Goal: Task Accomplishment & Management: Manage account settings

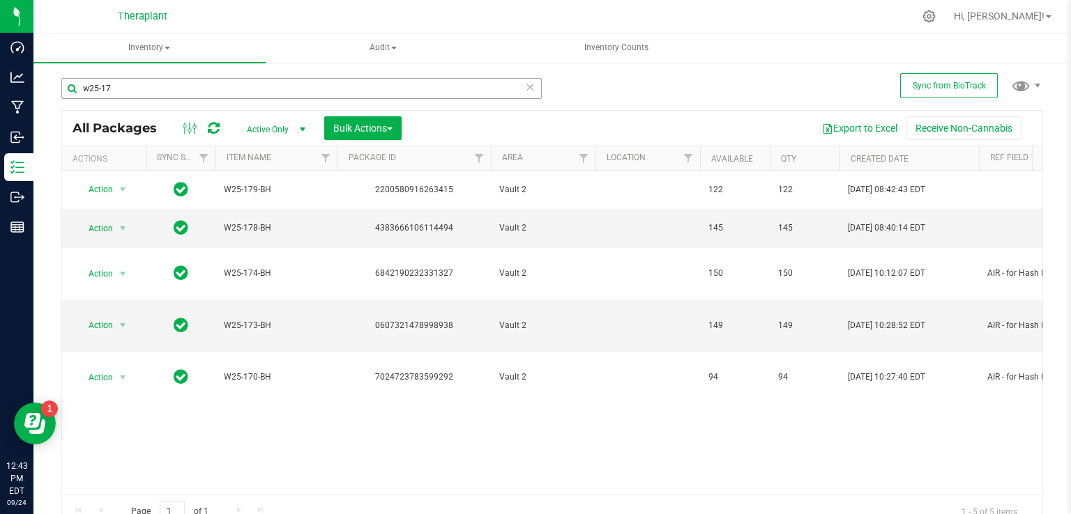
drag, startPoint x: 139, startPoint y: 85, endPoint x: 98, endPoint y: 87, distance: 41.9
click at [98, 87] on input "w25-17" at bounding box center [301, 88] width 480 height 21
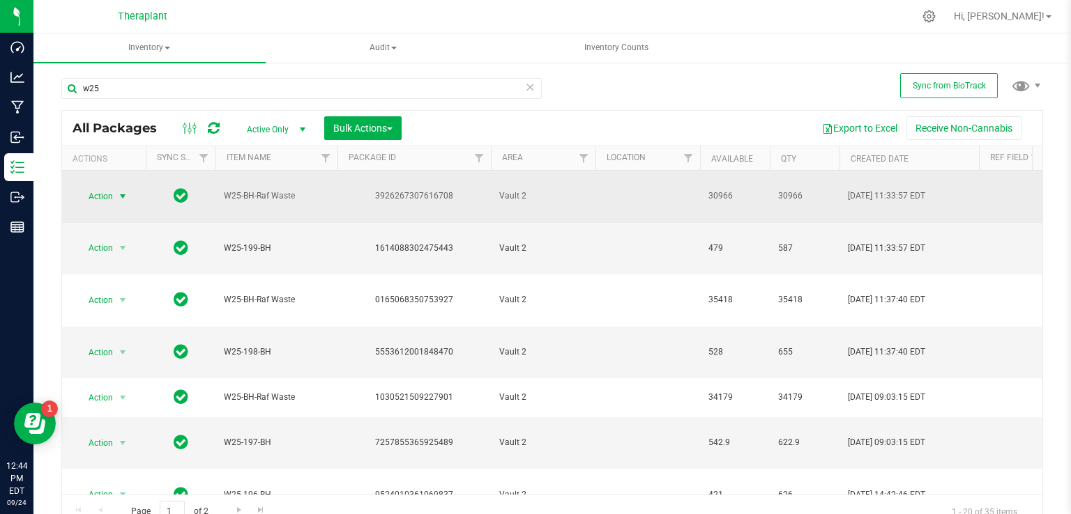
type input "w25"
click at [115, 187] on span "select" at bounding box center [122, 197] width 17 height 20
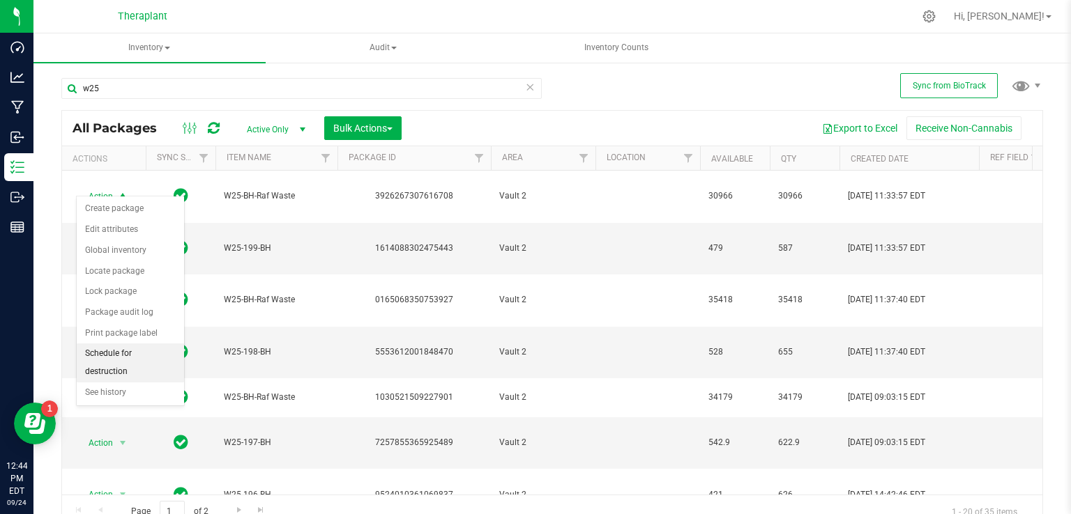
click at [155, 353] on li "Schedule for destruction" at bounding box center [130, 363] width 107 height 38
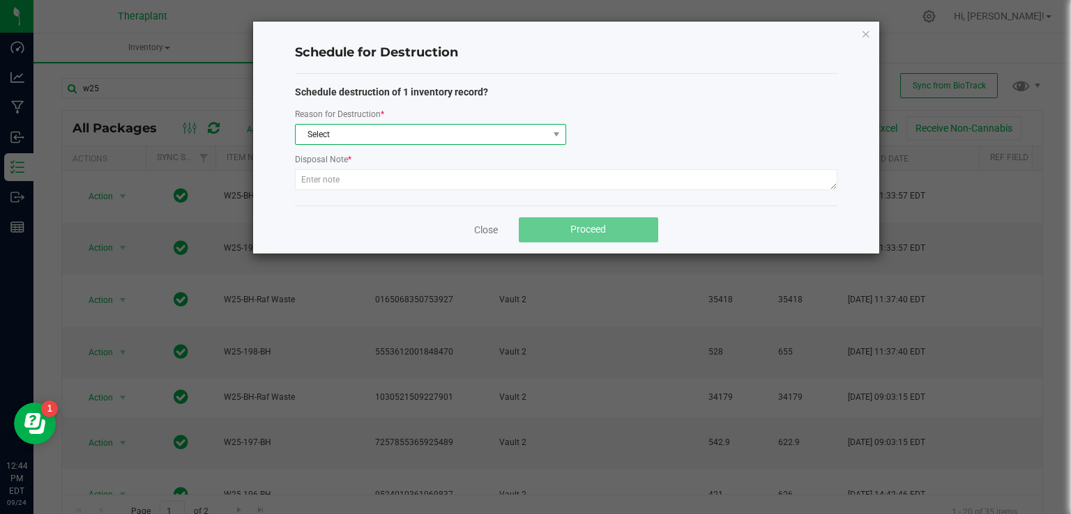
click at [457, 139] on span "Select" at bounding box center [422, 135] width 252 height 20
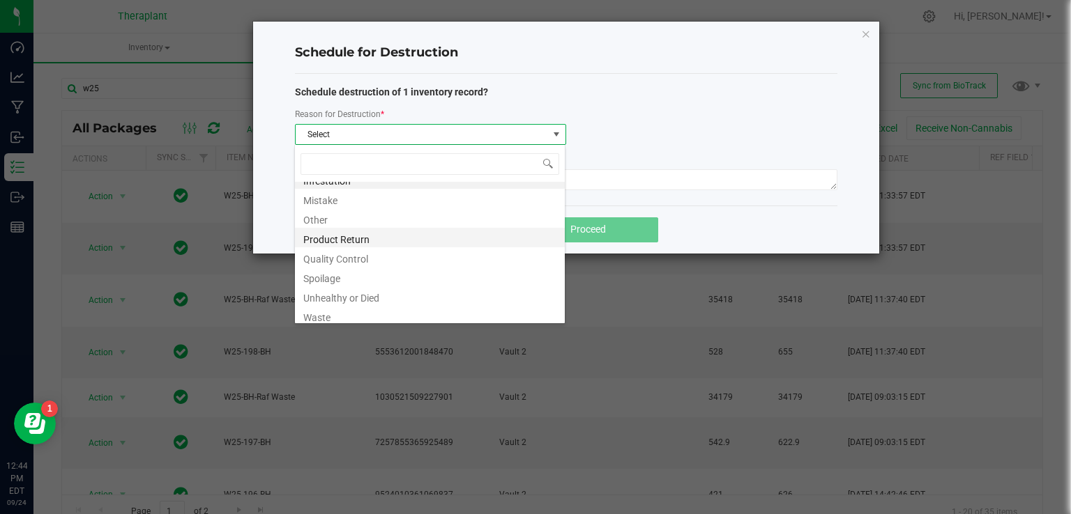
scroll to position [17, 0]
click at [378, 313] on li "Waste" at bounding box center [430, 312] width 270 height 20
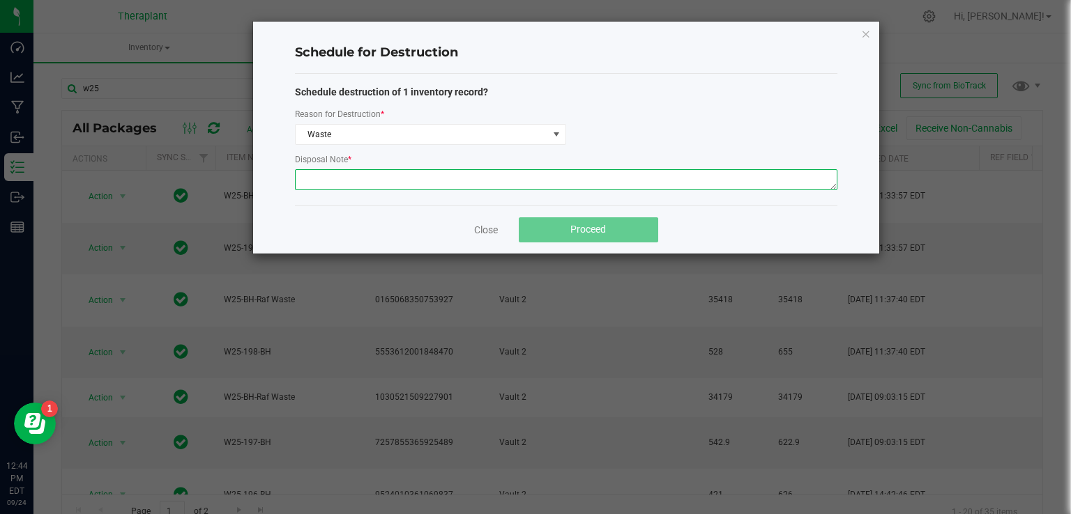
click at [332, 178] on textarea at bounding box center [566, 179] width 542 height 21
type textarea "Raf"
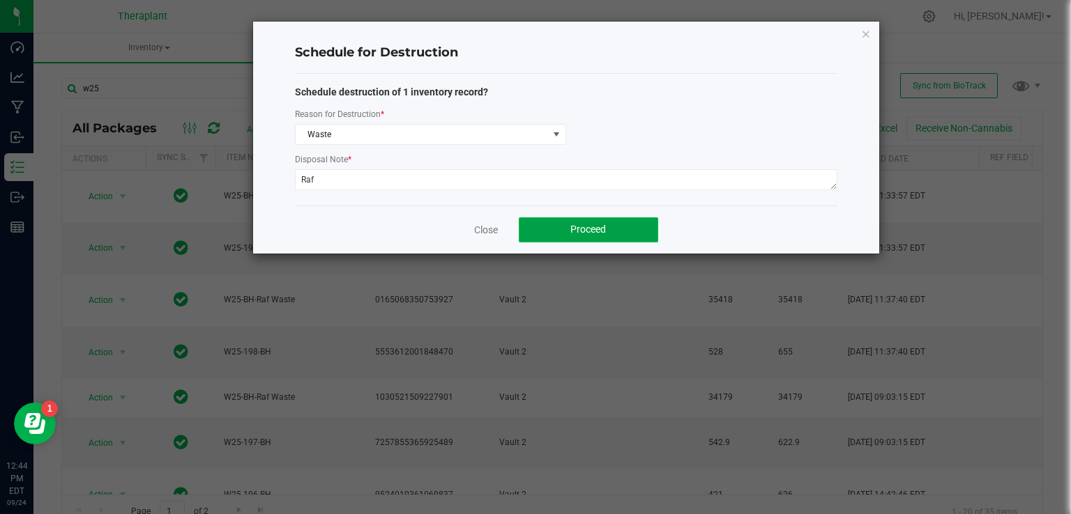
click at [612, 231] on button "Proceed" at bounding box center [588, 229] width 139 height 25
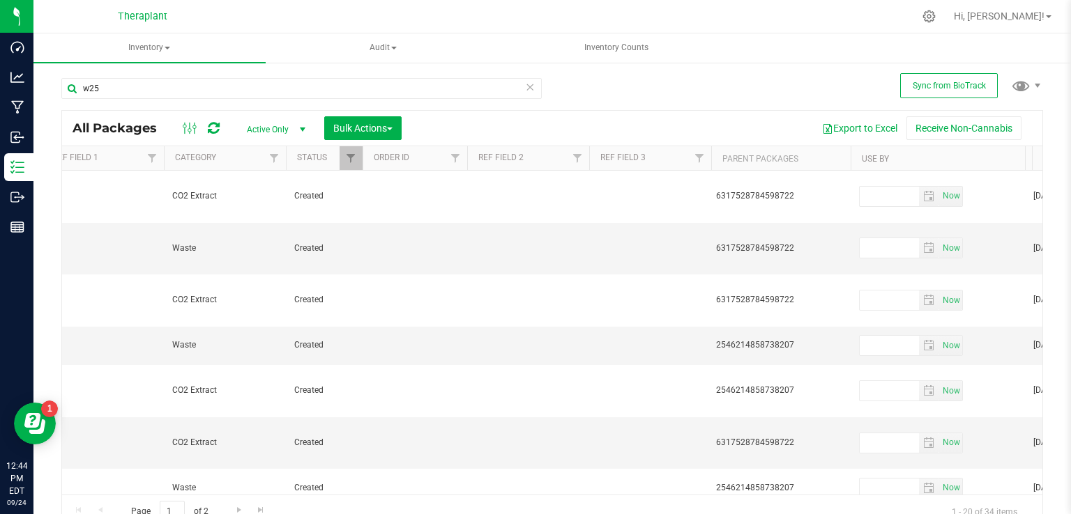
scroll to position [0, 929]
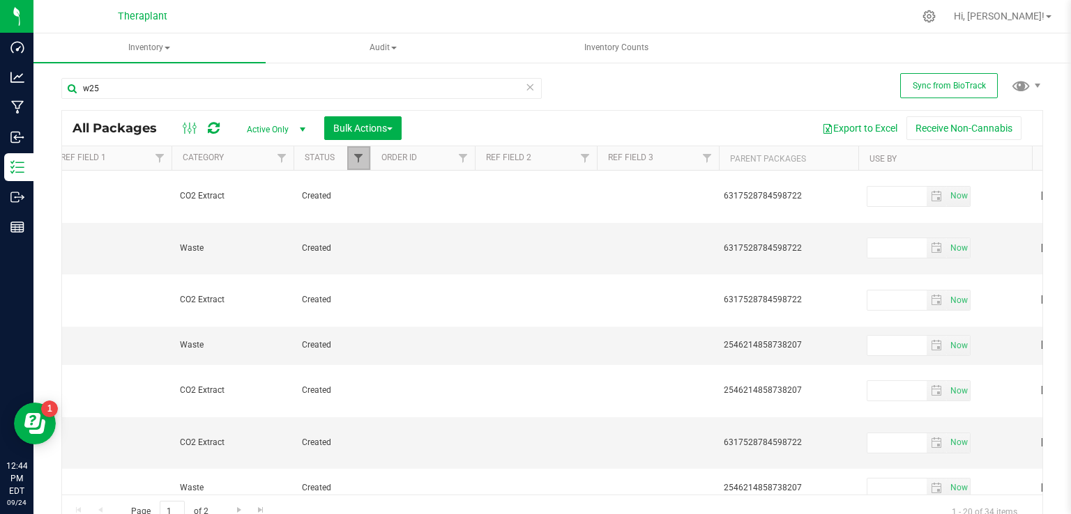
click at [363, 160] on span "Filter" at bounding box center [358, 158] width 11 height 11
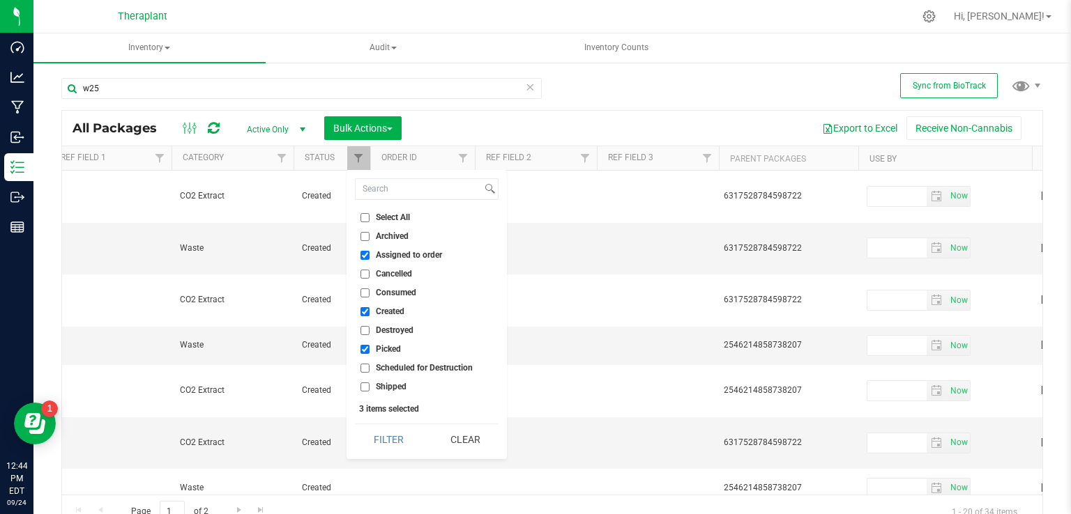
click at [371, 366] on label "Scheduled for Destruction" at bounding box center [416, 368] width 112 height 9
click at [369, 366] on input "Scheduled for Destruction" at bounding box center [364, 368] width 9 height 9
checkbox input "true"
click at [399, 437] on button "Filter" at bounding box center [388, 439] width 67 height 31
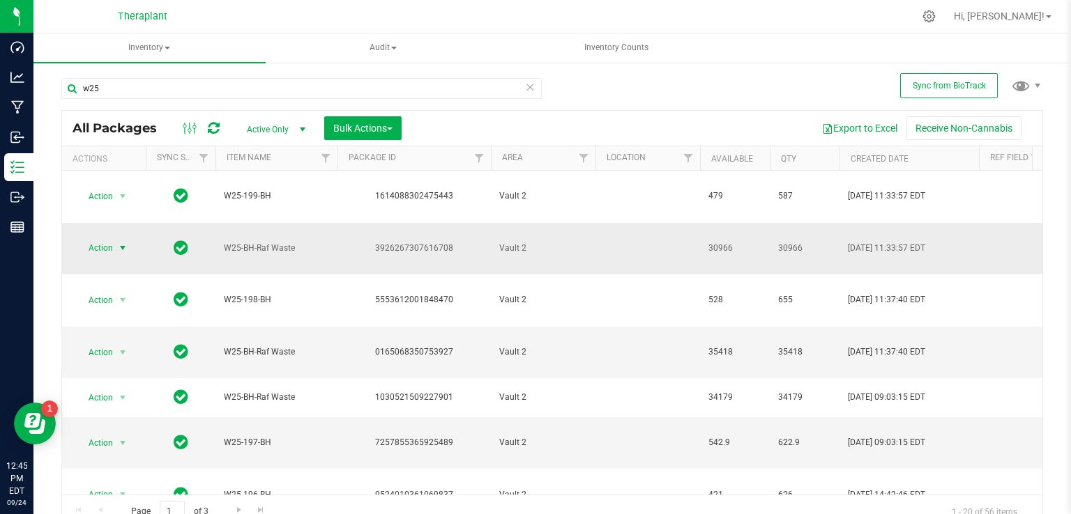
click at [114, 238] on span "select" at bounding box center [122, 248] width 17 height 20
click at [114, 246] on li "Destroy package" at bounding box center [120, 244] width 87 height 21
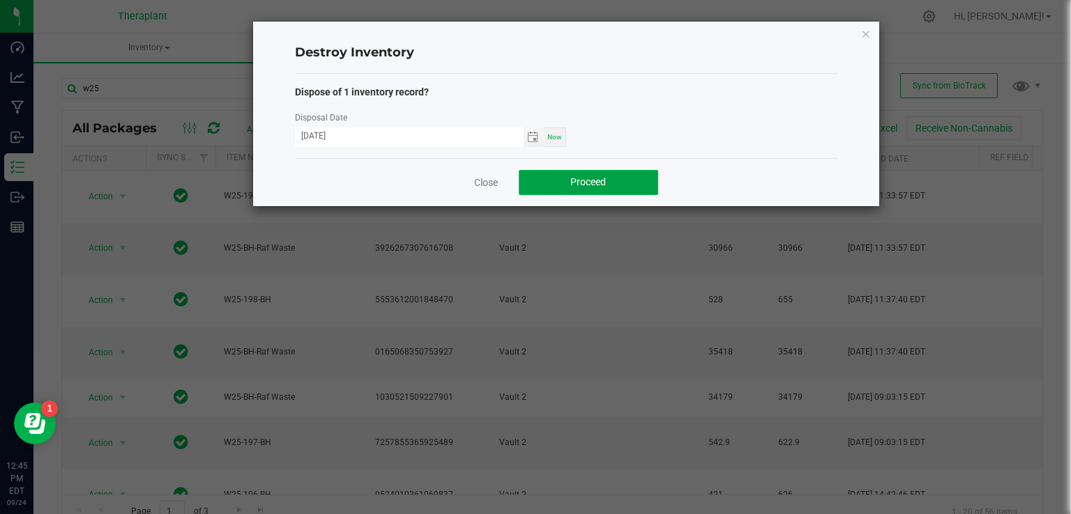
click at [603, 185] on span "Proceed" at bounding box center [588, 181] width 36 height 11
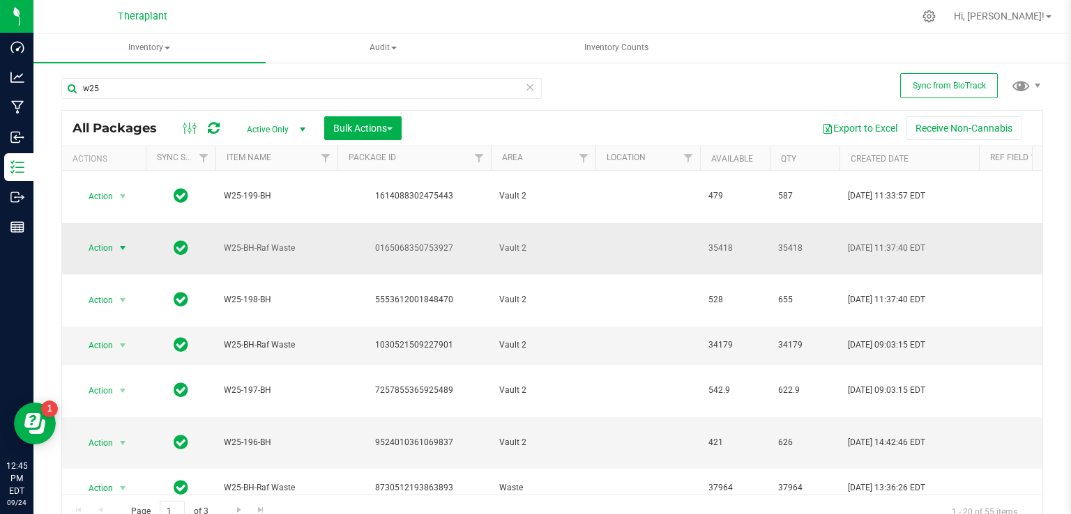
click at [105, 238] on span "Action" at bounding box center [95, 248] width 38 height 20
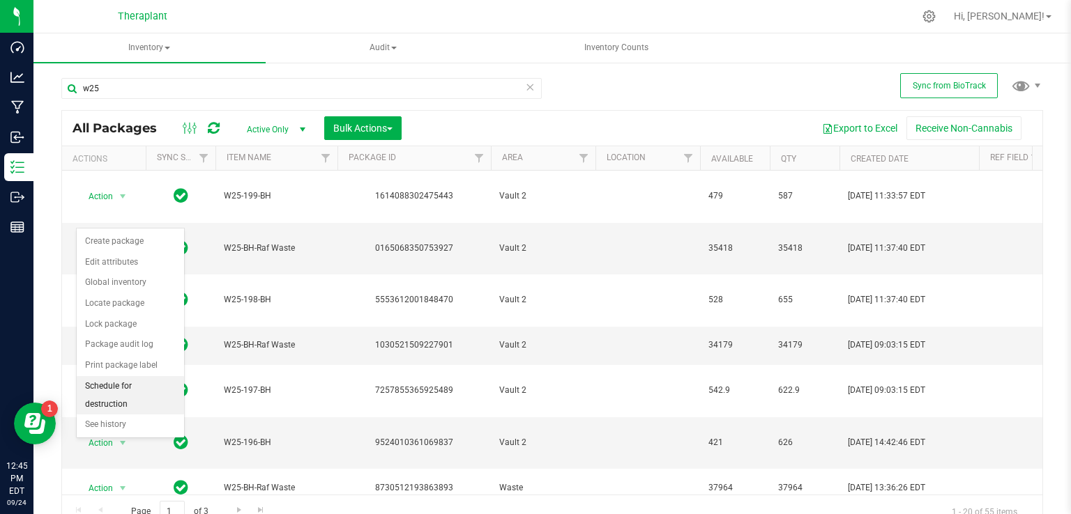
click at [142, 385] on li "Schedule for destruction" at bounding box center [130, 395] width 107 height 38
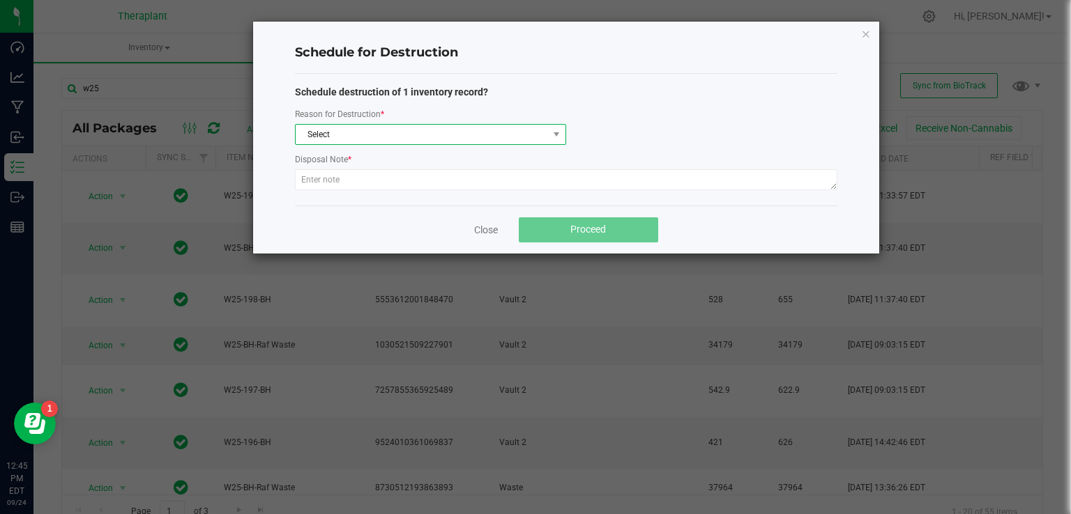
click at [357, 132] on span "Select" at bounding box center [422, 135] width 252 height 20
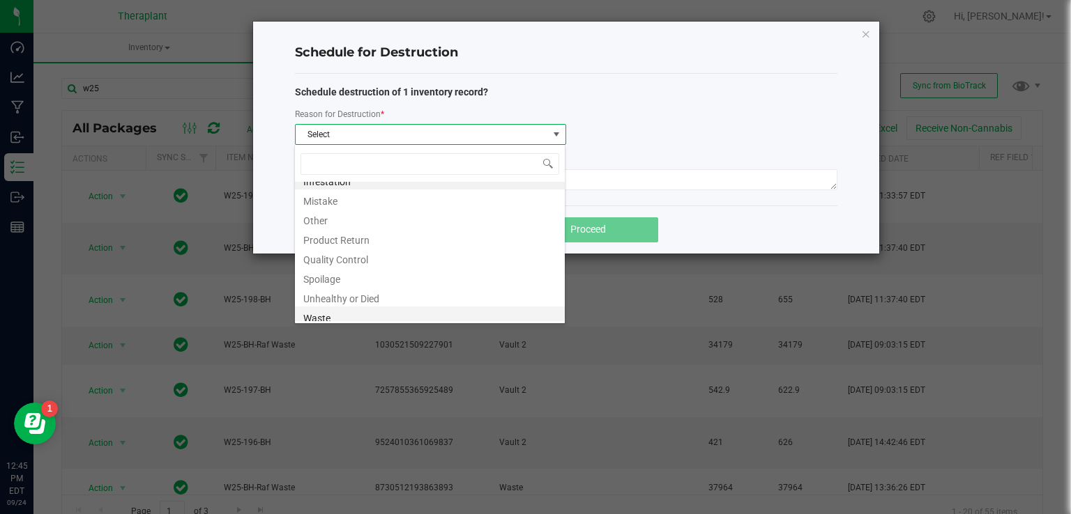
scroll to position [17, 0]
click at [339, 310] on li "Waste" at bounding box center [430, 312] width 270 height 20
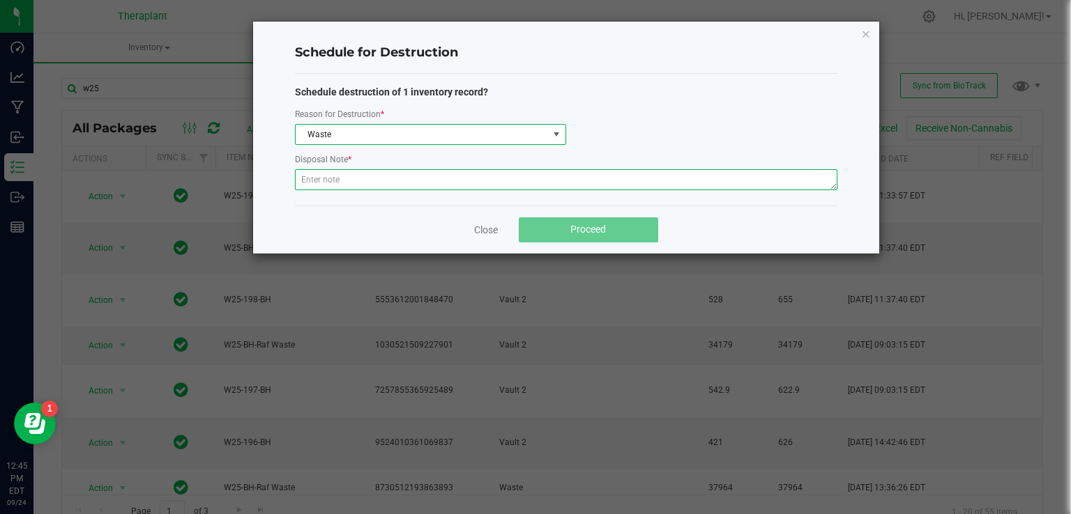
click at [349, 176] on textarea at bounding box center [566, 179] width 542 height 21
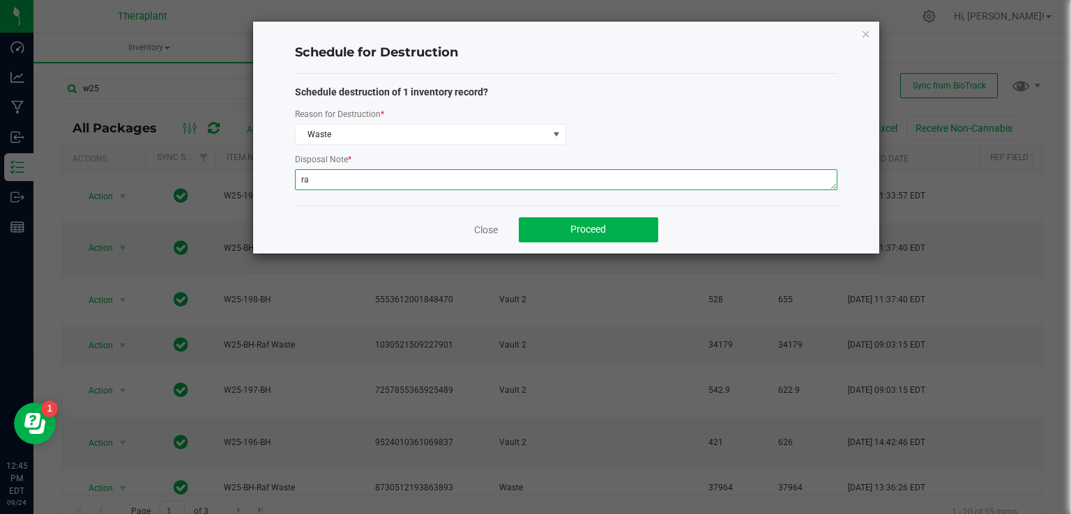
type textarea "r"
type textarea "Raf"
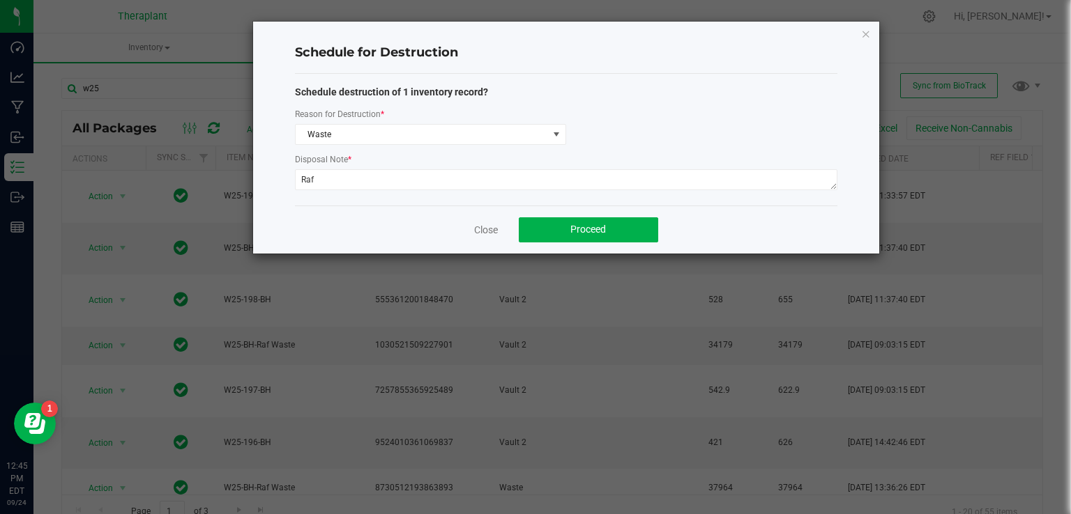
click at [595, 249] on div "Close Proceed" at bounding box center [566, 230] width 542 height 48
click at [597, 235] on button "Proceed" at bounding box center [588, 229] width 139 height 25
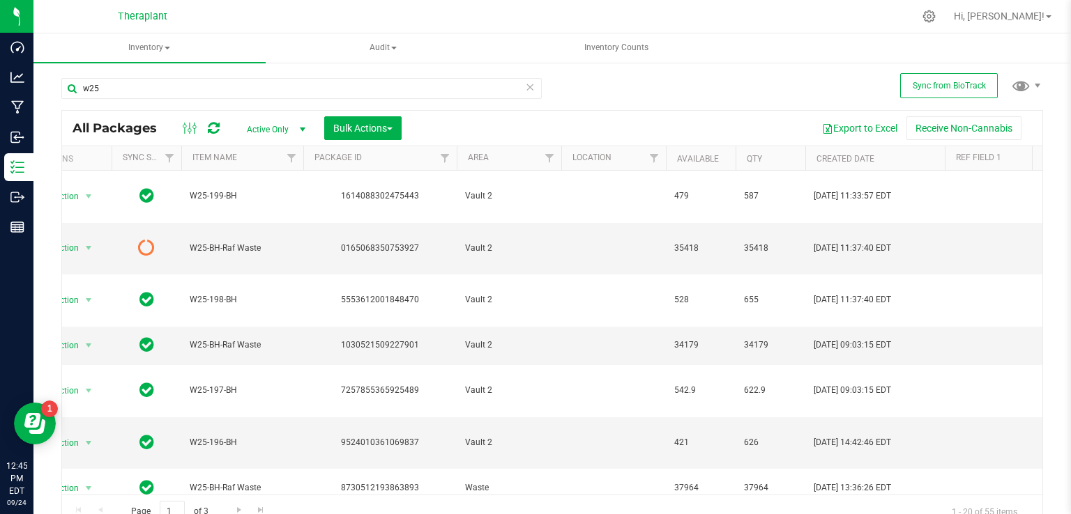
scroll to position [0, 0]
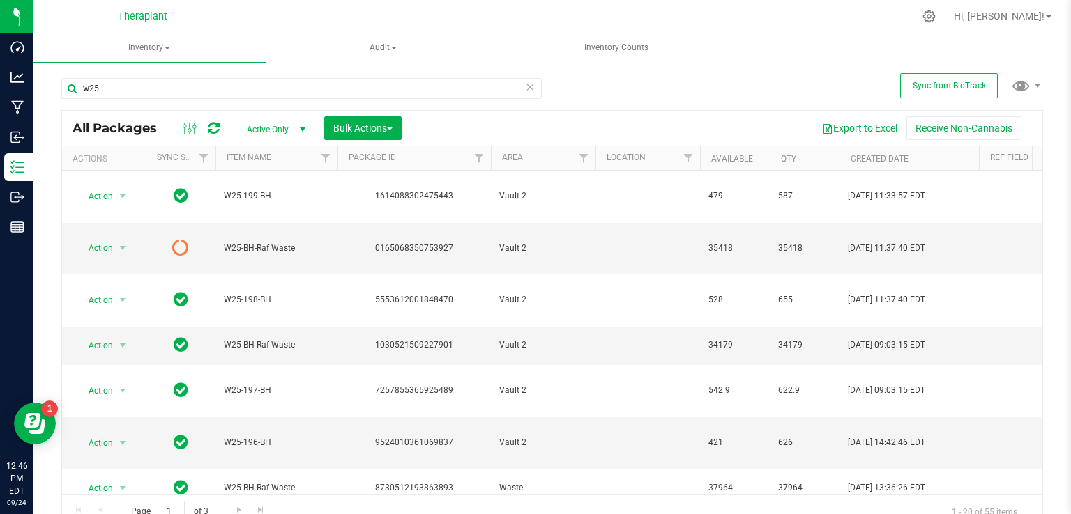
click at [209, 126] on icon at bounding box center [214, 128] width 12 height 14
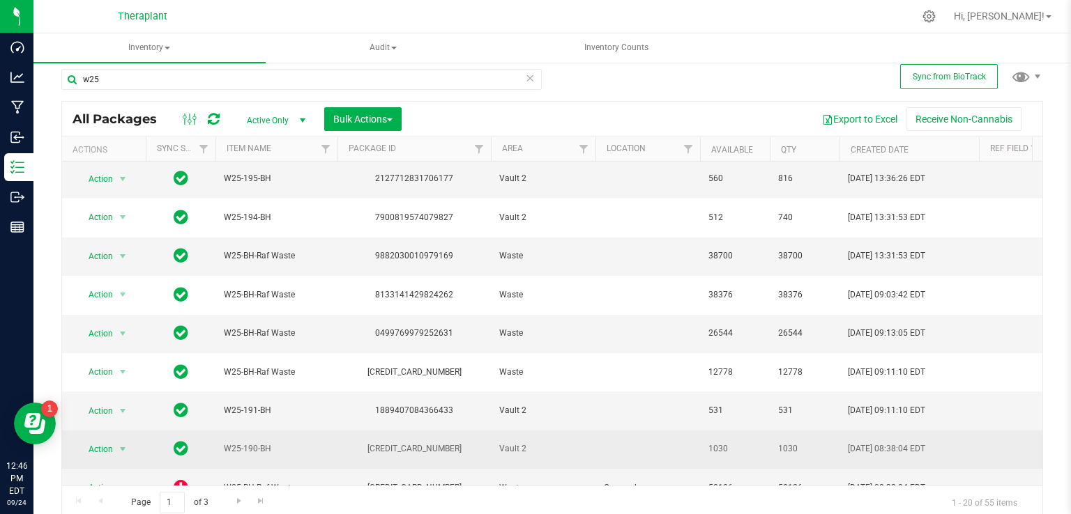
scroll to position [14, 0]
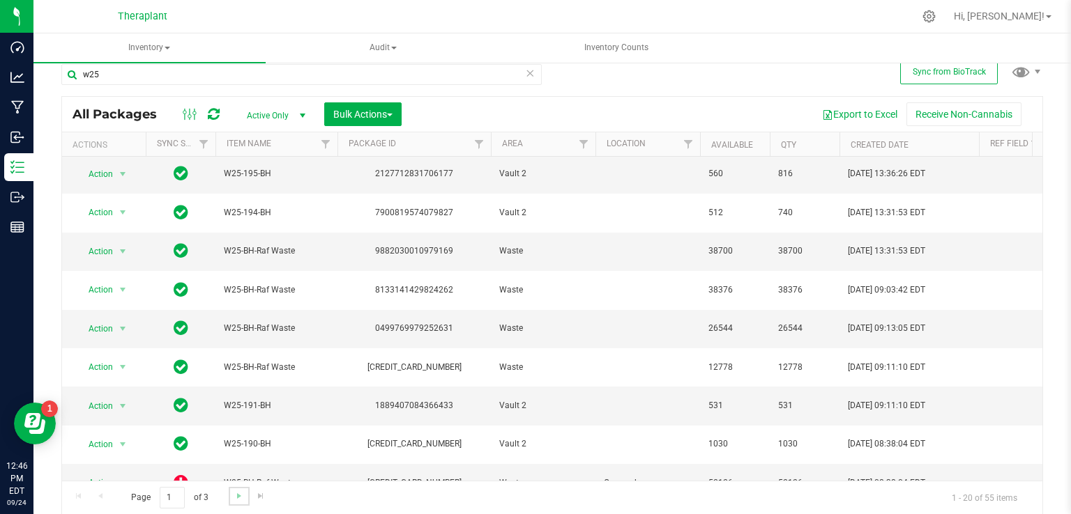
click at [237, 500] on link "Go to the next page" at bounding box center [239, 496] width 20 height 19
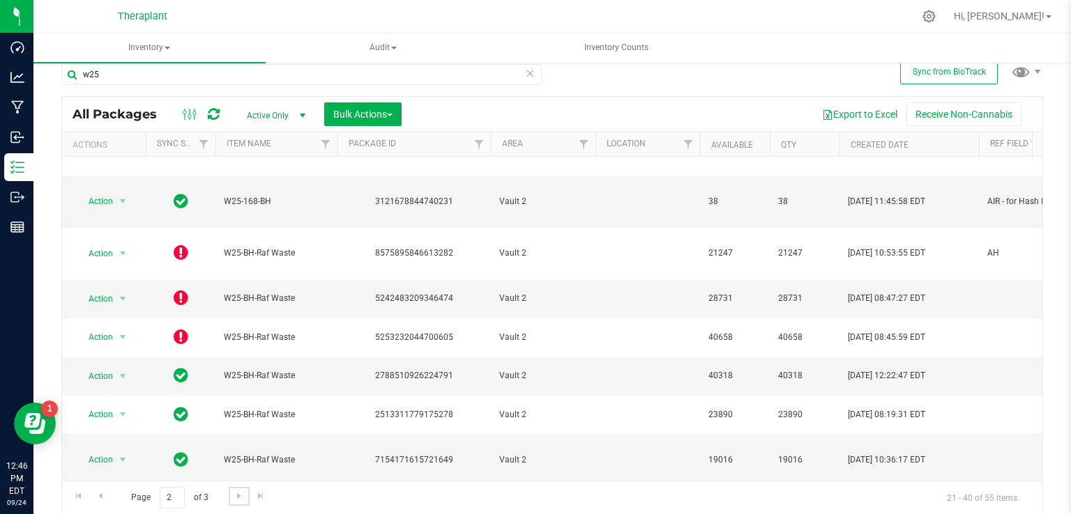
scroll to position [394, 0]
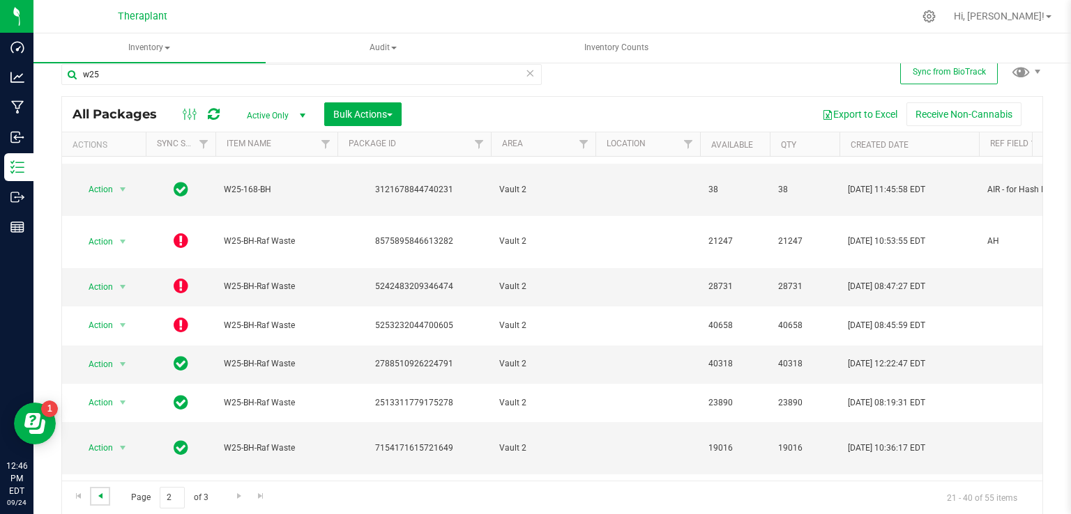
click at [100, 498] on span "Go to the previous page" at bounding box center [100, 496] width 11 height 11
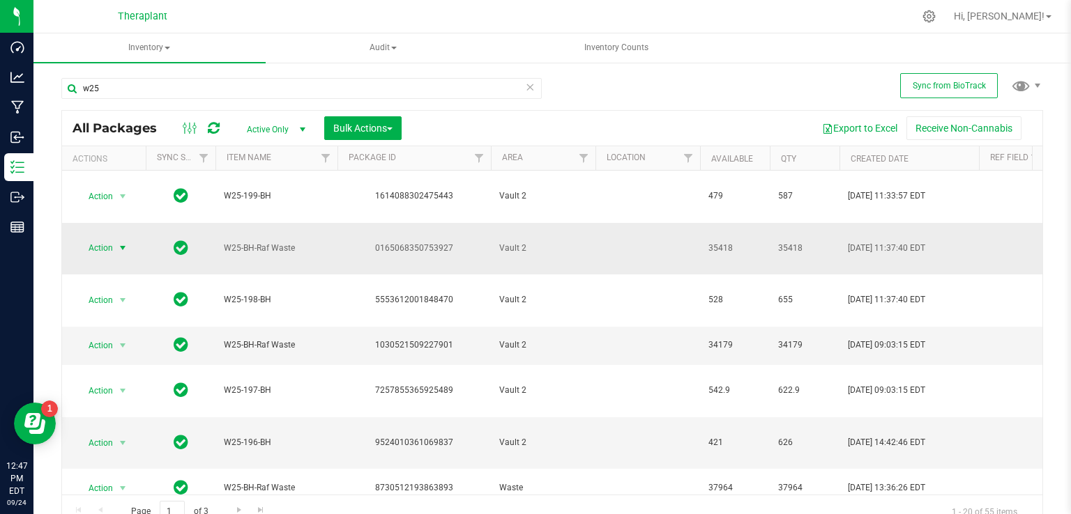
click at [125, 243] on span "select" at bounding box center [122, 248] width 11 height 11
click at [117, 340] on span "select" at bounding box center [122, 345] width 11 height 11
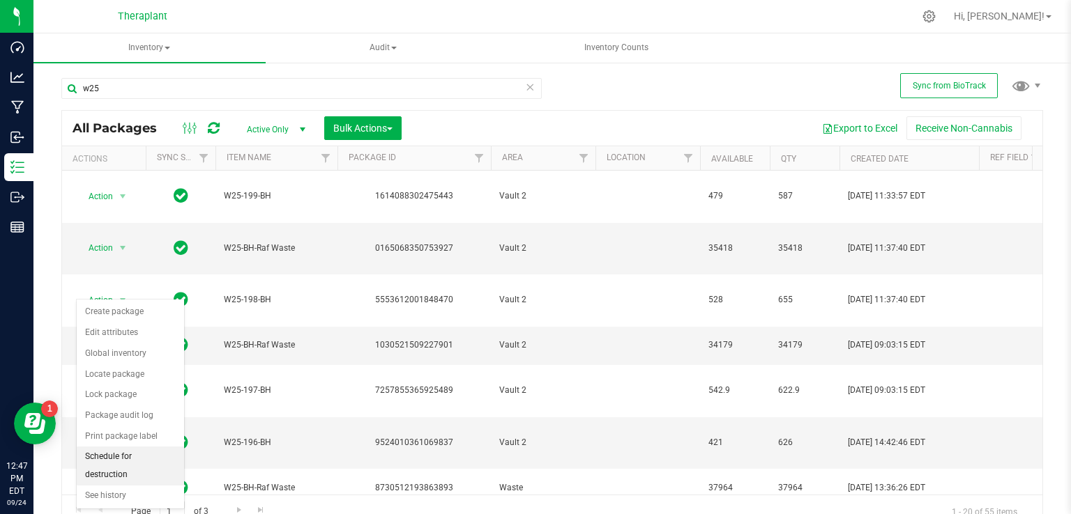
click at [136, 452] on li "Schedule for destruction" at bounding box center [130, 466] width 107 height 38
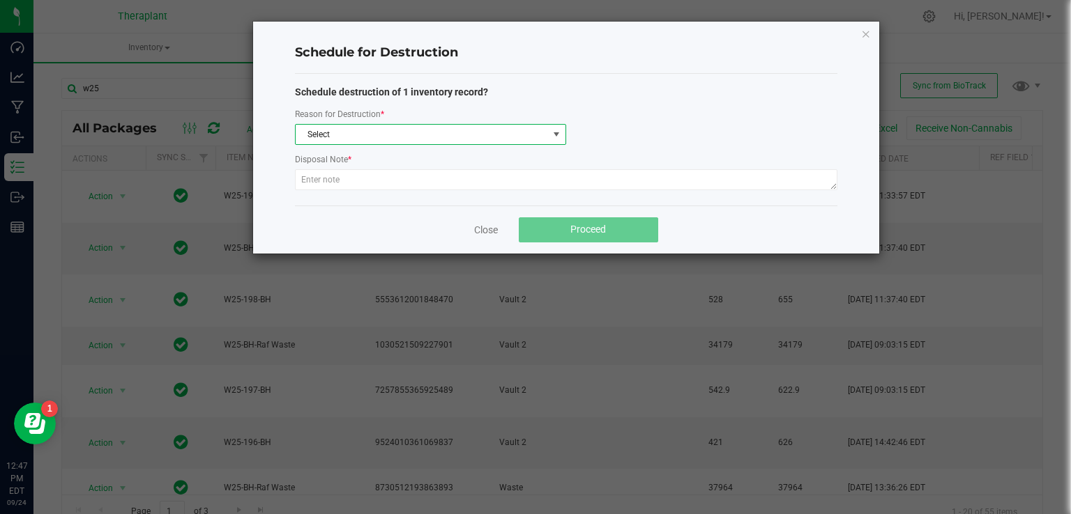
click at [332, 125] on span "Select" at bounding box center [422, 135] width 252 height 20
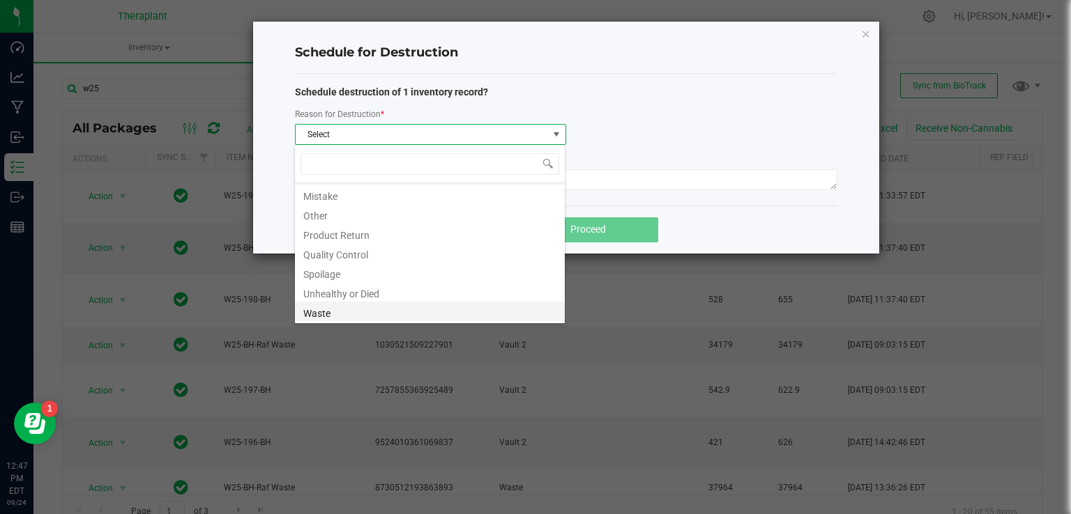
click at [329, 316] on li "Waste" at bounding box center [430, 312] width 270 height 20
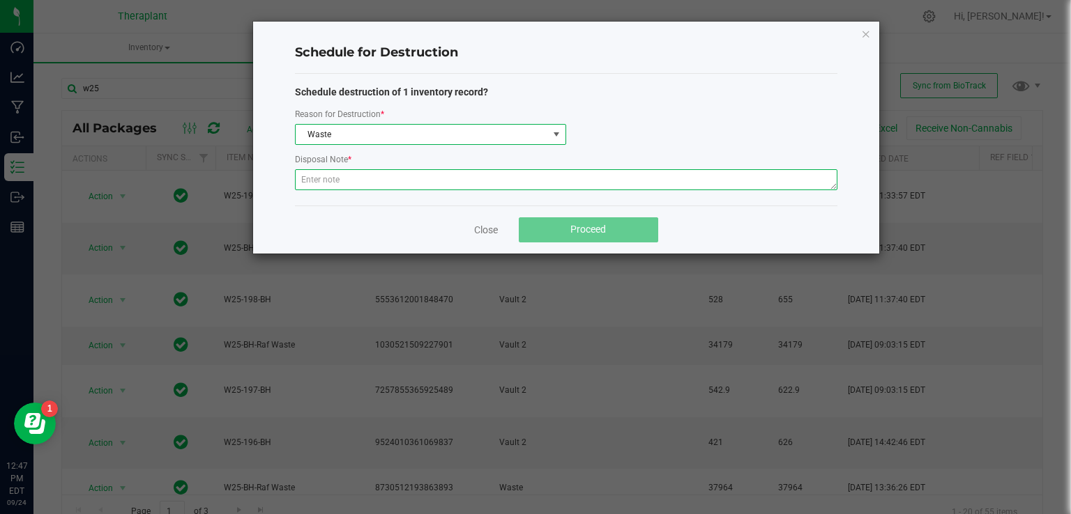
click at [355, 181] on textarea at bounding box center [566, 179] width 542 height 21
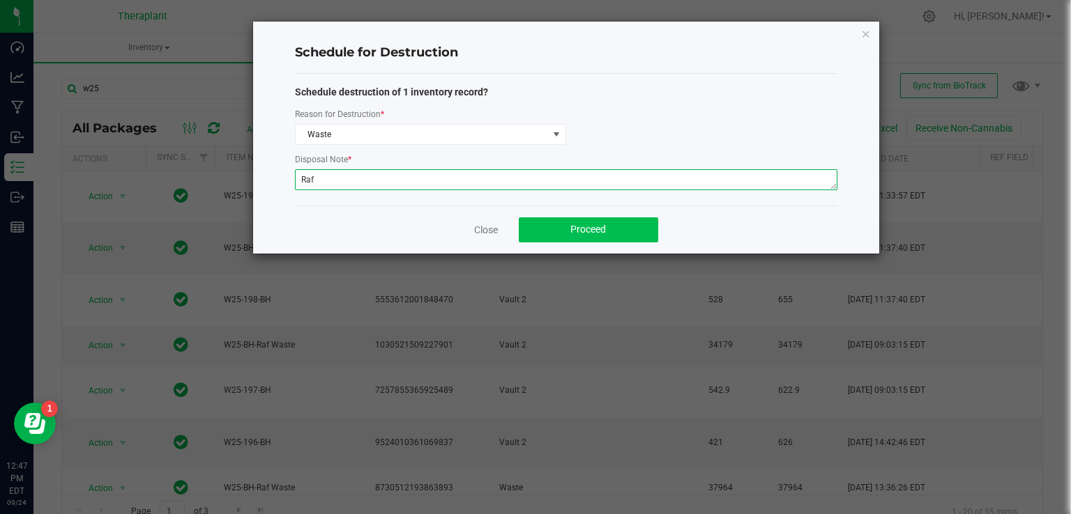
type textarea "Raf"
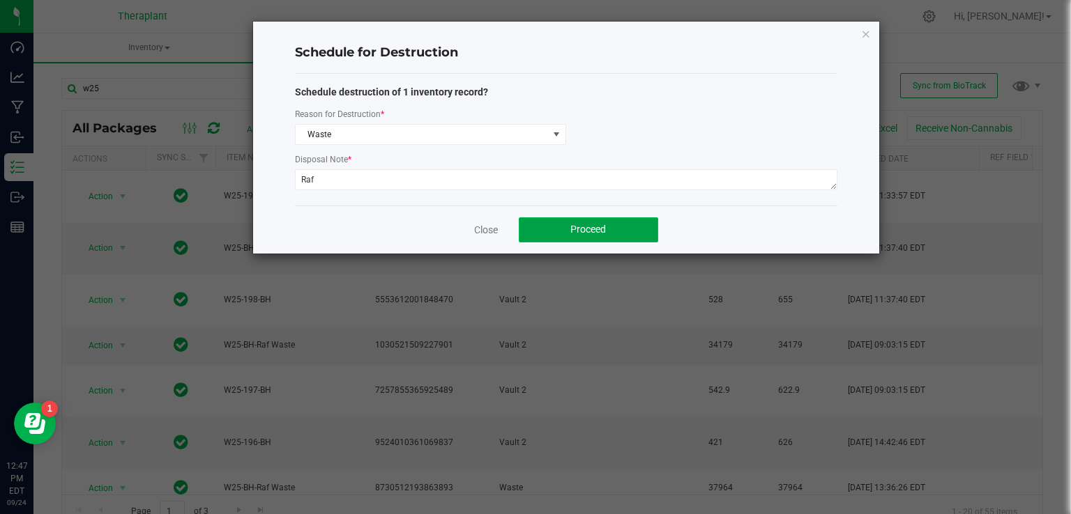
click at [591, 235] on button "Proceed" at bounding box center [588, 229] width 139 height 25
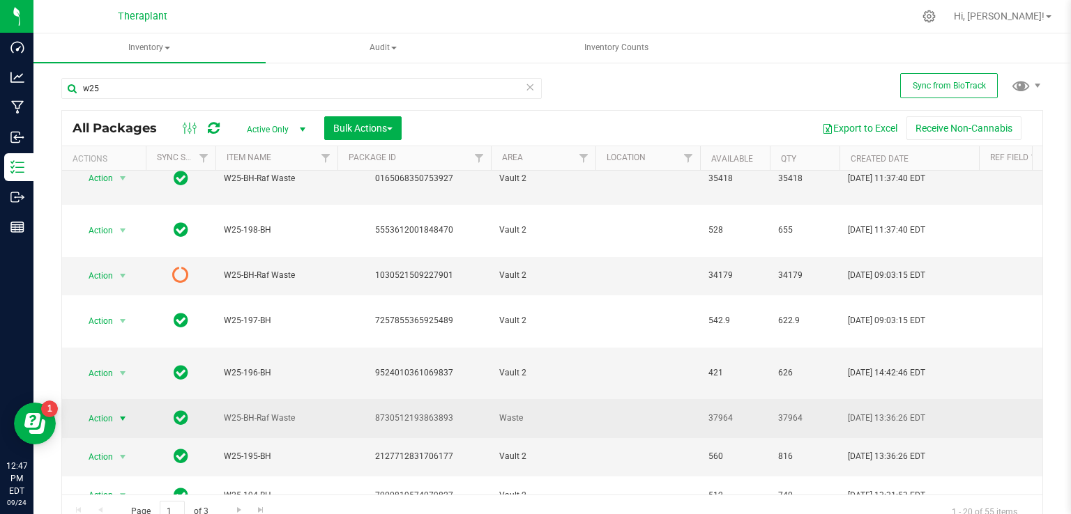
click at [117, 413] on span "select" at bounding box center [122, 418] width 11 height 11
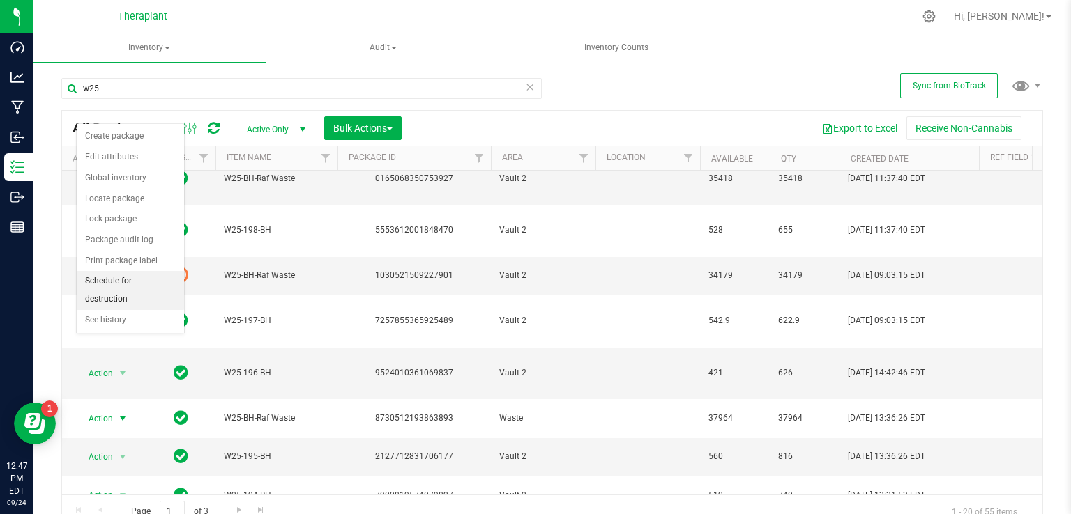
click at [128, 283] on li "Schedule for destruction" at bounding box center [130, 290] width 107 height 38
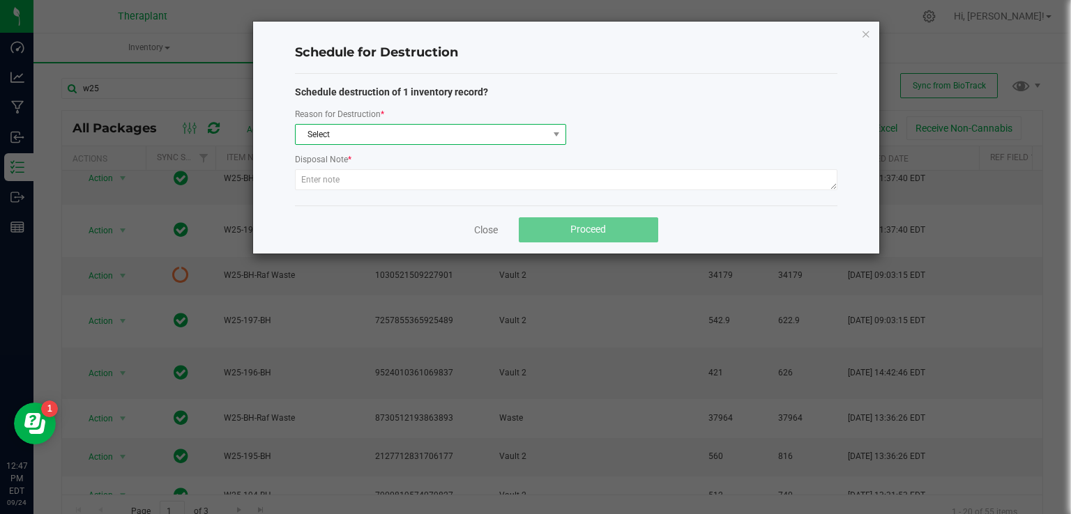
click at [337, 137] on span "Select" at bounding box center [422, 135] width 252 height 20
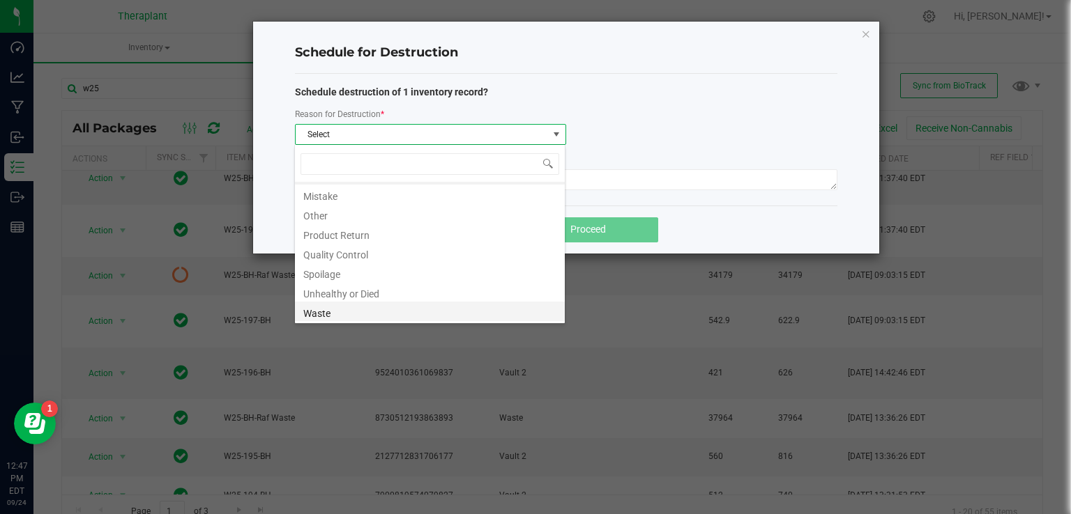
click at [338, 307] on li "Waste" at bounding box center [430, 312] width 270 height 20
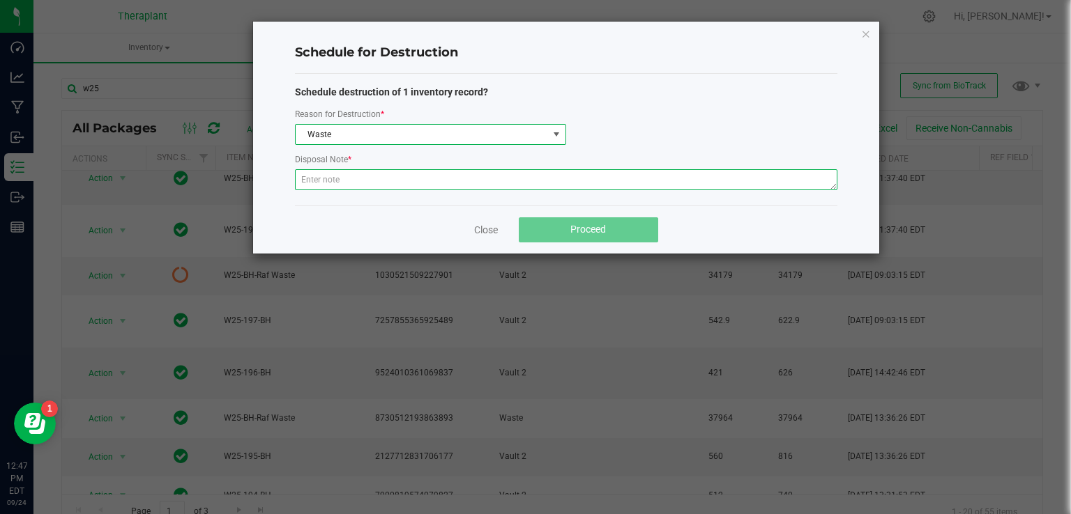
click at [333, 182] on textarea at bounding box center [566, 179] width 542 height 21
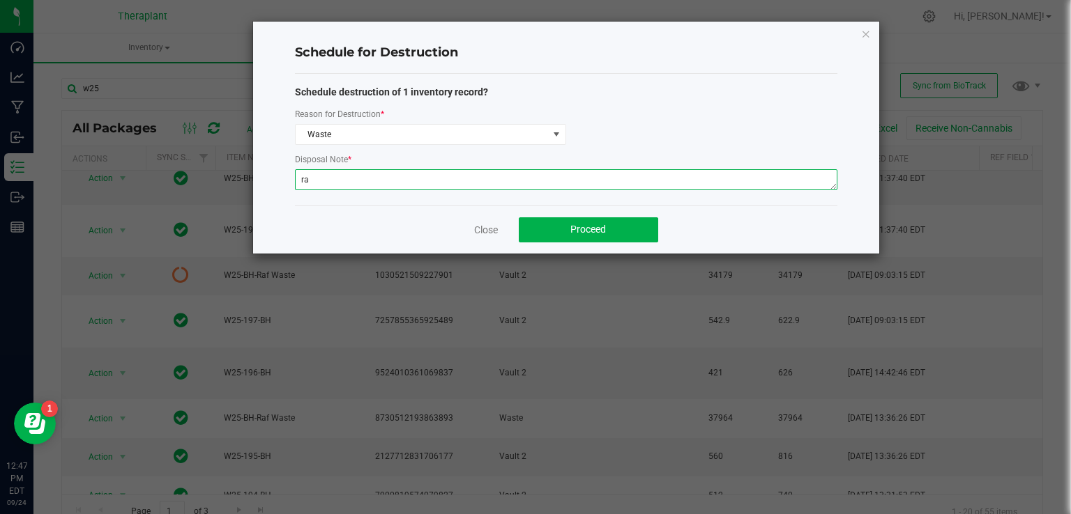
type textarea "r"
type textarea "Raf"
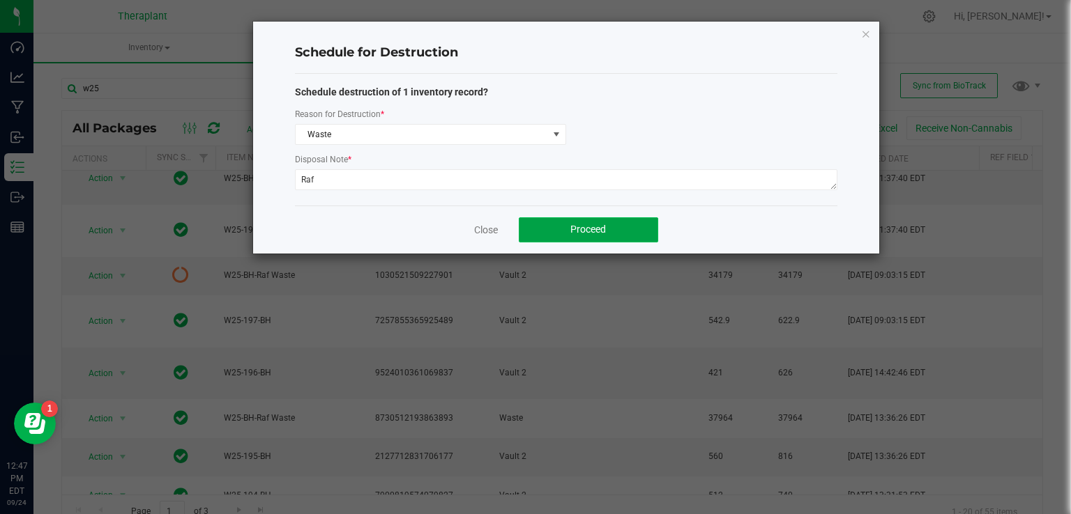
click at [568, 229] on button "Proceed" at bounding box center [588, 229] width 139 height 25
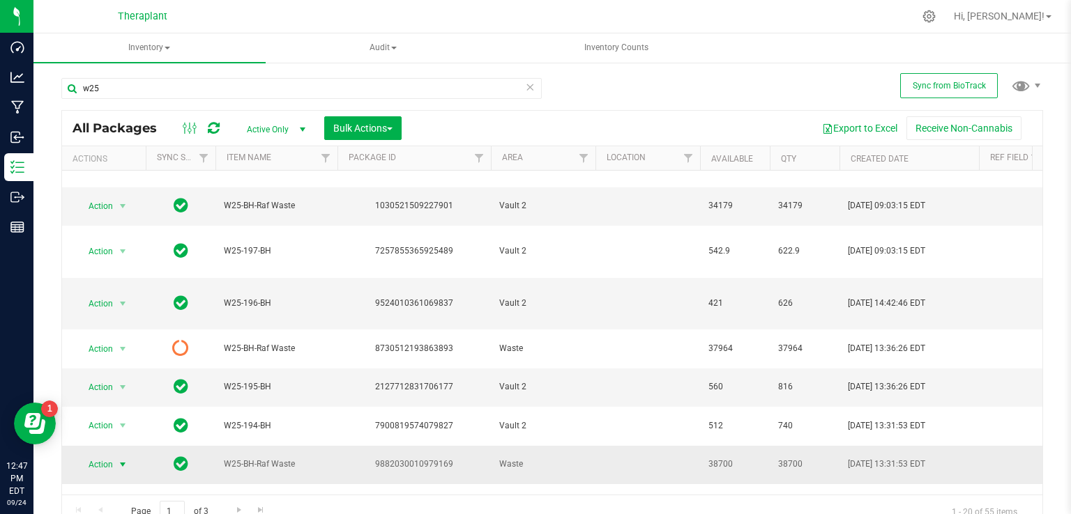
click at [128, 459] on span "select" at bounding box center [122, 464] width 11 height 11
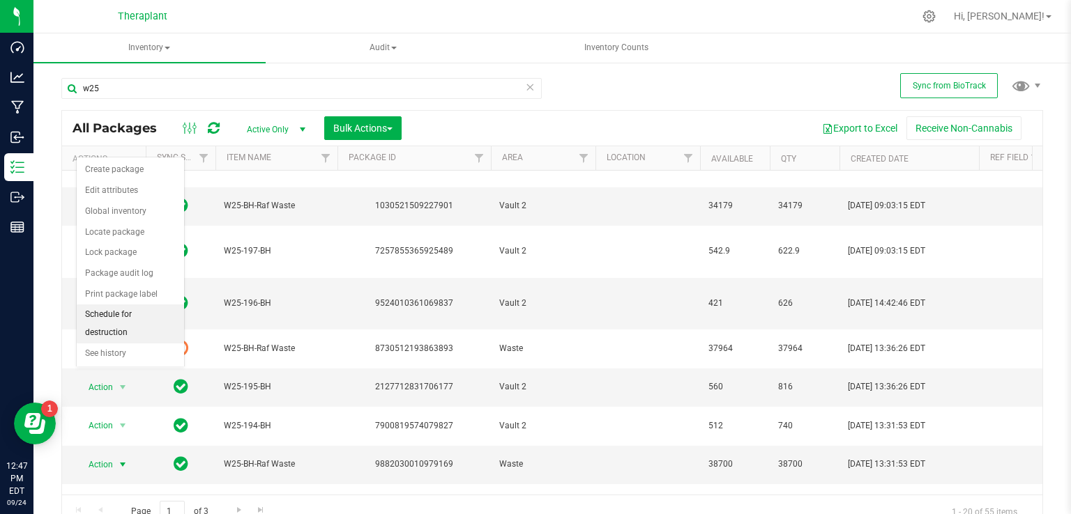
click at [122, 316] on li "Schedule for destruction" at bounding box center [130, 324] width 107 height 38
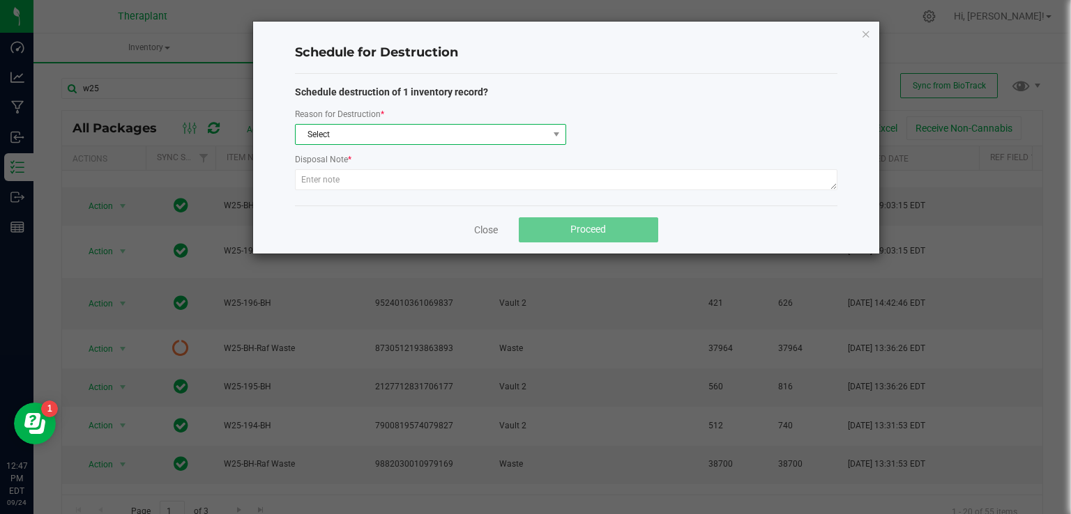
click at [369, 137] on span "Select" at bounding box center [422, 135] width 252 height 20
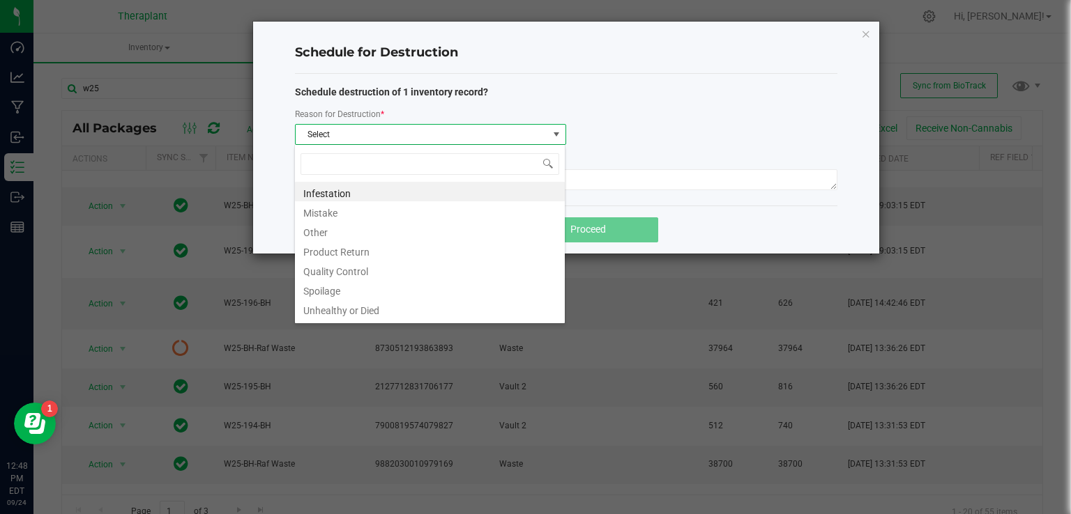
type input "w"
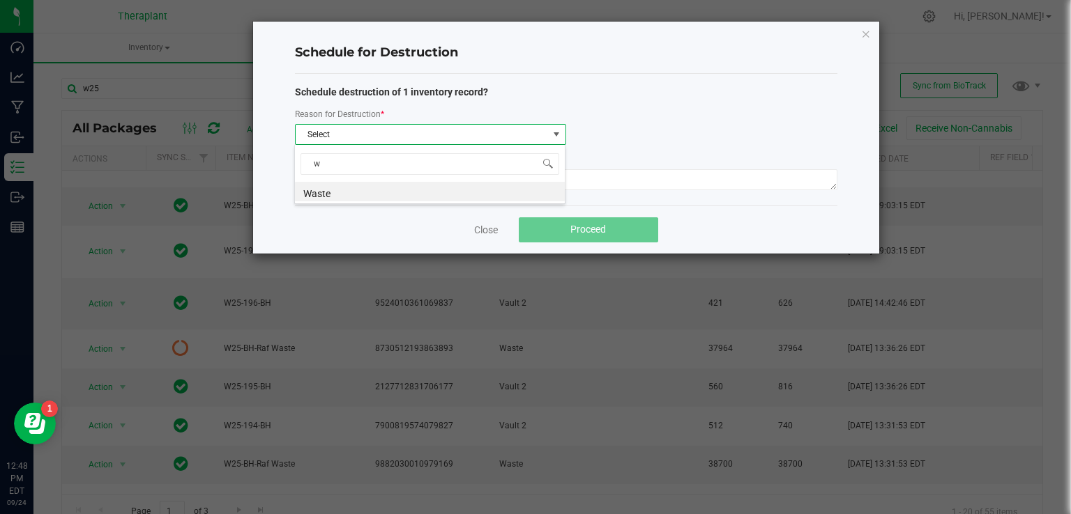
click at [376, 180] on div "w Waste" at bounding box center [429, 174] width 271 height 60
click at [358, 188] on li "Waste" at bounding box center [430, 192] width 270 height 20
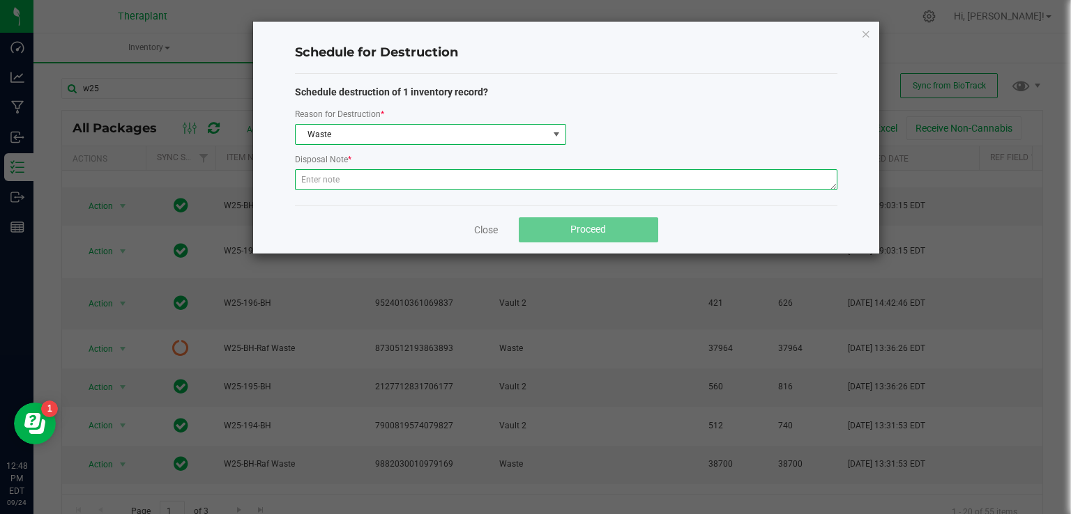
click at [353, 185] on textarea at bounding box center [566, 179] width 542 height 21
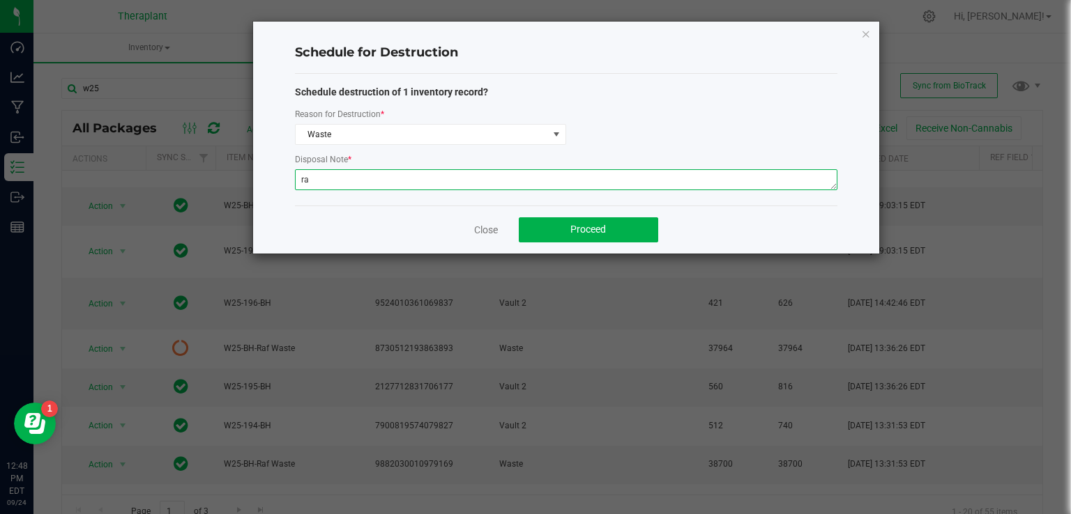
type textarea "r"
type textarea "Raf"
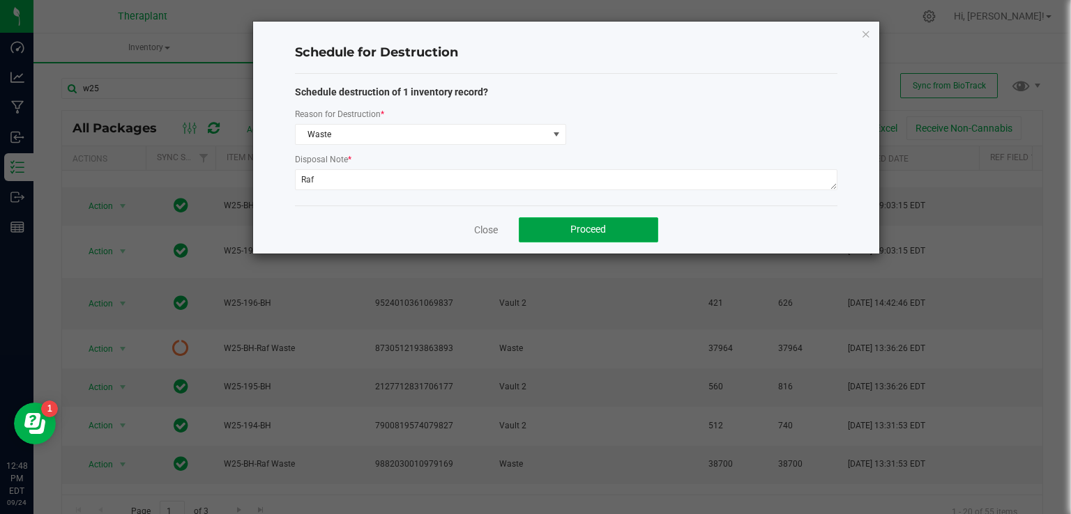
click at [608, 227] on button "Proceed" at bounding box center [588, 229] width 139 height 25
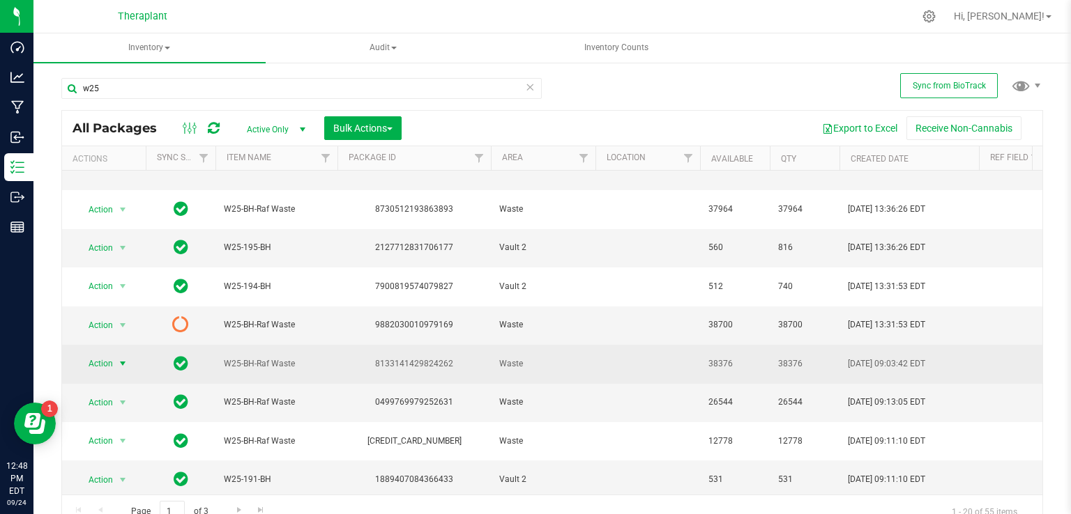
click at [121, 358] on span "select" at bounding box center [122, 363] width 11 height 11
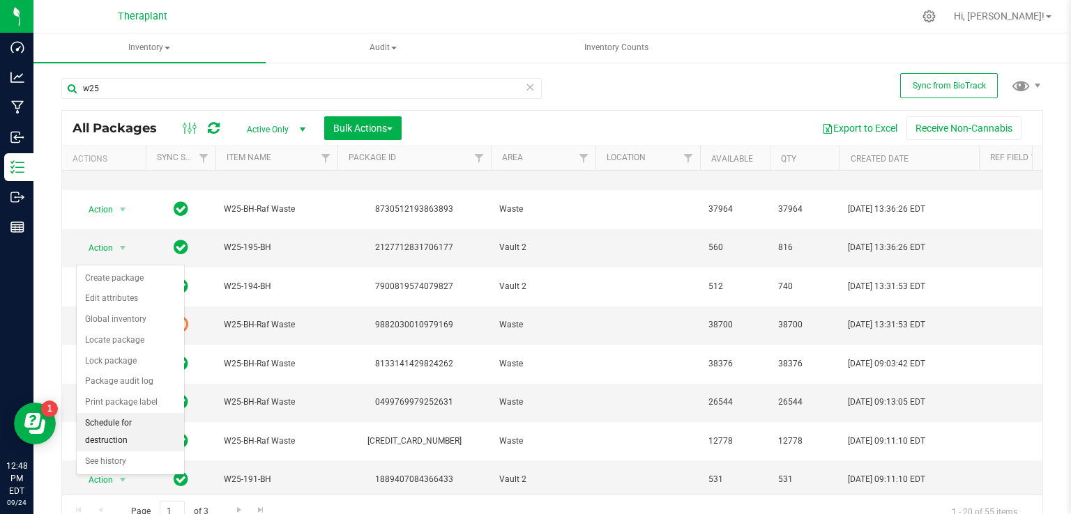
click at [116, 419] on li "Schedule for destruction" at bounding box center [130, 432] width 107 height 38
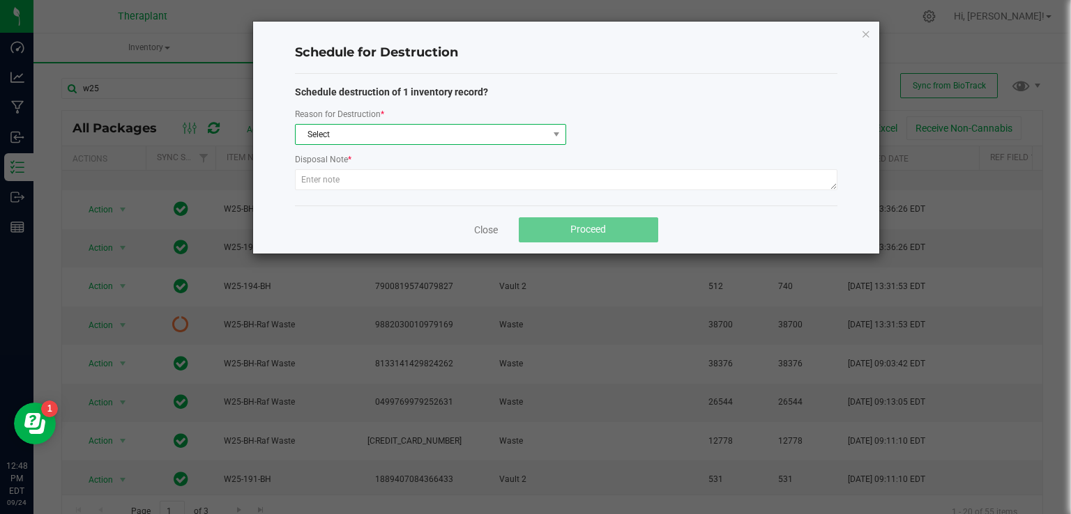
click at [340, 125] on span "Select" at bounding box center [422, 135] width 252 height 20
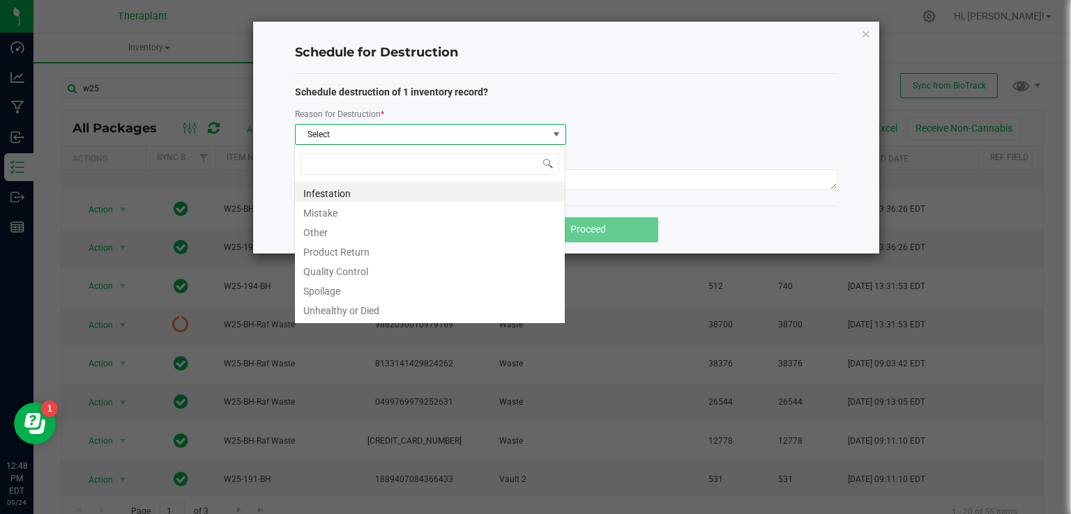
scroll to position [20, 270]
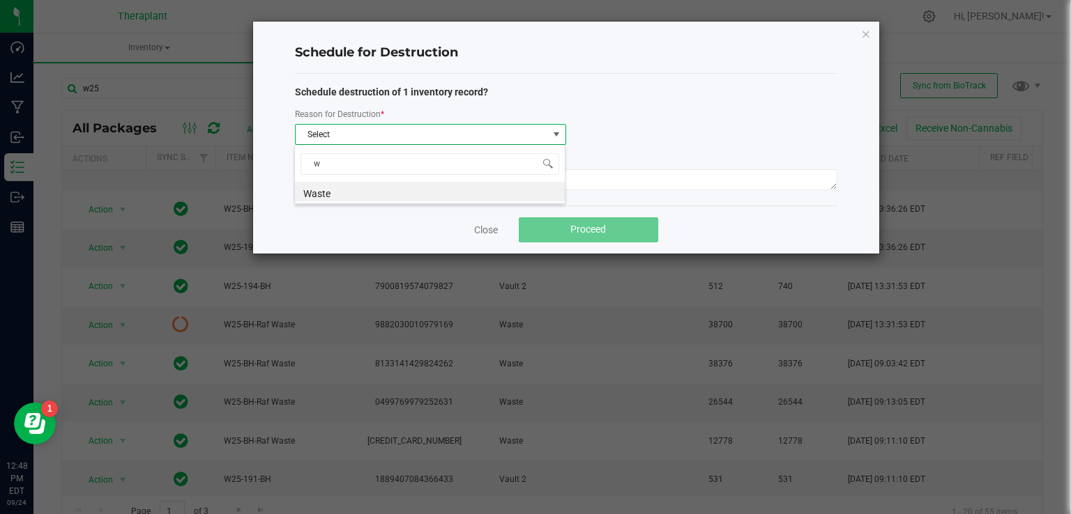
type input "wa"
click at [337, 185] on li "Waste" at bounding box center [430, 192] width 270 height 20
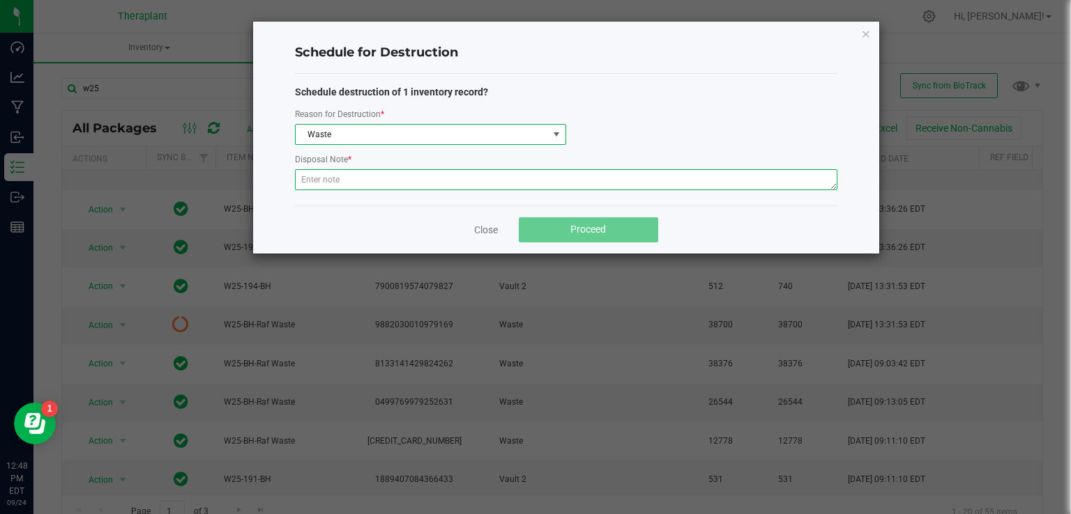
click at [332, 186] on textarea at bounding box center [566, 179] width 542 height 21
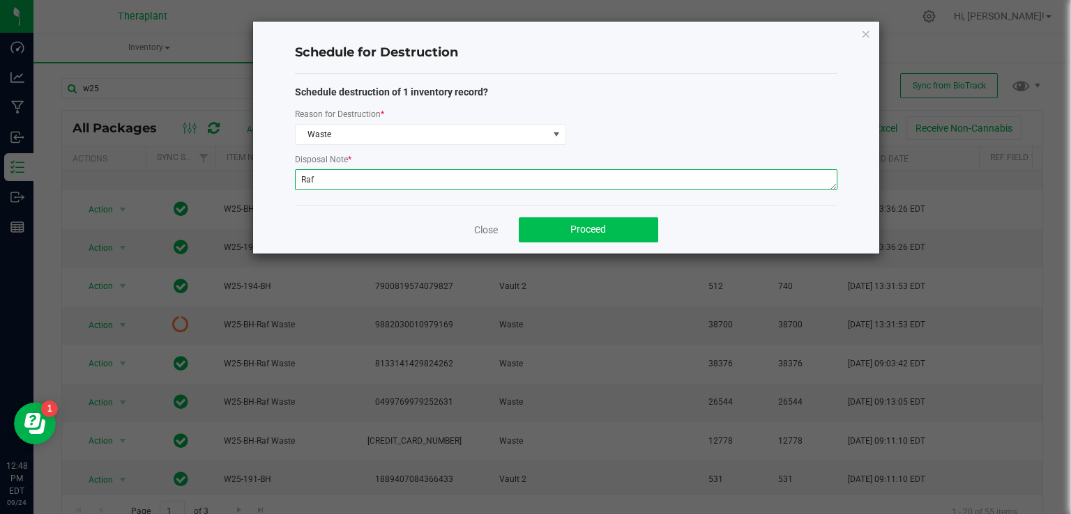
type textarea "Raf"
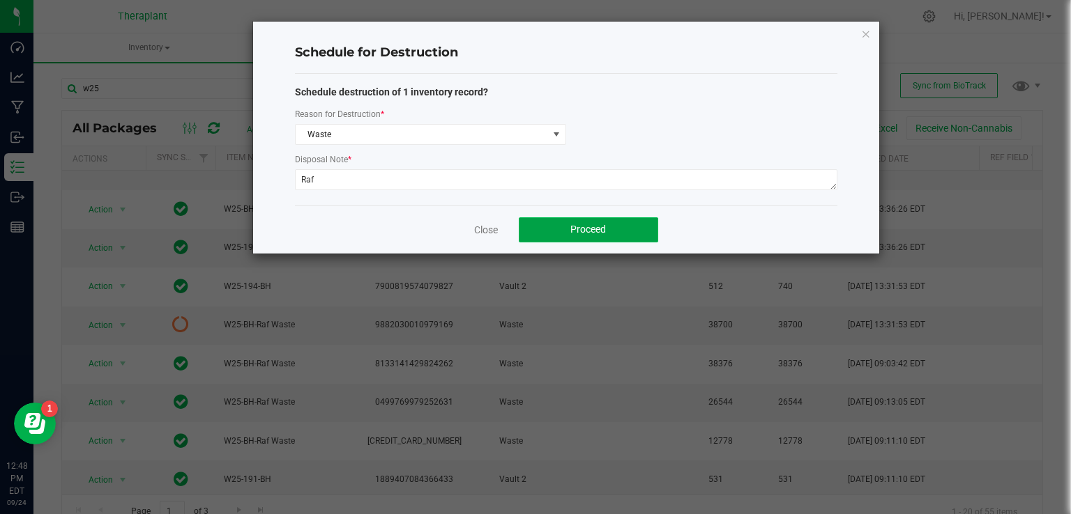
click at [604, 231] on span "Proceed" at bounding box center [588, 229] width 36 height 11
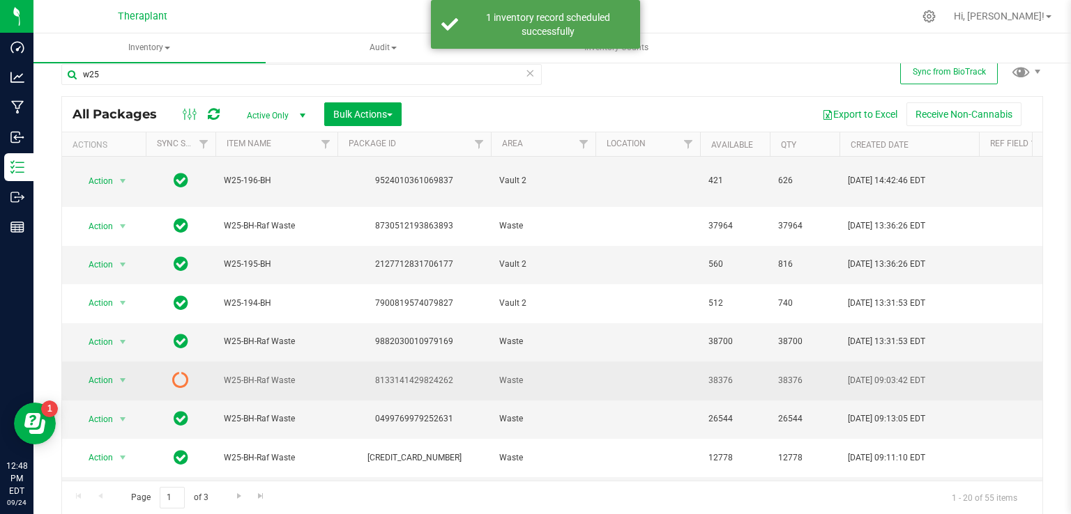
scroll to position [279, 0]
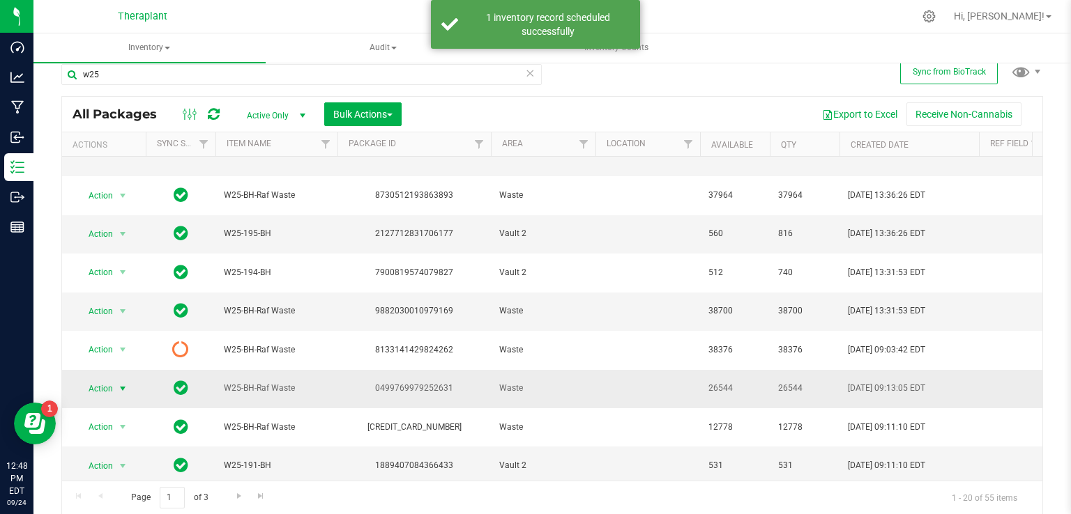
click at [106, 379] on span "Action" at bounding box center [95, 389] width 38 height 20
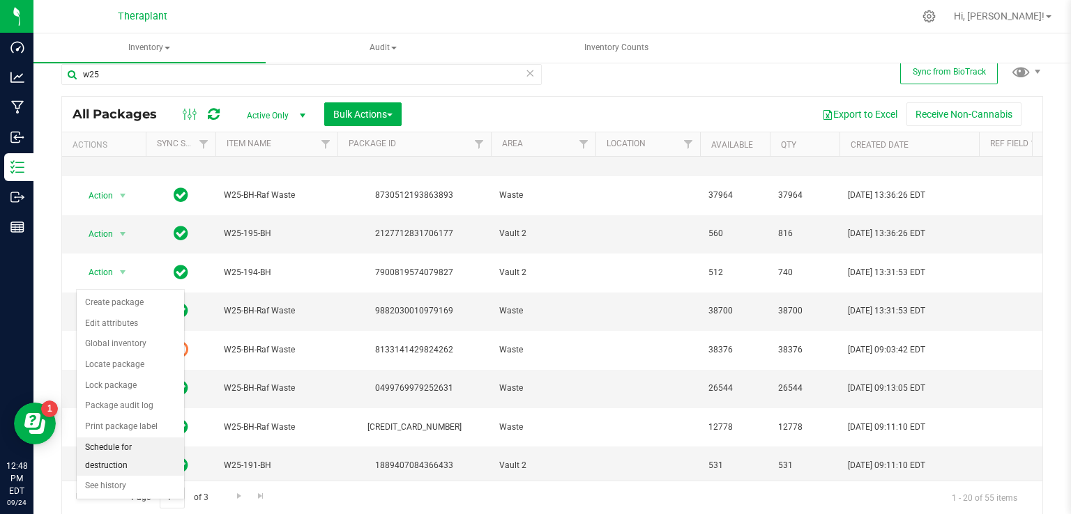
click at [139, 449] on li "Schedule for destruction" at bounding box center [130, 457] width 107 height 38
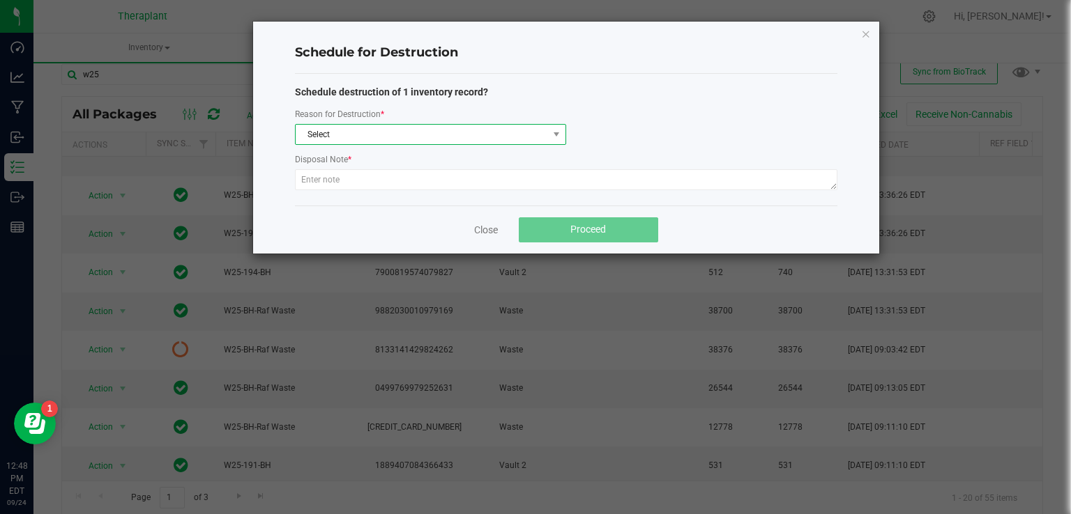
click at [330, 129] on span "Select" at bounding box center [422, 135] width 252 height 20
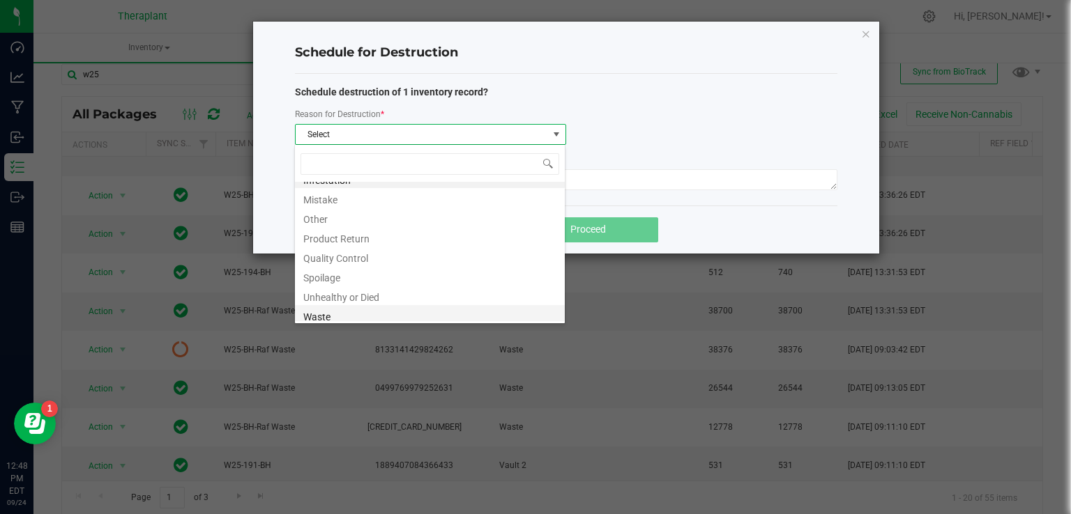
scroll to position [17, 0]
click at [346, 310] on li "Waste" at bounding box center [430, 312] width 270 height 20
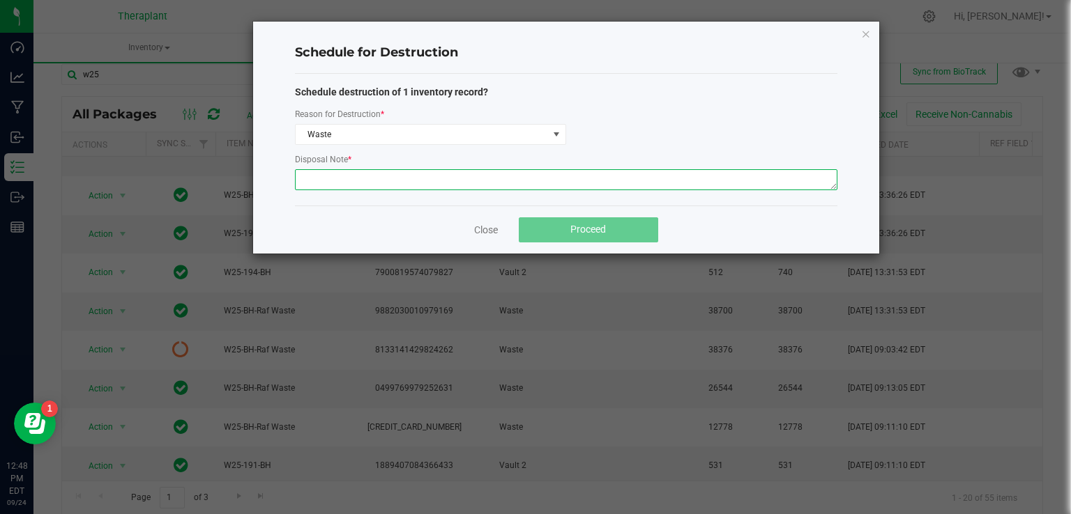
click at [357, 184] on textarea at bounding box center [566, 179] width 542 height 21
type textarea "Raf"
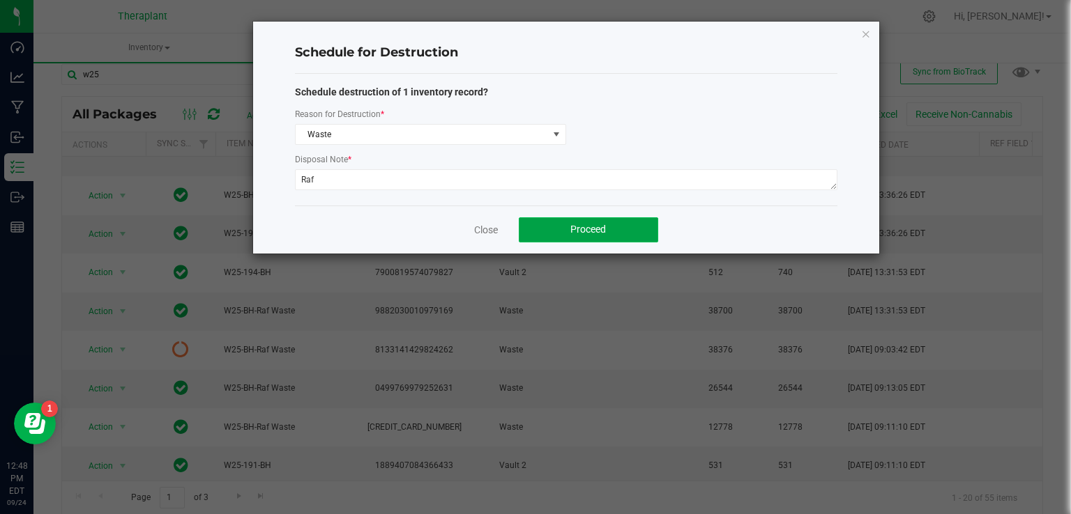
click at [577, 236] on button "Proceed" at bounding box center [588, 229] width 139 height 25
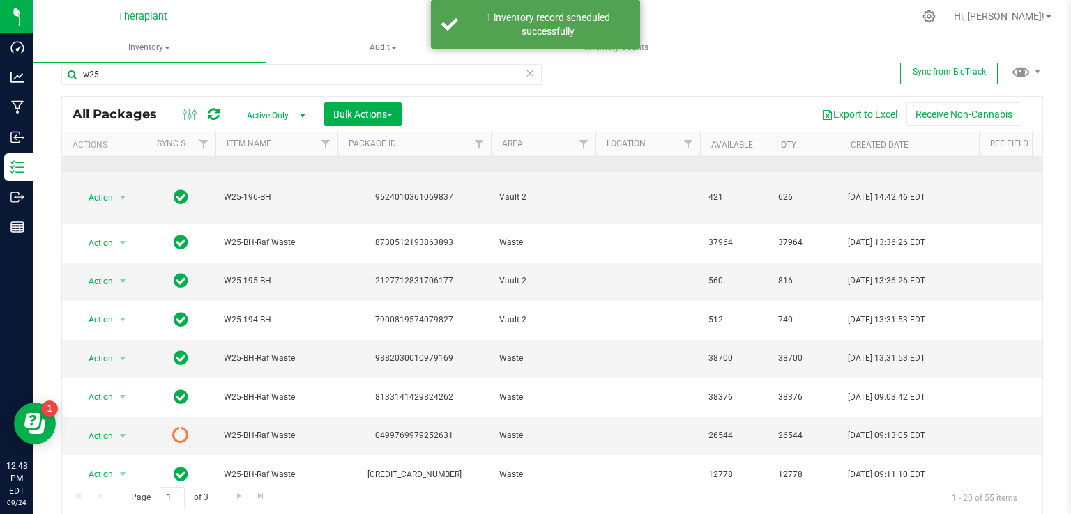
scroll to position [279, 0]
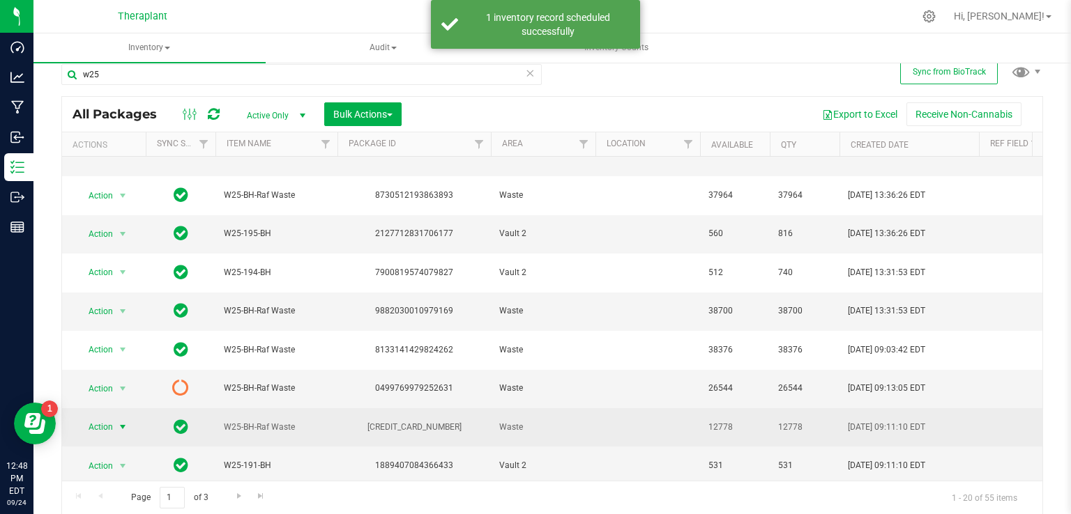
click at [104, 418] on span "Action" at bounding box center [95, 428] width 38 height 20
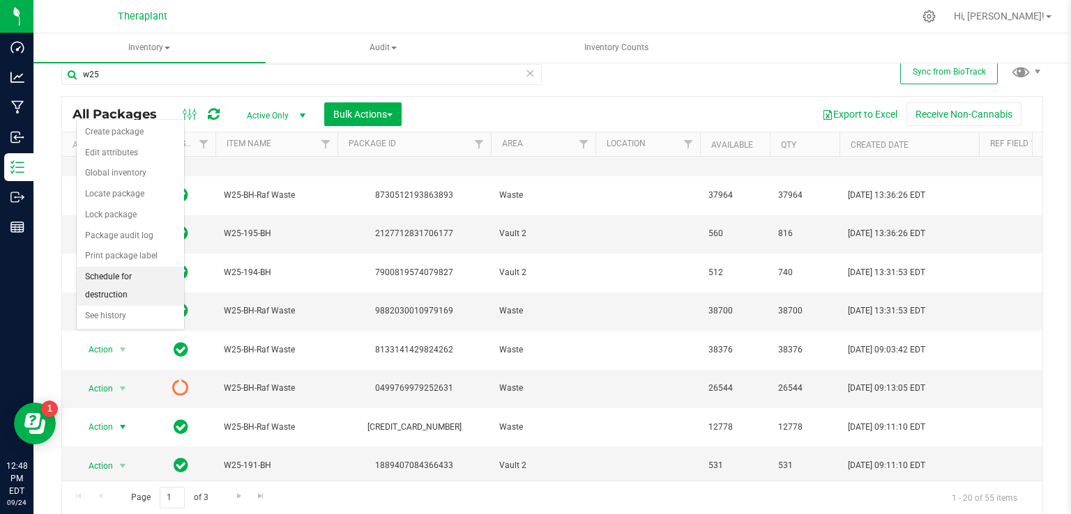
click at [151, 274] on li "Schedule for destruction" at bounding box center [130, 286] width 107 height 38
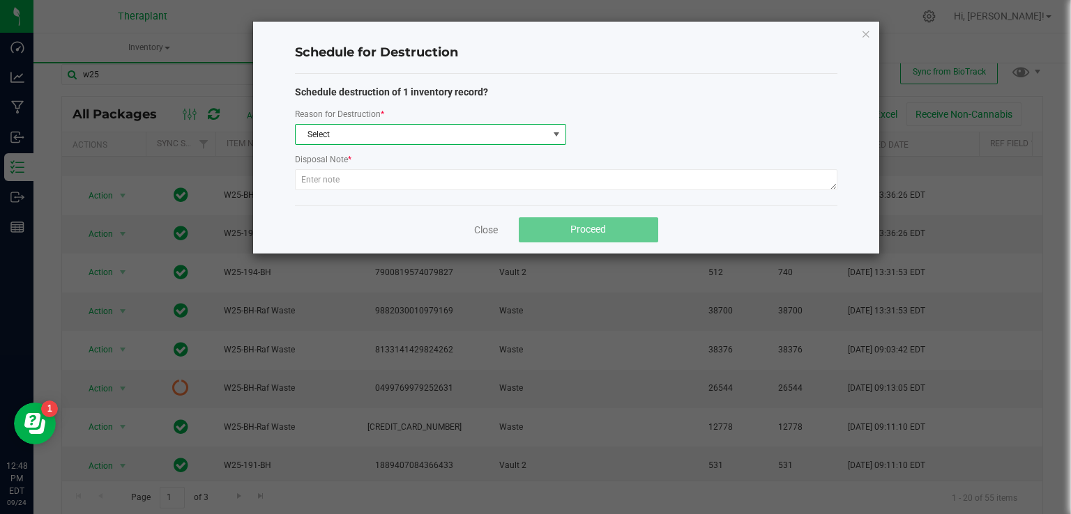
click at [337, 132] on span "Select" at bounding box center [422, 135] width 252 height 20
type input "wa"
click at [345, 185] on li "Waste" at bounding box center [430, 192] width 270 height 20
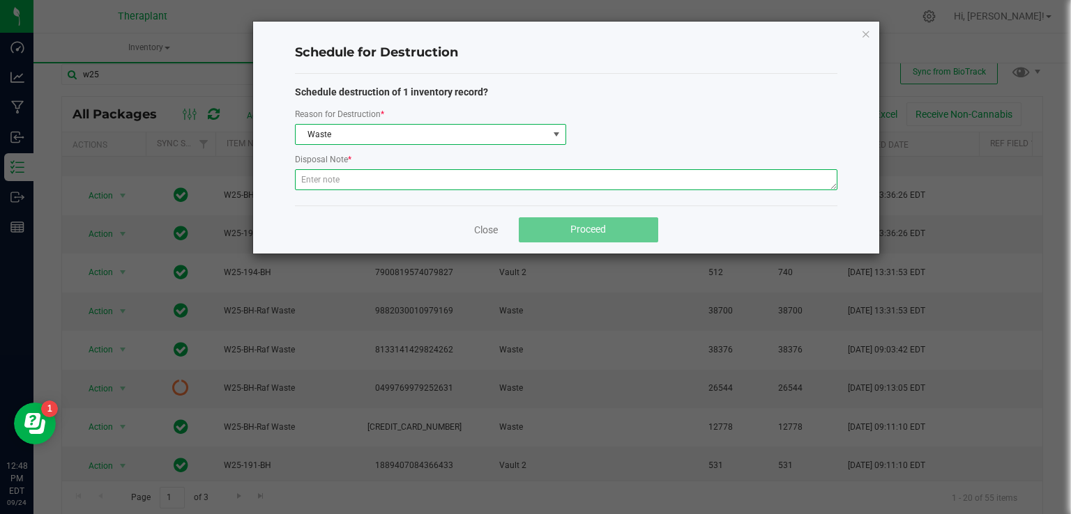
click at [344, 182] on textarea at bounding box center [566, 179] width 542 height 21
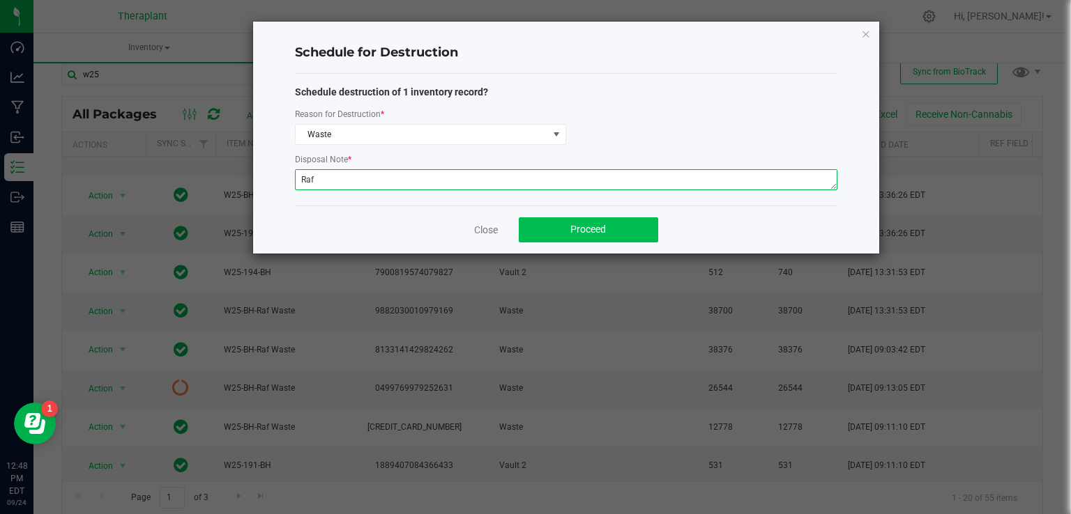
type textarea "Raf"
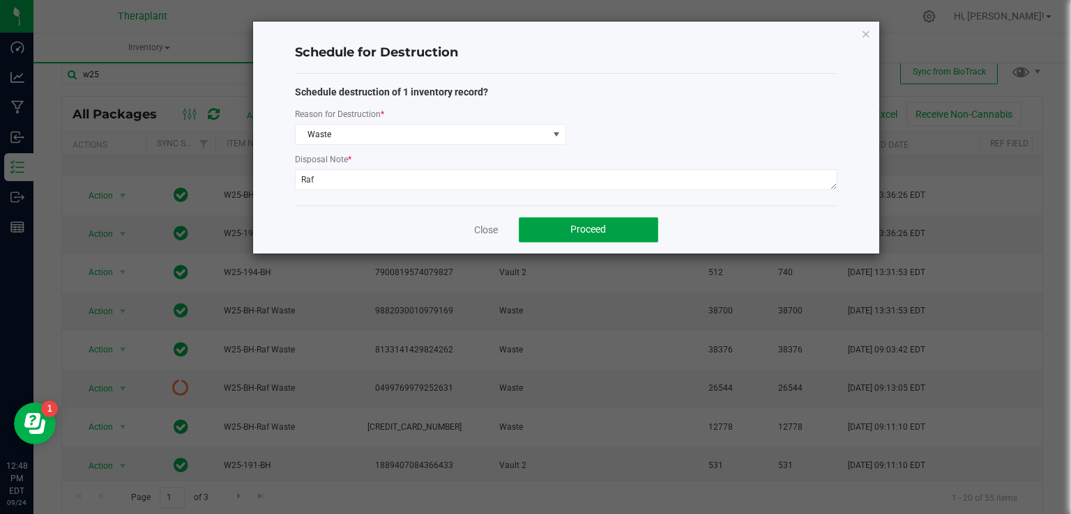
click at [611, 221] on button "Proceed" at bounding box center [588, 229] width 139 height 25
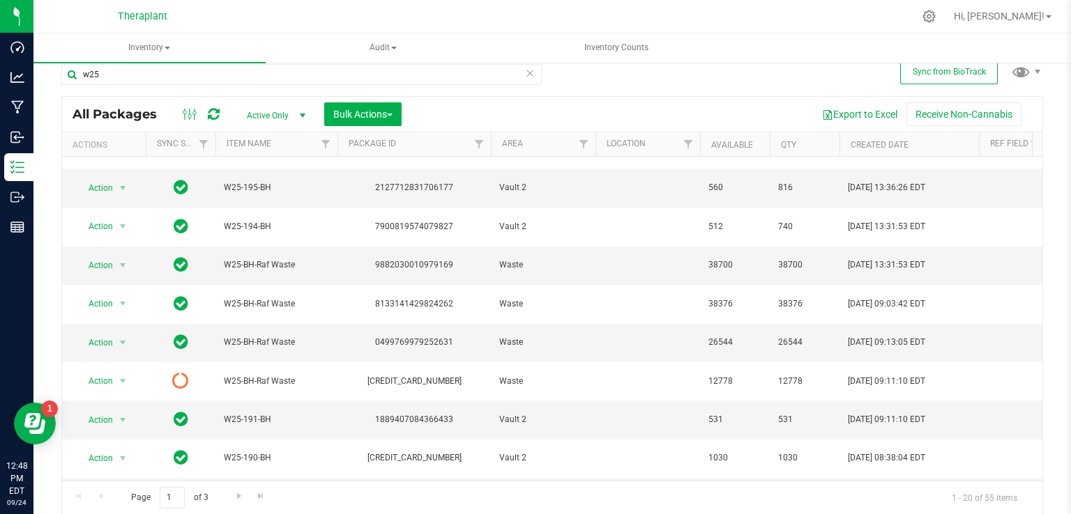
scroll to position [349, 0]
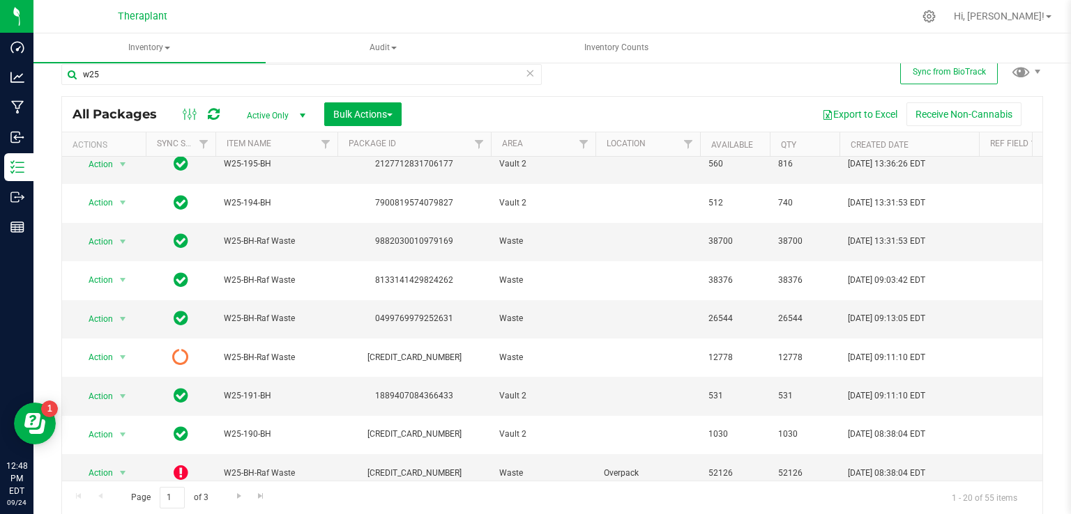
click at [118, 507] on span "select" at bounding box center [122, 512] width 11 height 11
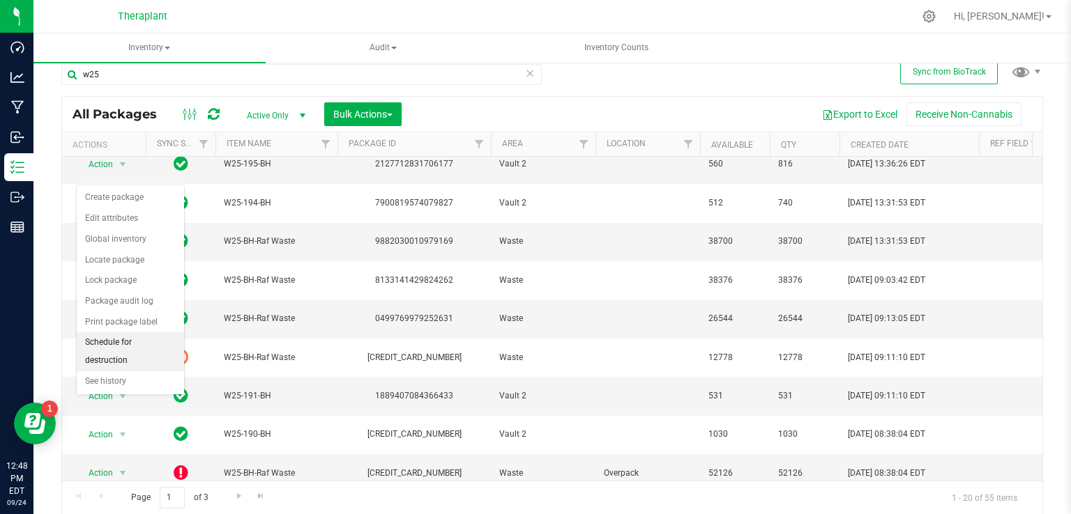
click at [141, 340] on li "Schedule for destruction" at bounding box center [130, 351] width 107 height 38
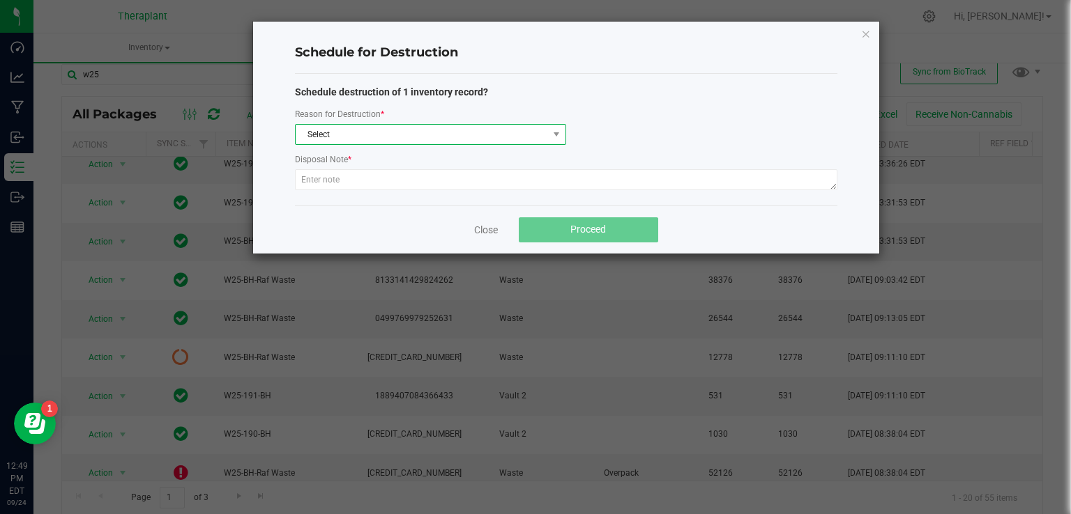
click at [351, 141] on span "Select" at bounding box center [422, 135] width 252 height 20
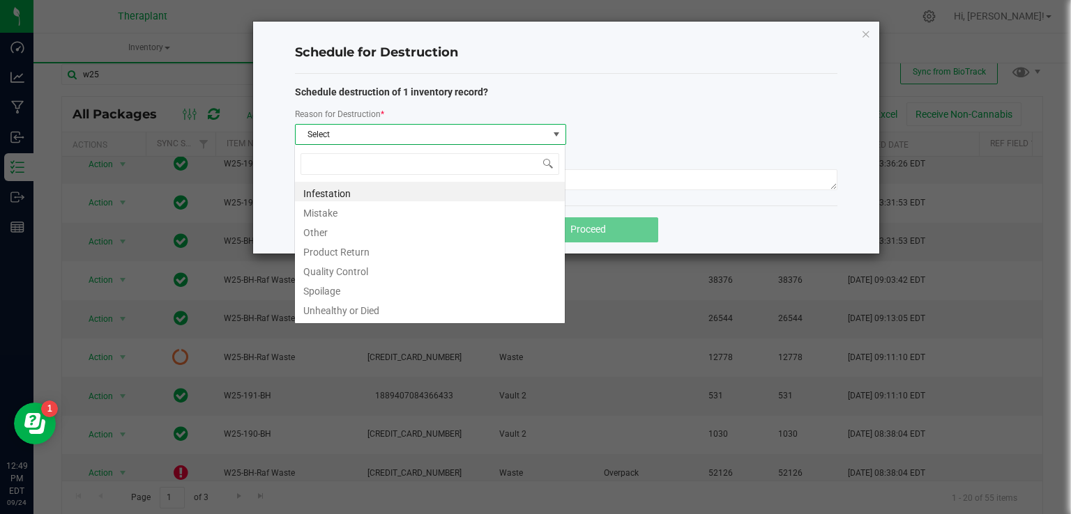
scroll to position [20, 270]
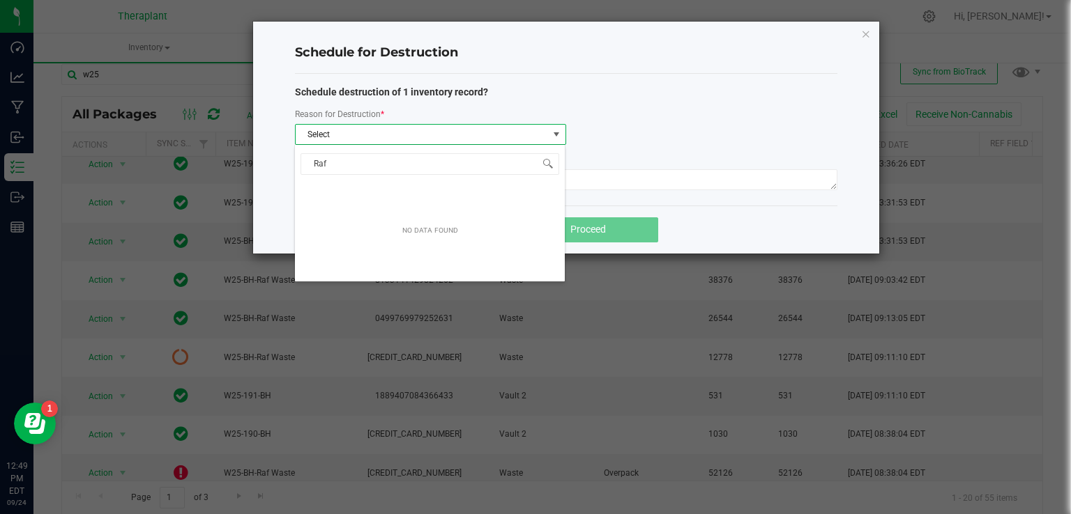
drag, startPoint x: 335, startPoint y: 158, endPoint x: 224, endPoint y: 159, distance: 110.1
click at [226, 158] on body "Dashboard Analytics Manufacturing Inbound Inventory Outbound Reports 12:49 PM E…" at bounding box center [535, 257] width 1071 height 514
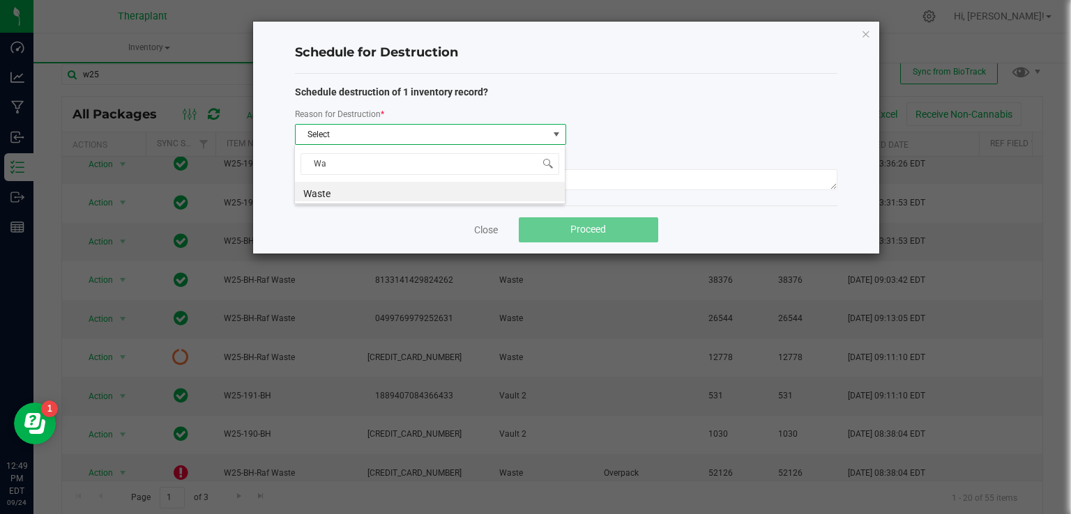
type input "Was"
click at [318, 197] on li "Waste" at bounding box center [430, 192] width 270 height 20
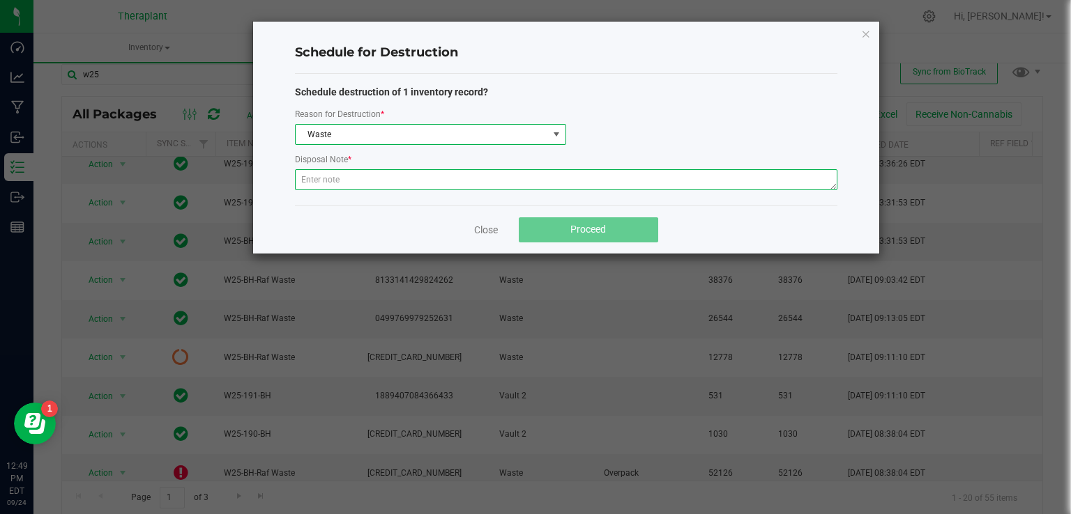
click at [342, 183] on textarea at bounding box center [566, 179] width 542 height 21
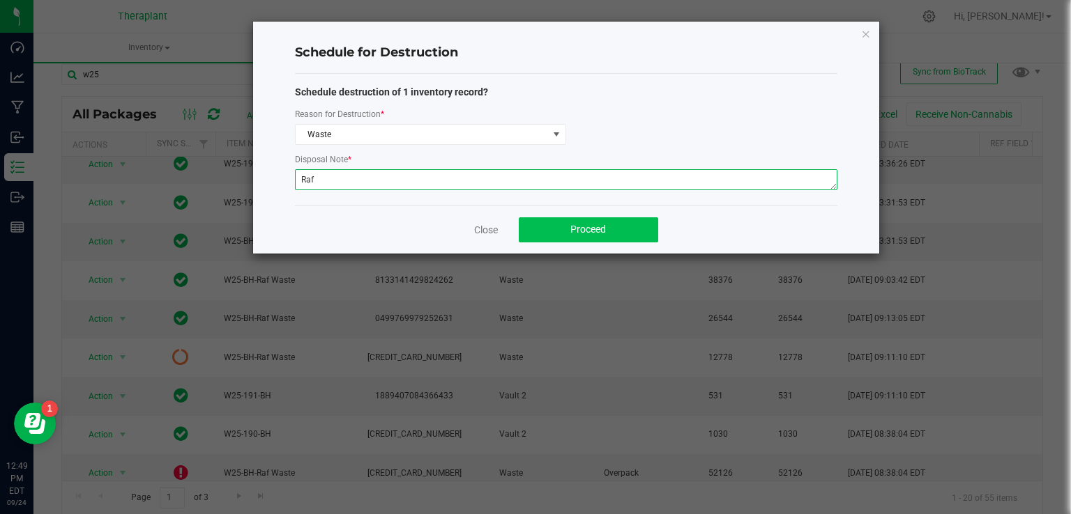
type textarea "Raf"
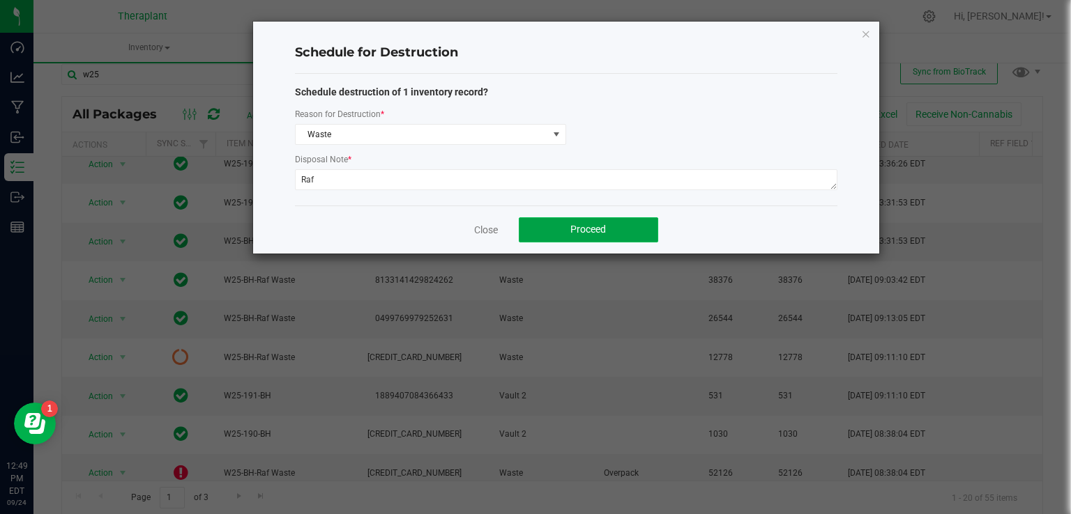
click at [595, 232] on span "Proceed" at bounding box center [588, 229] width 36 height 11
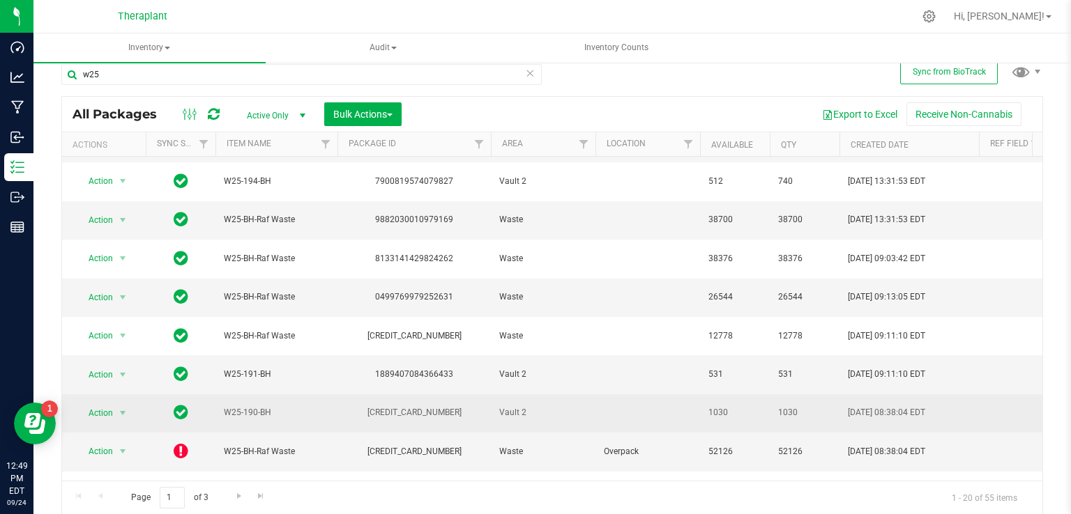
scroll to position [382, 0]
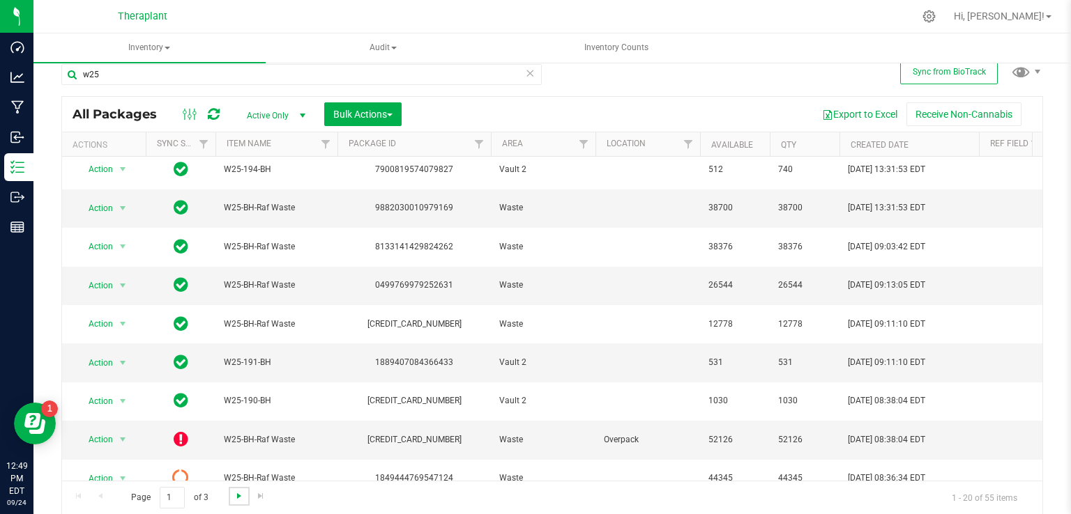
click at [237, 496] on span "Go to the next page" at bounding box center [239, 496] width 11 height 11
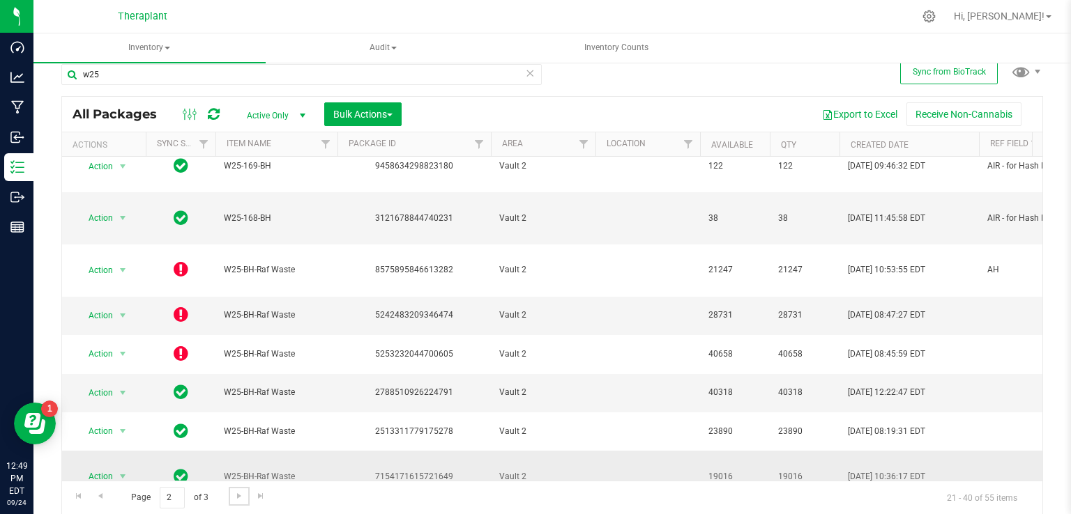
scroll to position [394, 0]
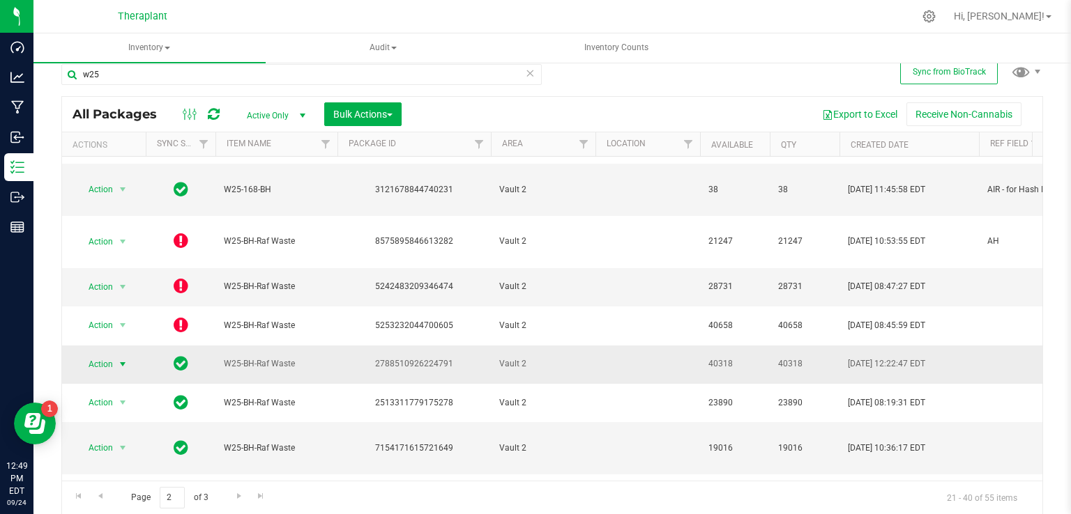
click at [113, 355] on span "Action" at bounding box center [95, 365] width 38 height 20
click at [100, 496] on span "Go to the previous page" at bounding box center [100, 496] width 11 height 11
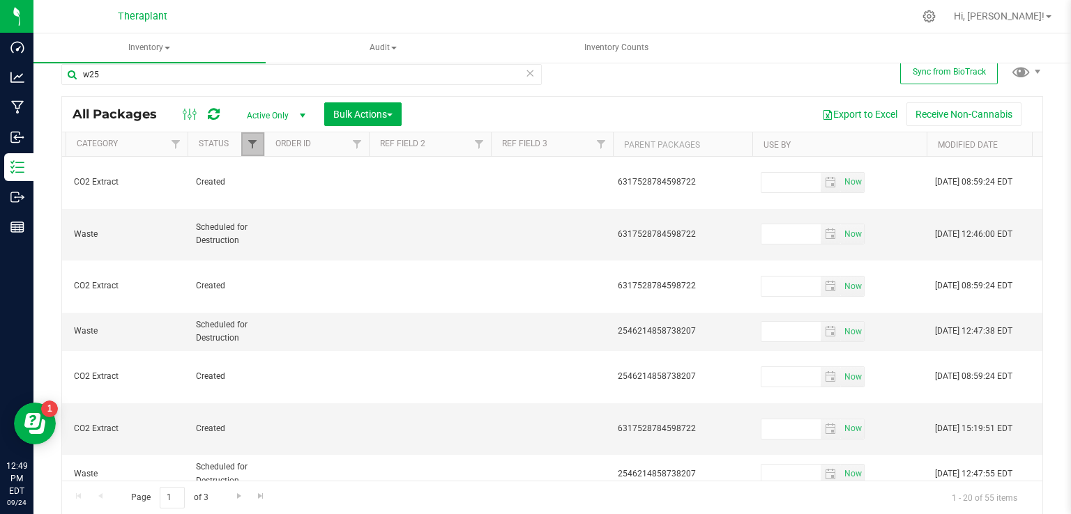
click at [257, 141] on span "Filter" at bounding box center [252, 144] width 11 height 11
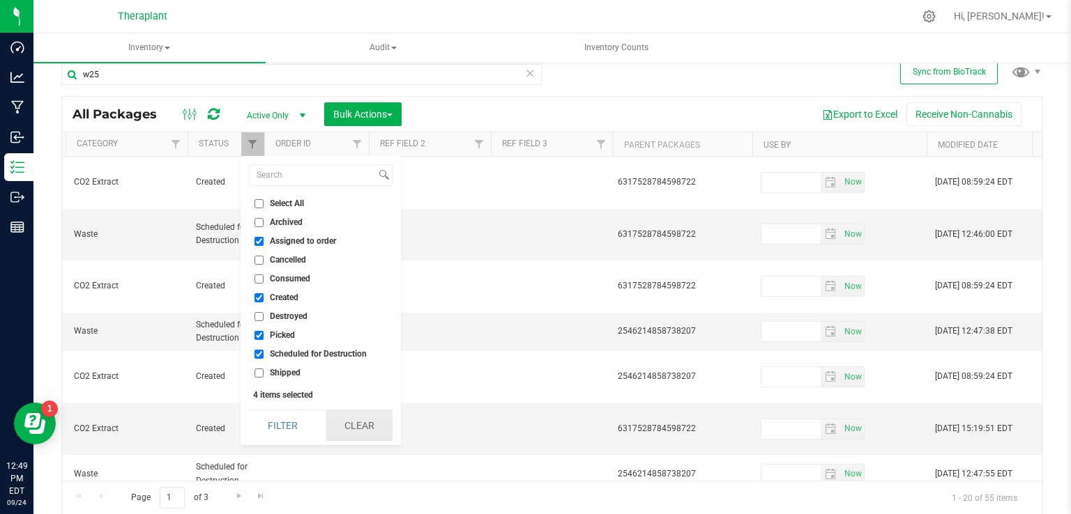
click at [357, 426] on button "Clear" at bounding box center [359, 426] width 67 height 31
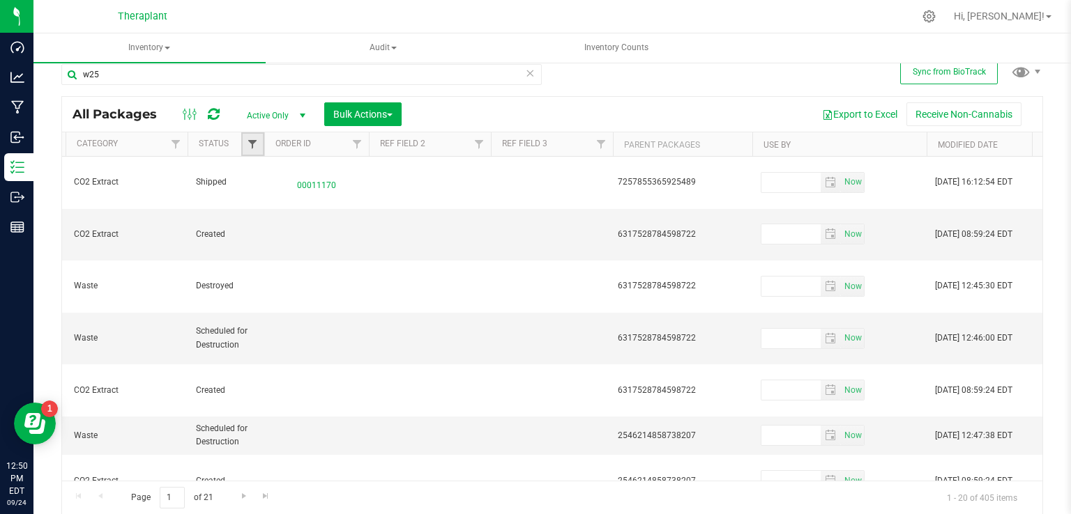
click at [253, 147] on span "Filter" at bounding box center [252, 144] width 11 height 11
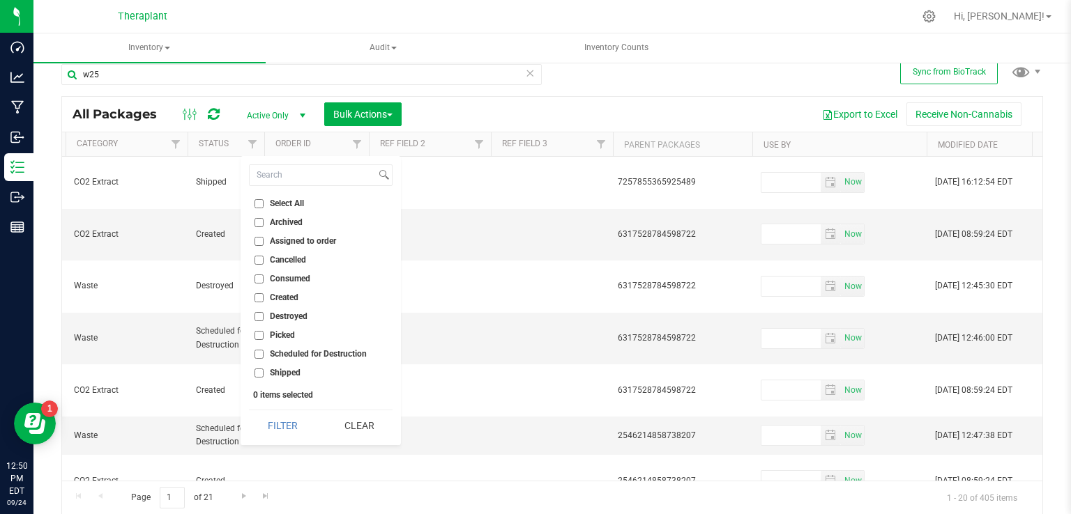
click at [254, 355] on input "Scheduled for Destruction" at bounding box center [258, 354] width 9 height 9
checkbox input "true"
click at [293, 427] on button "Filter" at bounding box center [282, 426] width 67 height 31
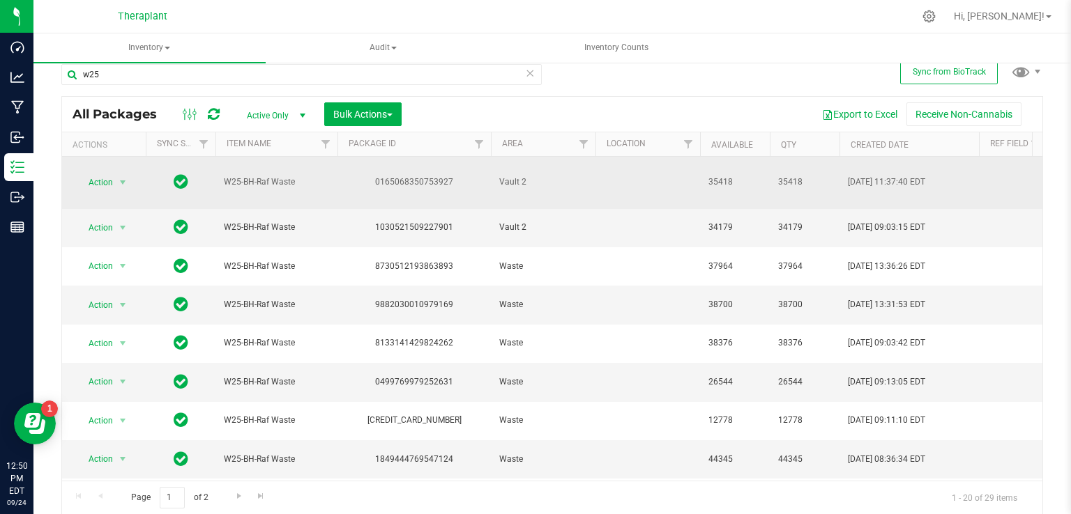
click at [112, 185] on td "Action Action Destroy package Edit attributes Global inventory Package audit lo…" at bounding box center [104, 183] width 84 height 52
click at [112, 182] on span "Action" at bounding box center [95, 183] width 38 height 20
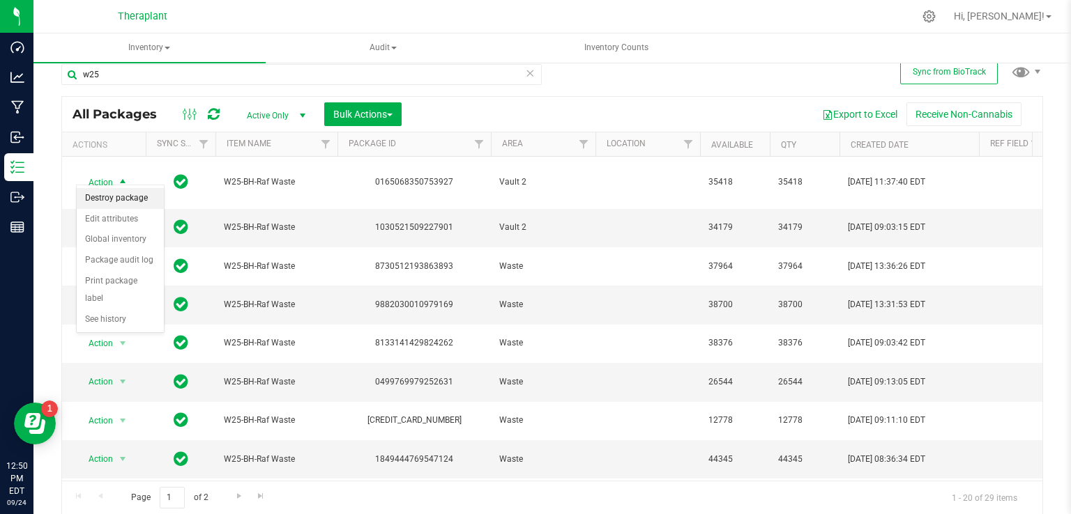
click at [120, 203] on li "Destroy package" at bounding box center [120, 198] width 87 height 21
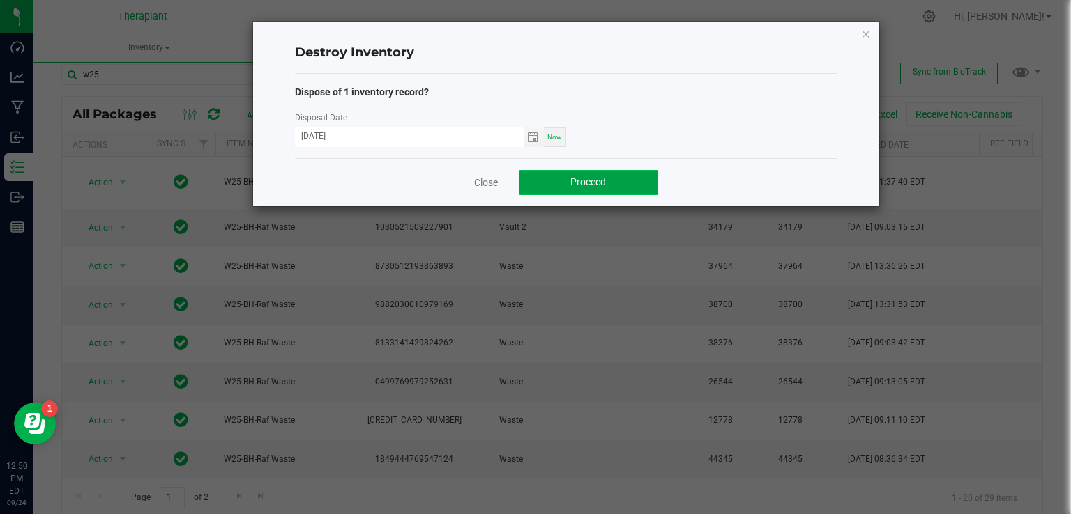
click at [613, 186] on button "Proceed" at bounding box center [588, 182] width 139 height 25
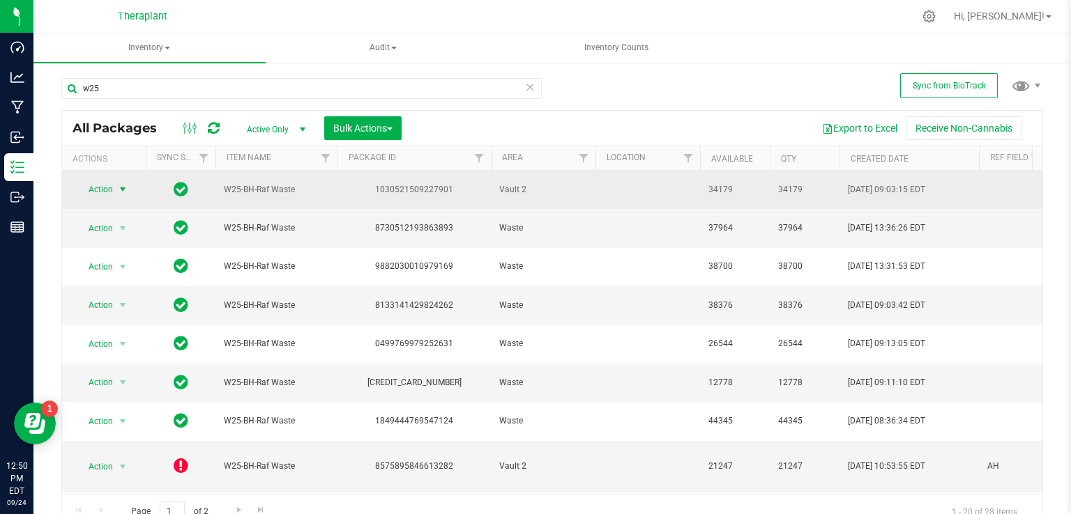
click at [104, 188] on span "Action" at bounding box center [95, 190] width 38 height 20
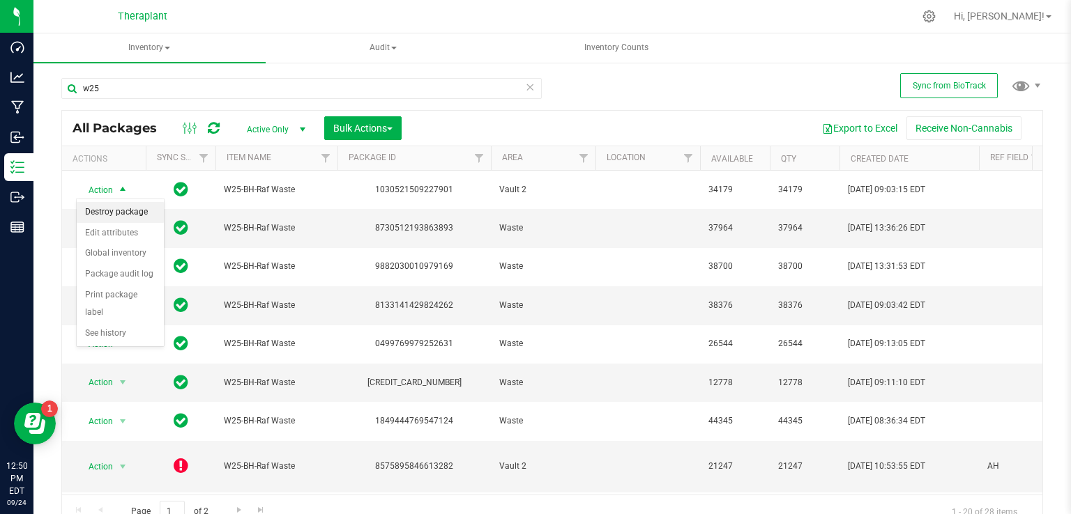
click at [132, 210] on li "Destroy package" at bounding box center [120, 212] width 87 height 21
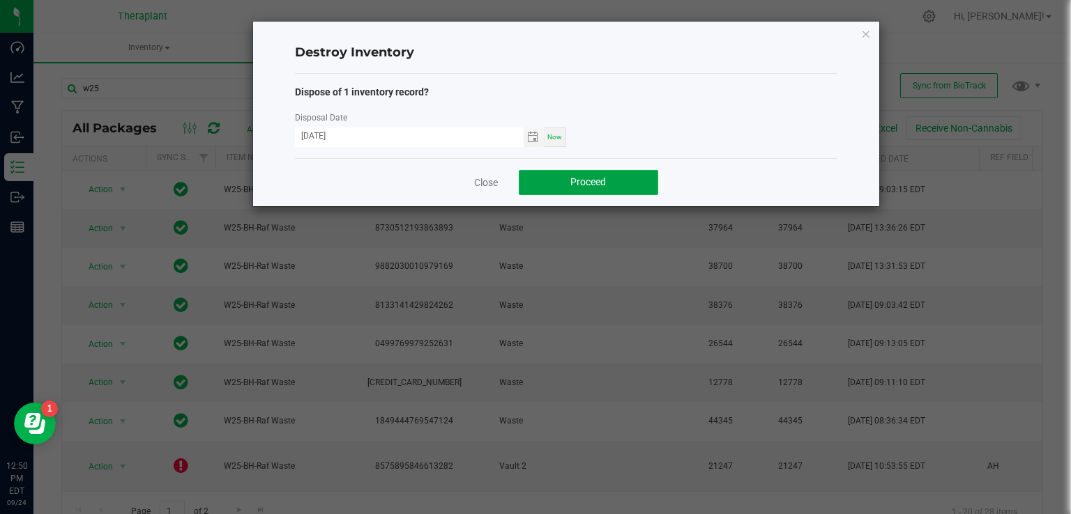
click at [589, 184] on span "Proceed" at bounding box center [588, 181] width 36 height 11
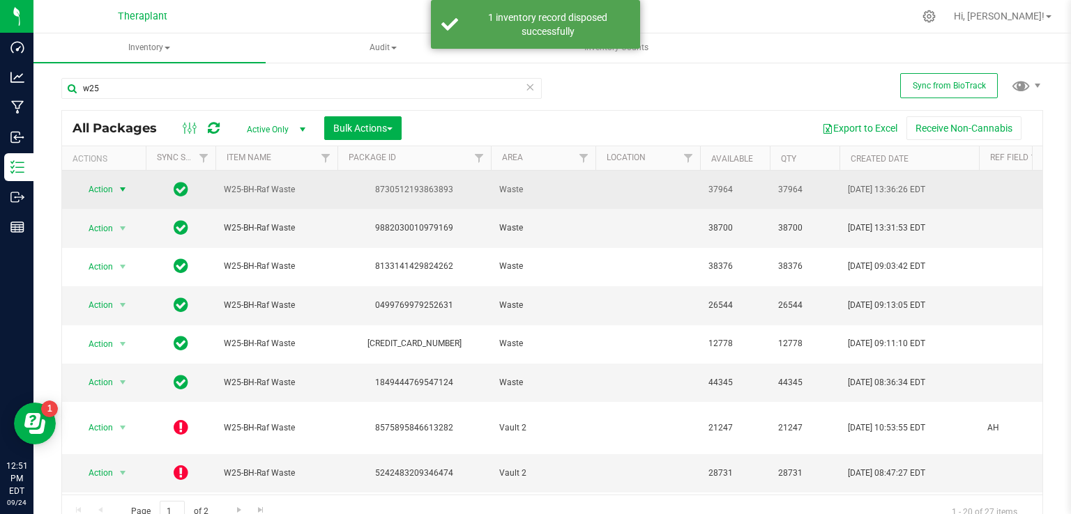
click at [125, 187] on span "select" at bounding box center [122, 189] width 11 height 11
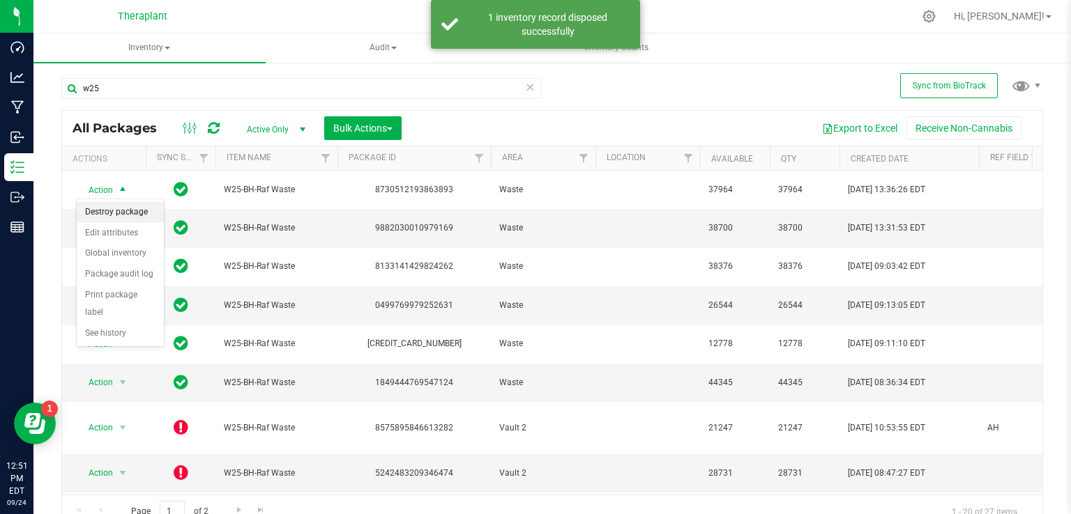
click at [123, 217] on li "Destroy package" at bounding box center [120, 212] width 87 height 21
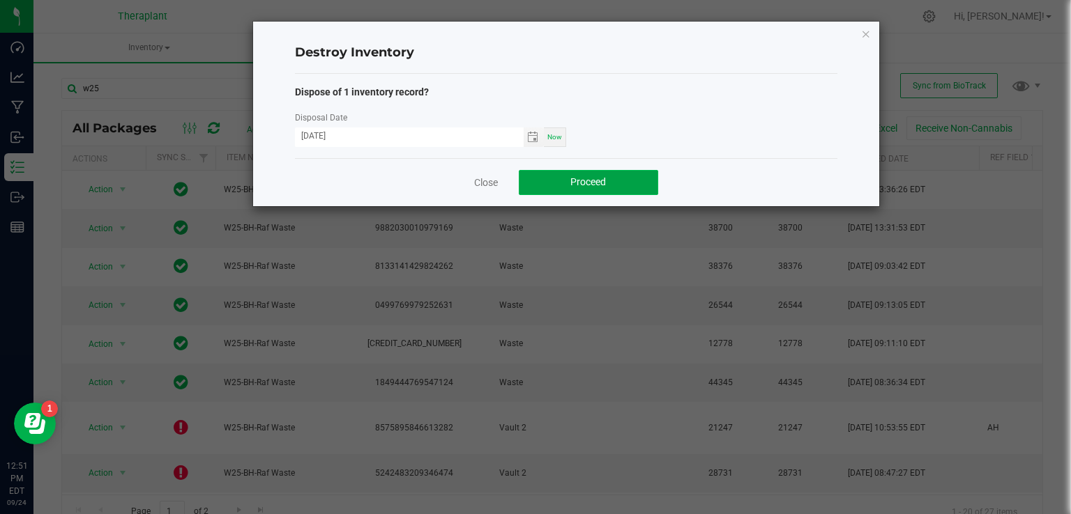
click at [611, 178] on button "Proceed" at bounding box center [588, 182] width 139 height 25
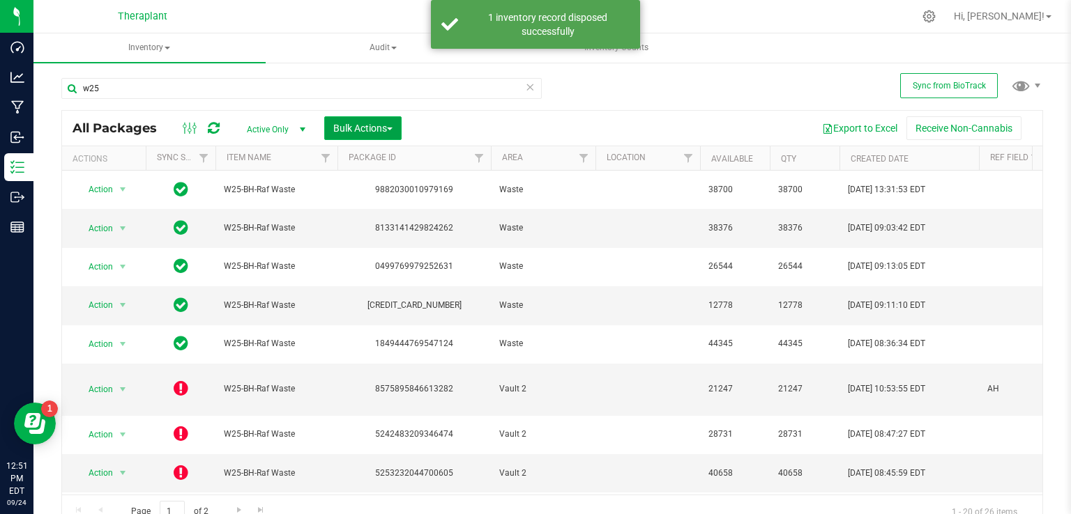
click at [366, 124] on span "Bulk Actions" at bounding box center [362, 128] width 59 height 11
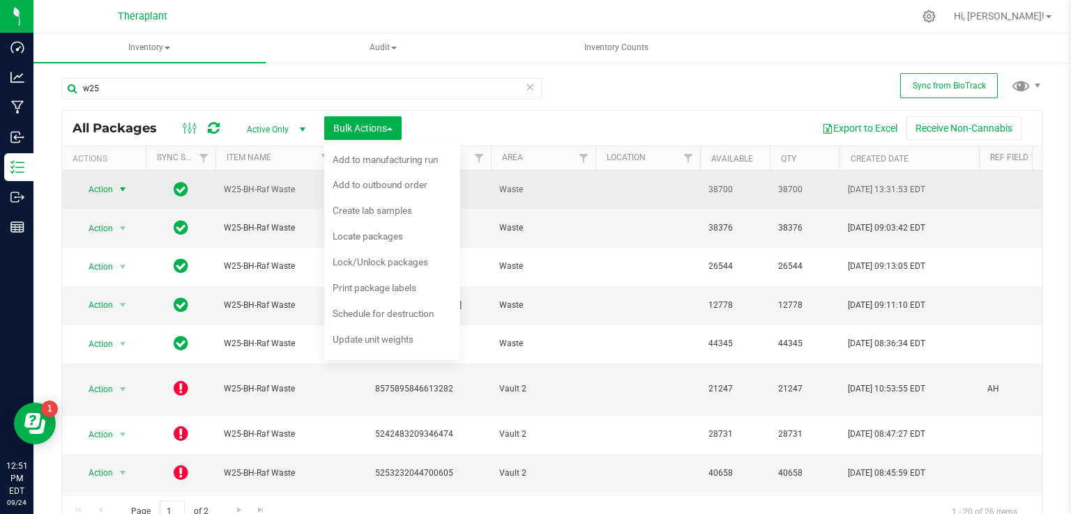
click at [125, 182] on span "select" at bounding box center [122, 190] width 17 height 20
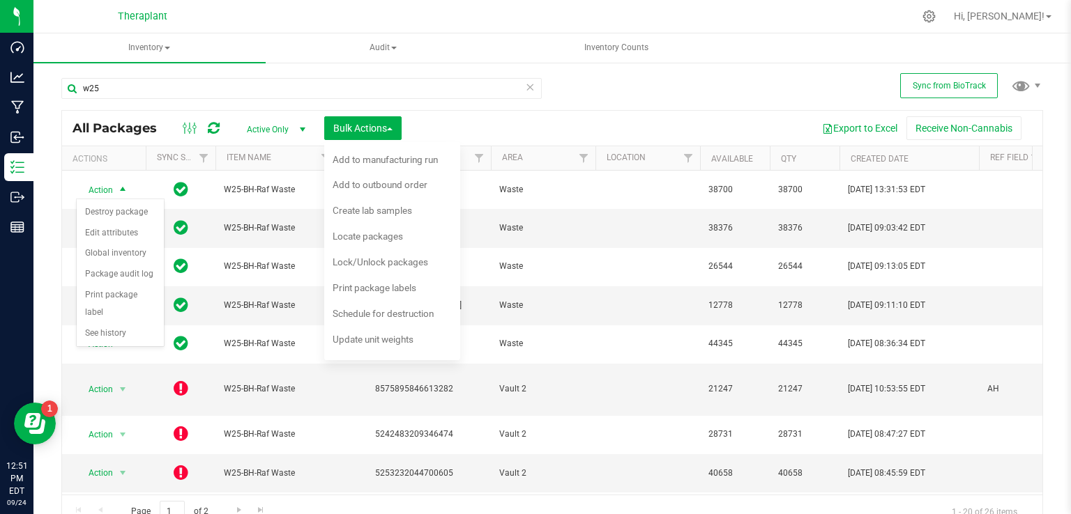
click at [38, 227] on div "Sync from BioTrack w25 All Packages Active Only Active Only Lab Samples Locked …" at bounding box center [551, 273] width 1037 height 425
click at [397, 124] on button "Bulk Actions" at bounding box center [362, 128] width 77 height 24
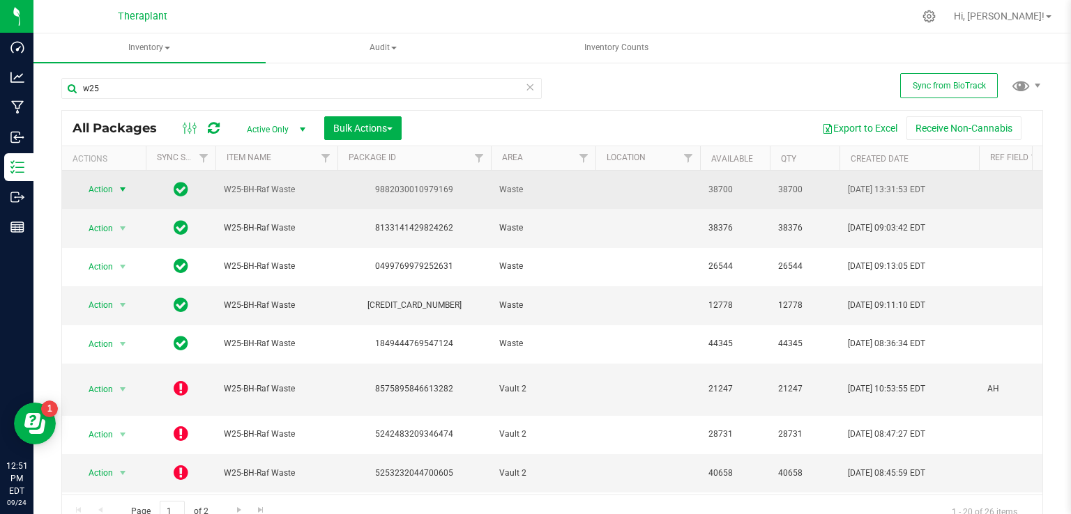
click at [111, 196] on span "Action" at bounding box center [95, 190] width 38 height 20
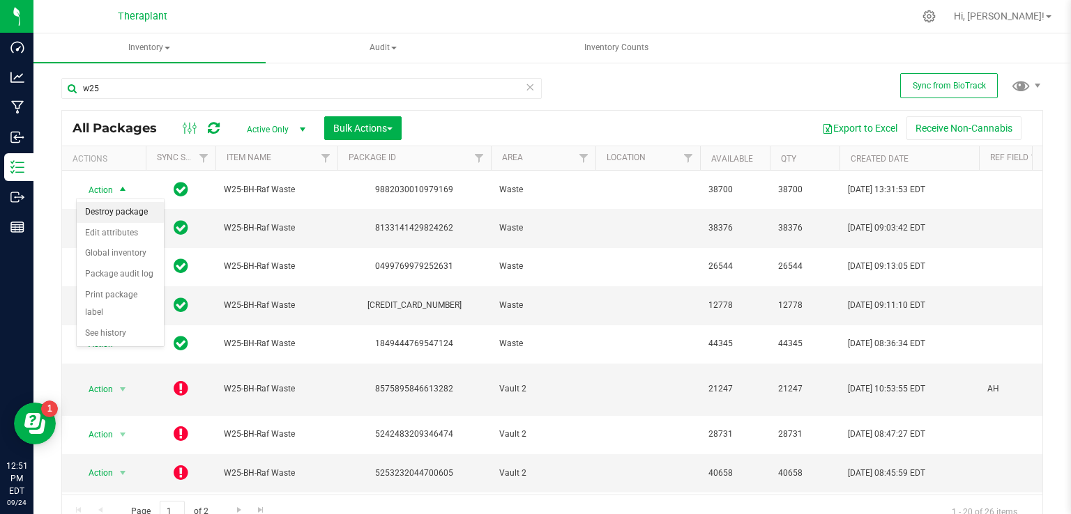
click at [123, 210] on li "Destroy package" at bounding box center [120, 212] width 87 height 21
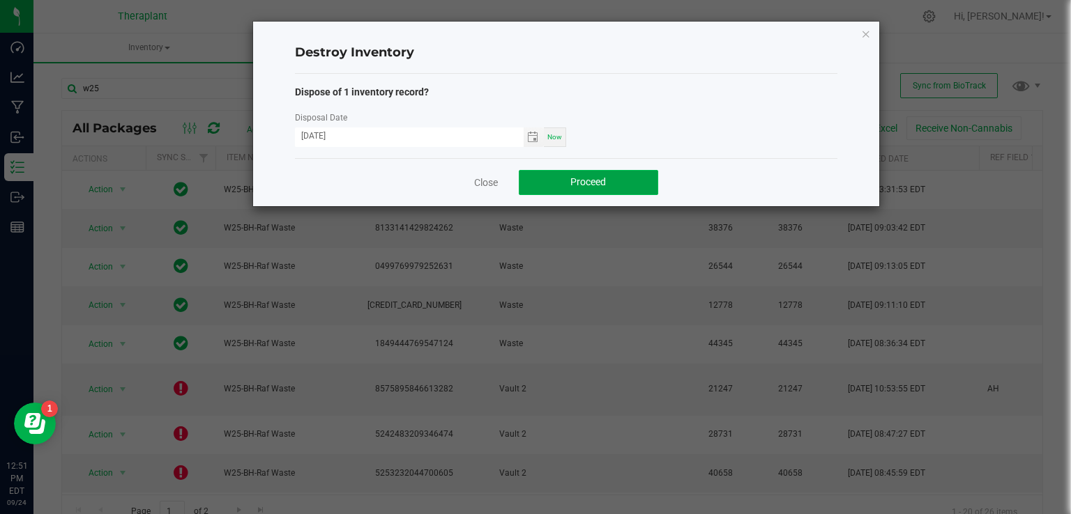
click at [597, 184] on span "Proceed" at bounding box center [588, 181] width 36 height 11
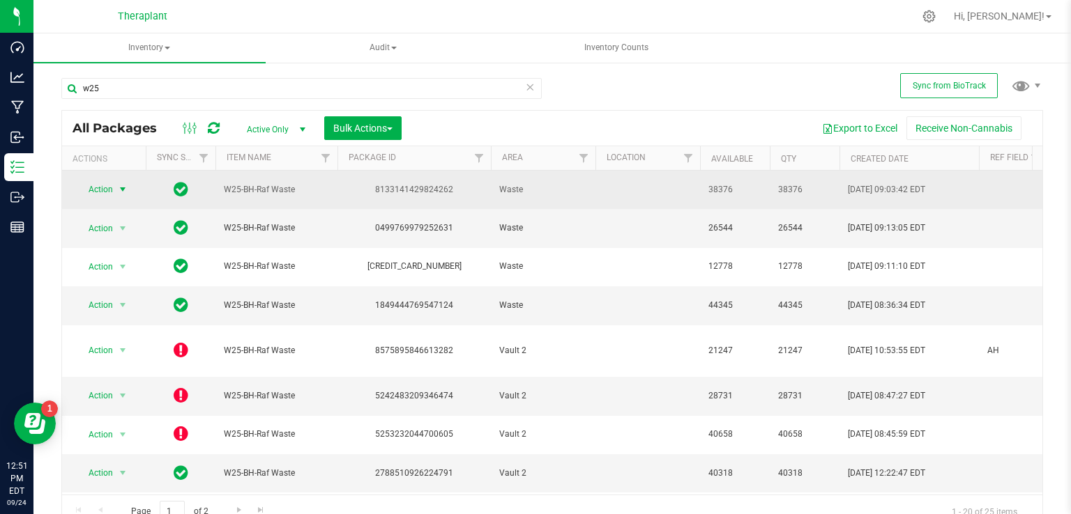
click at [112, 187] on span "Action" at bounding box center [95, 190] width 38 height 20
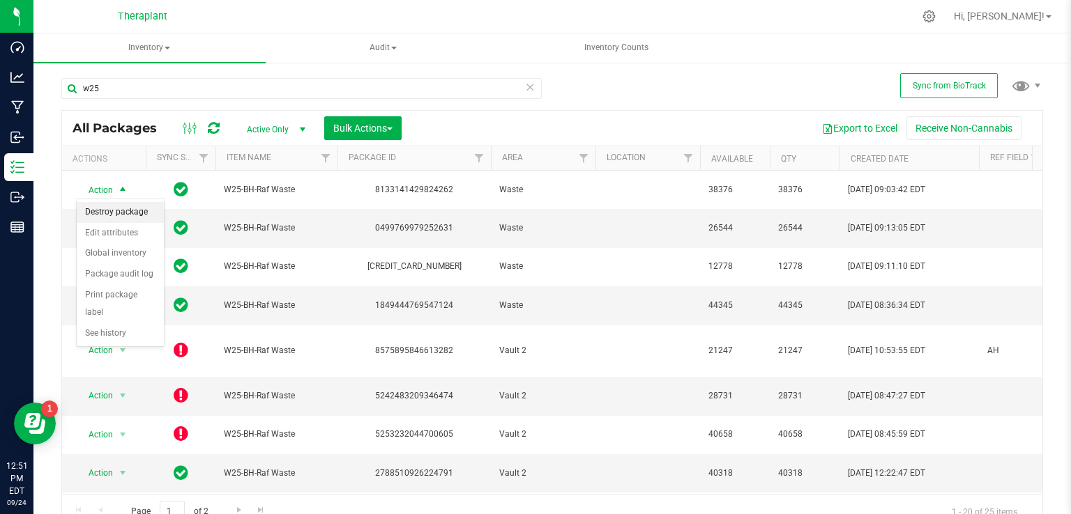
click at [128, 210] on li "Destroy package" at bounding box center [120, 212] width 87 height 21
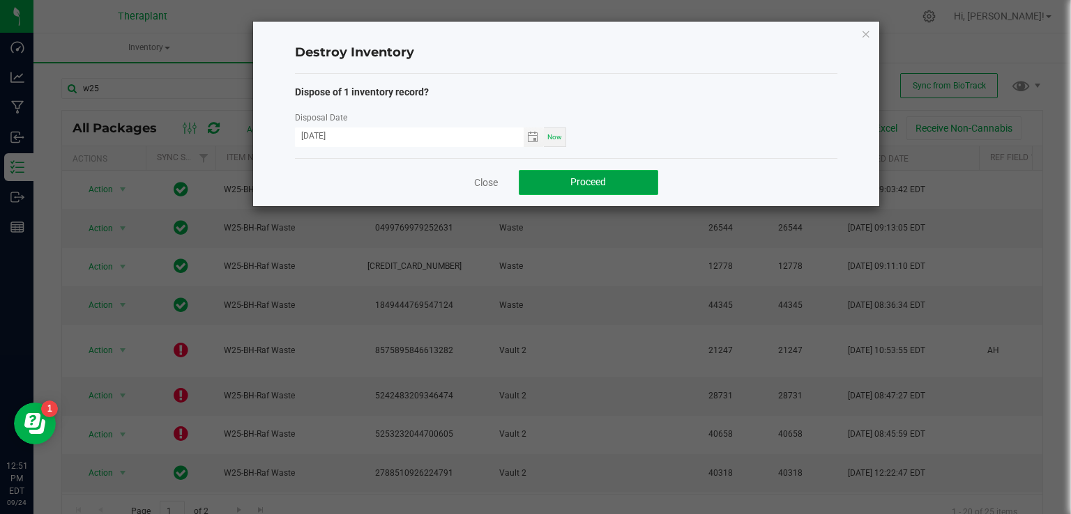
click at [562, 181] on button "Proceed" at bounding box center [588, 182] width 139 height 25
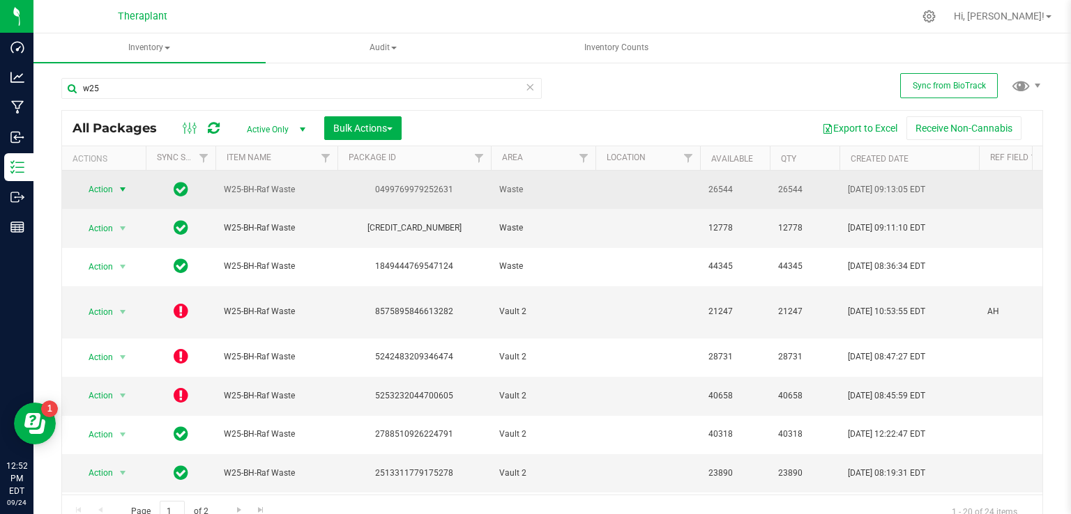
click at [105, 181] on span "Action" at bounding box center [95, 190] width 38 height 20
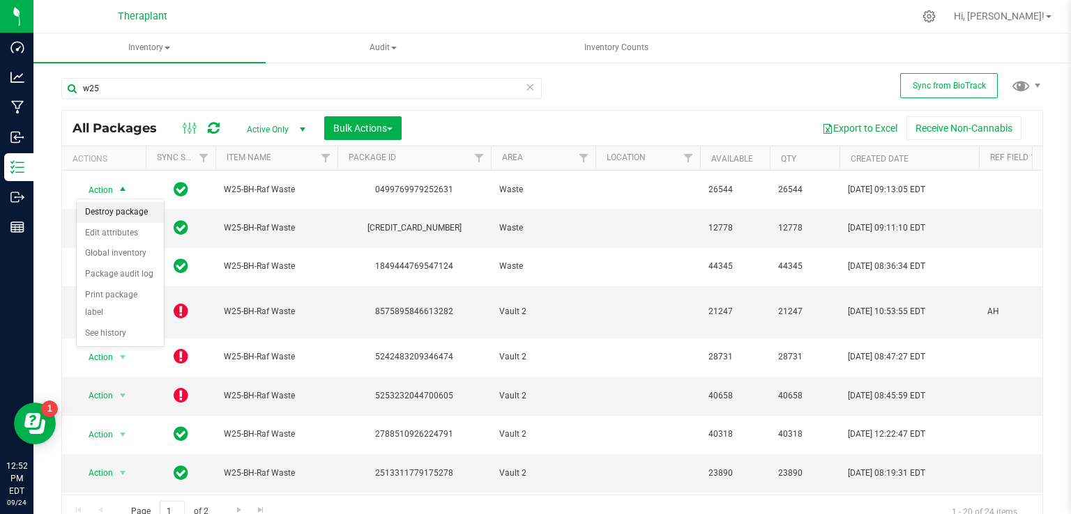
click at [131, 214] on li "Destroy package" at bounding box center [120, 212] width 87 height 21
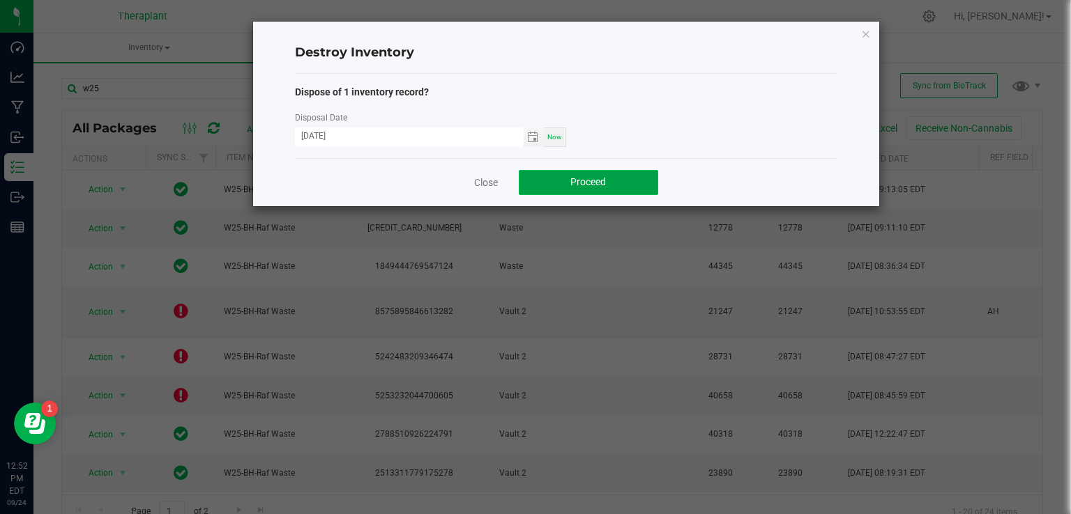
drag, startPoint x: 593, startPoint y: 176, endPoint x: 601, endPoint y: 176, distance: 7.7
click at [594, 176] on span "Proceed" at bounding box center [588, 181] width 36 height 11
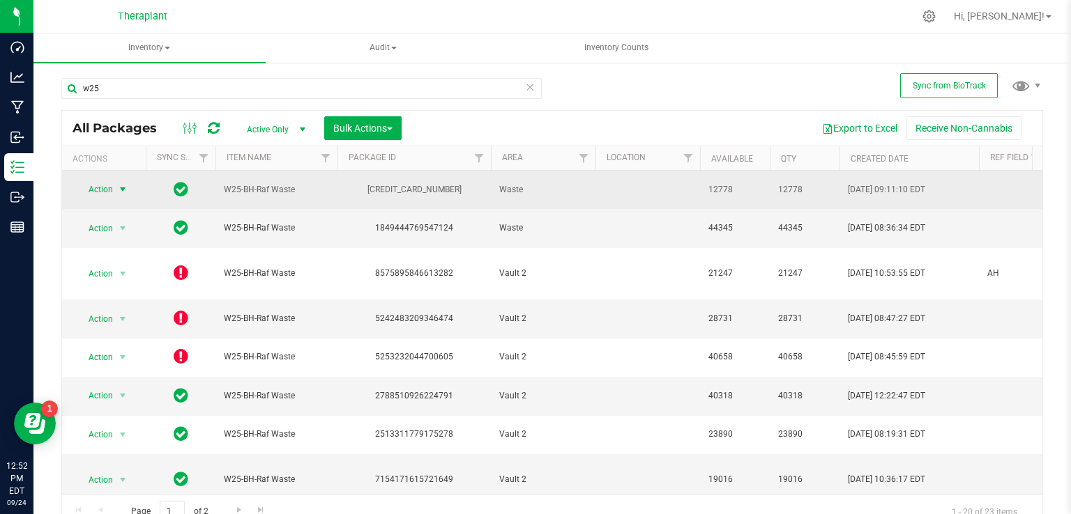
click at [109, 193] on span "Action" at bounding box center [95, 190] width 38 height 20
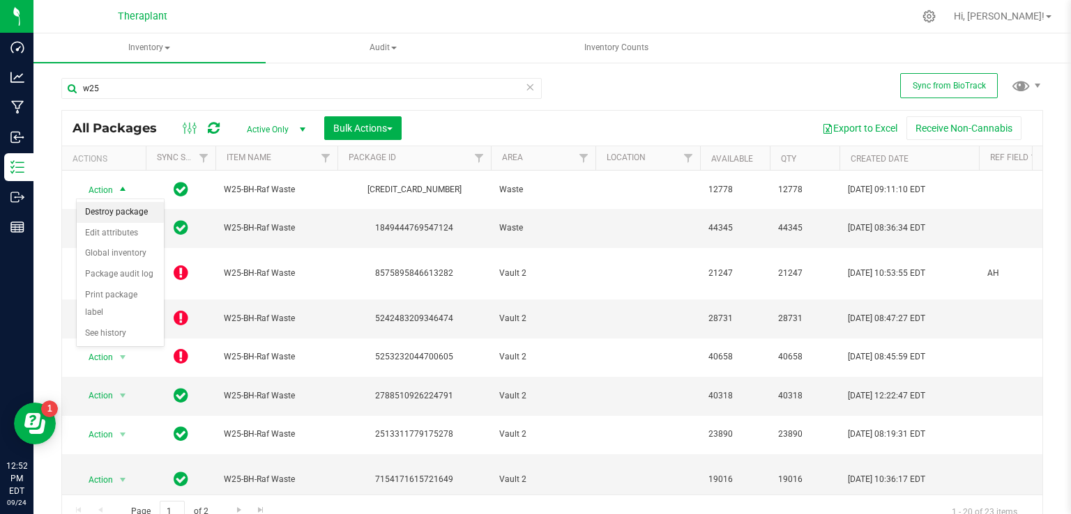
click at [128, 211] on li "Destroy package" at bounding box center [120, 212] width 87 height 21
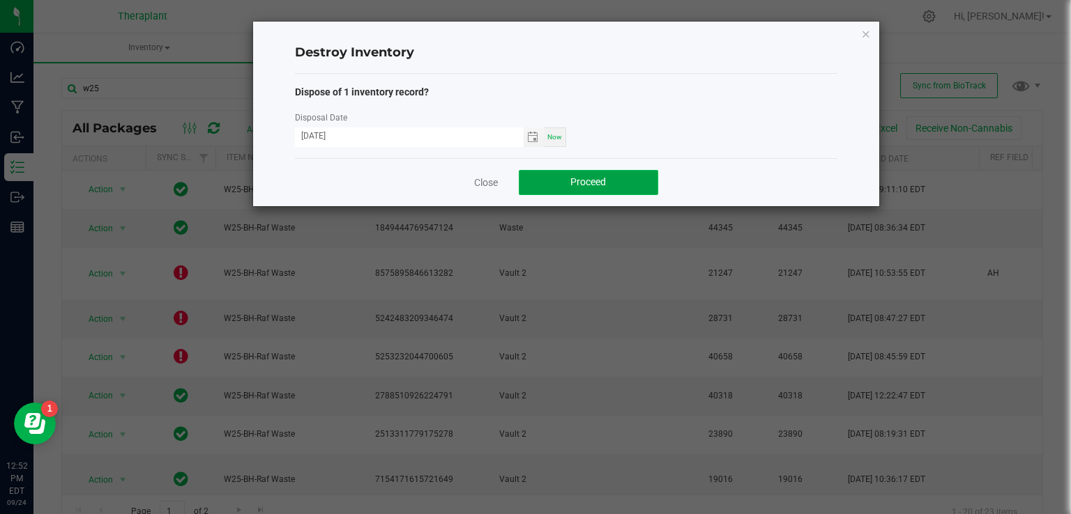
click at [590, 182] on span "Proceed" at bounding box center [588, 181] width 36 height 11
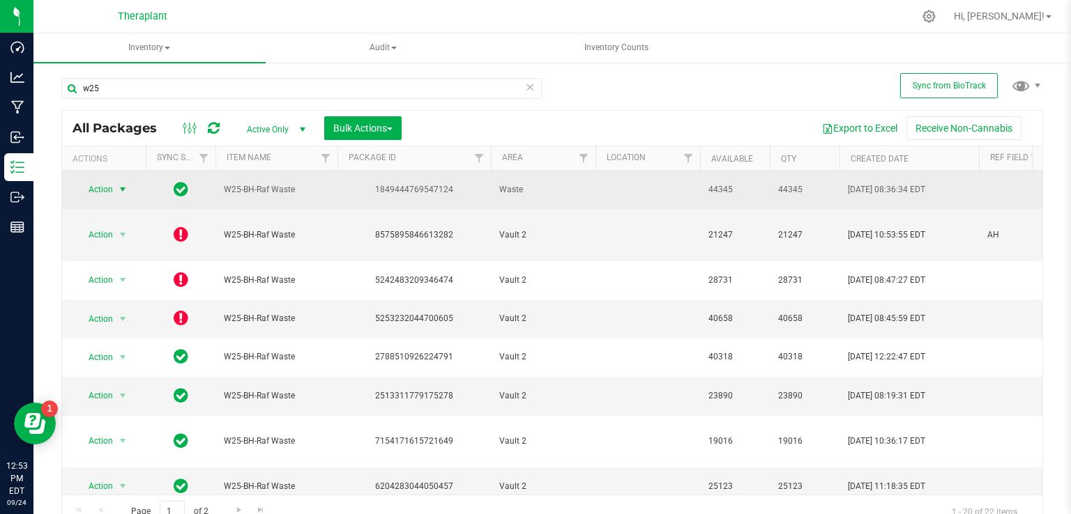
click at [105, 193] on span "Action" at bounding box center [95, 190] width 38 height 20
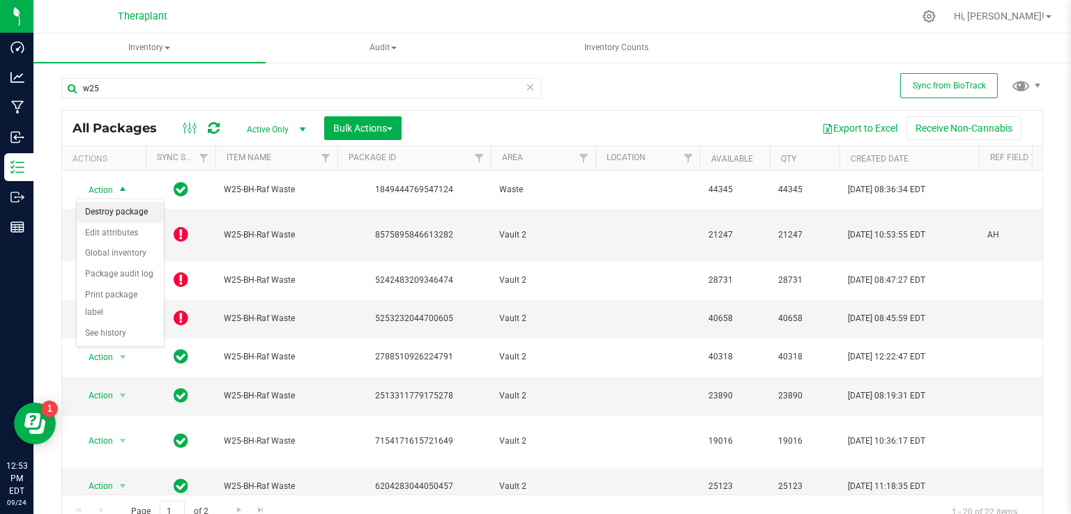
click at [131, 210] on li "Destroy package" at bounding box center [120, 212] width 87 height 21
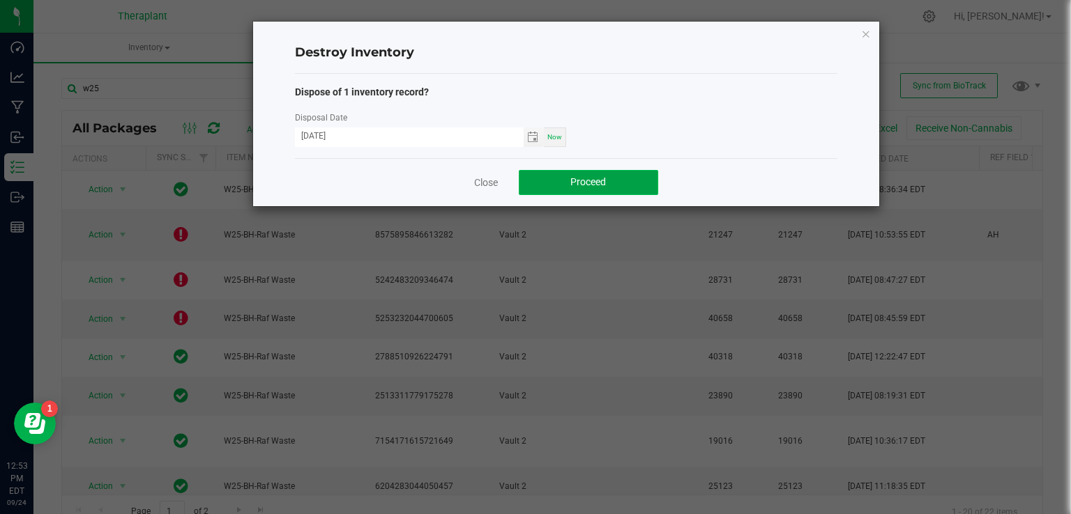
click at [610, 176] on button "Proceed" at bounding box center [588, 182] width 139 height 25
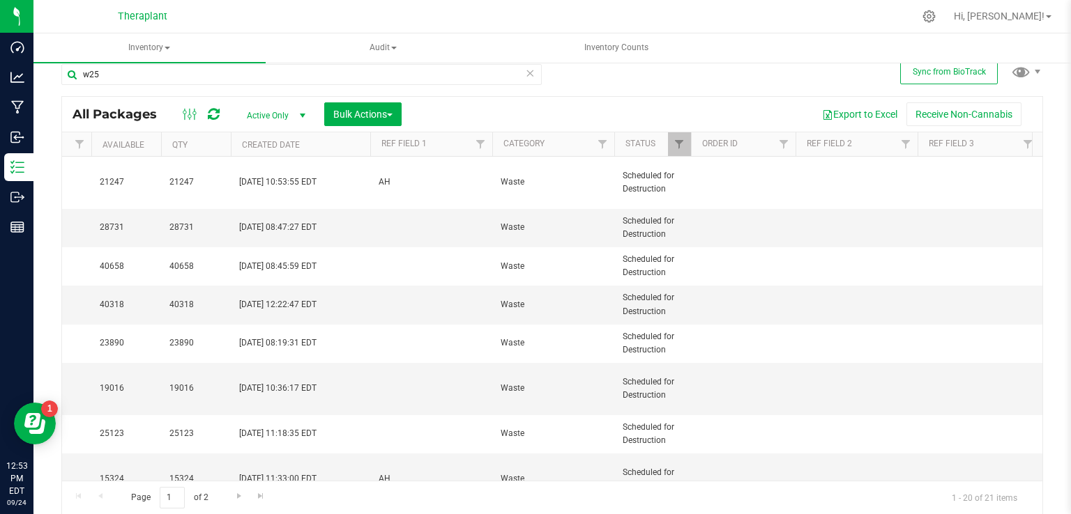
scroll to position [0, 561]
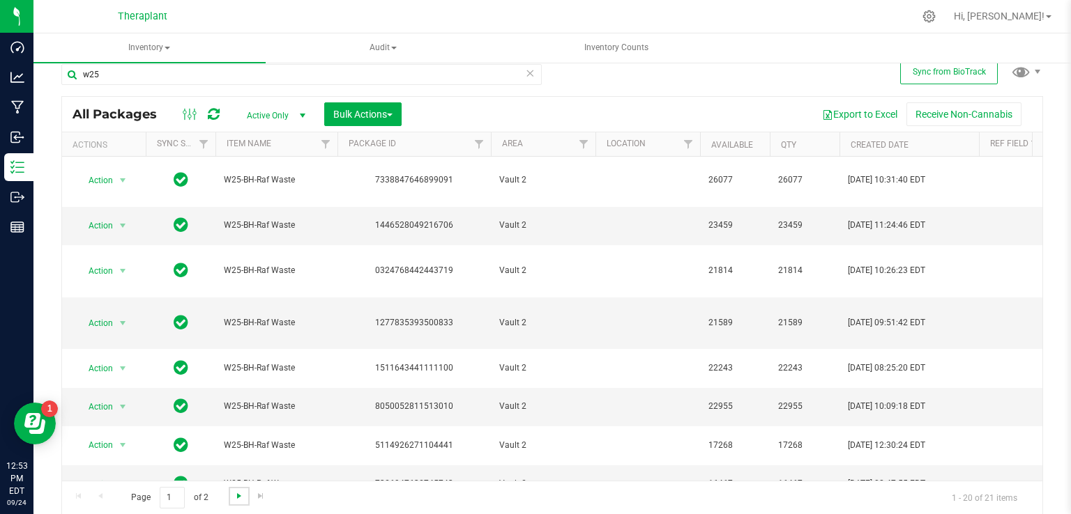
click at [238, 495] on span "Go to the next page" at bounding box center [239, 496] width 11 height 11
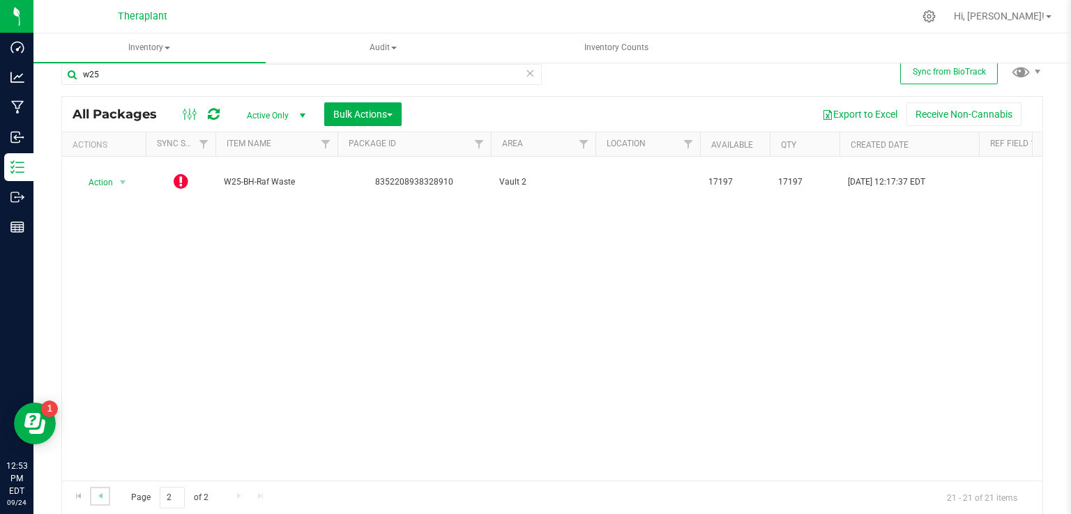
click at [93, 494] on link "Go to the previous page" at bounding box center [100, 496] width 20 height 19
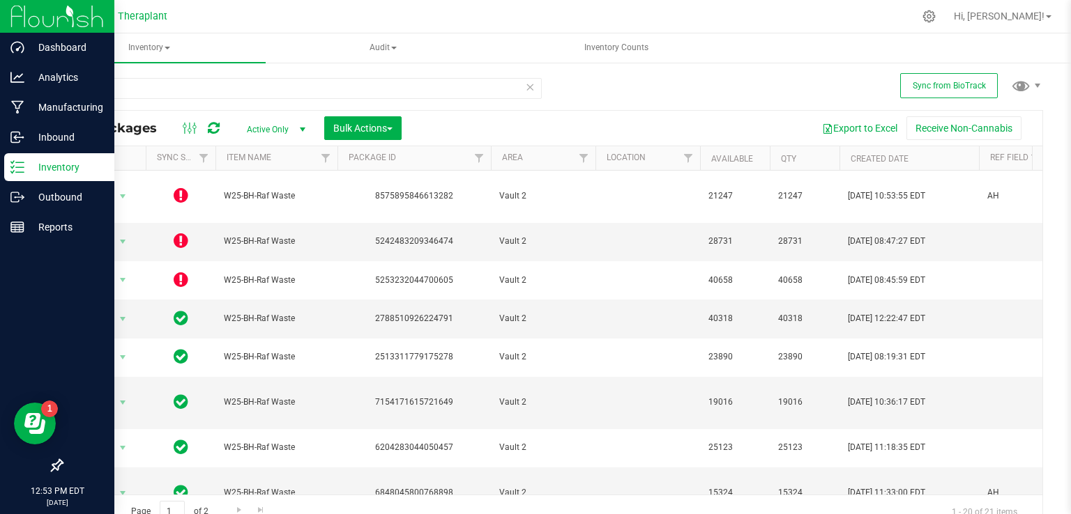
click at [19, 170] on icon at bounding box center [17, 167] width 14 height 14
click at [53, 176] on div "Inventory" at bounding box center [59, 167] width 110 height 28
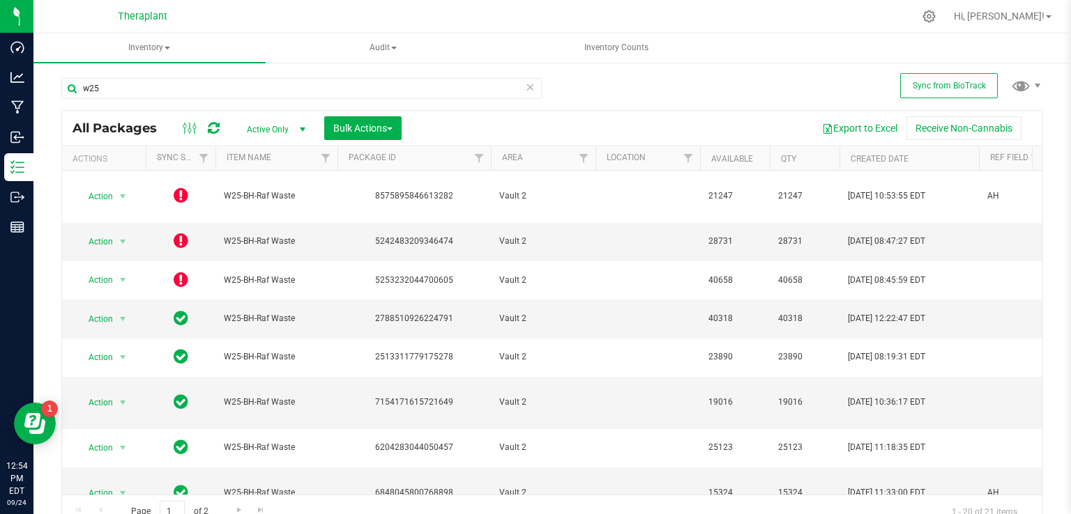
click at [525, 90] on icon at bounding box center [530, 86] width 10 height 17
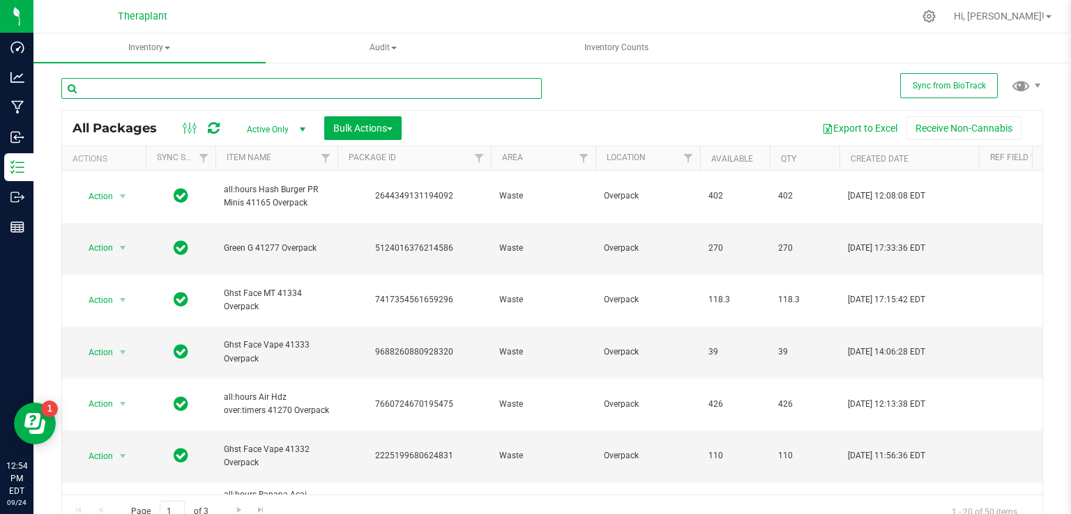
click at [331, 87] on input "text" at bounding box center [301, 88] width 480 height 21
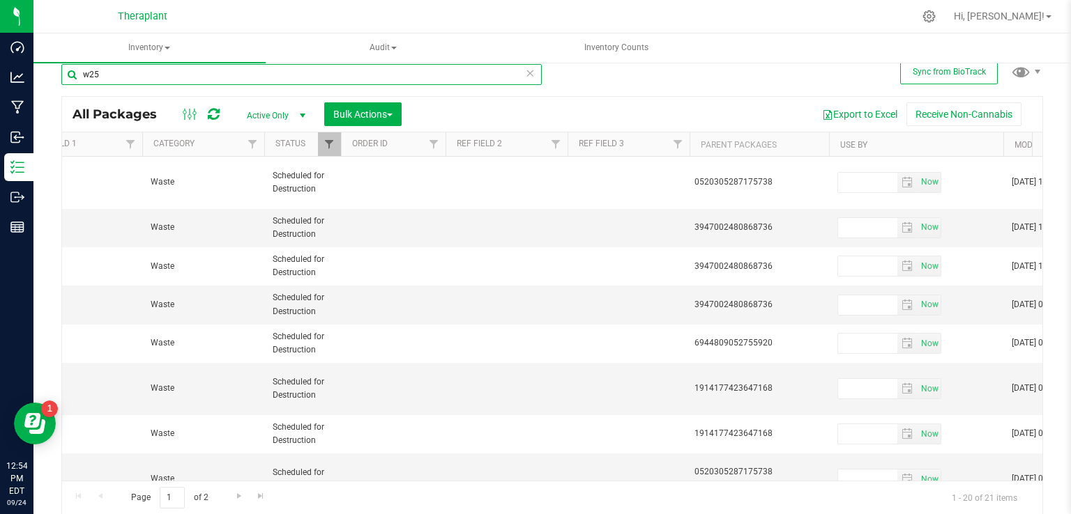
type input "w25"
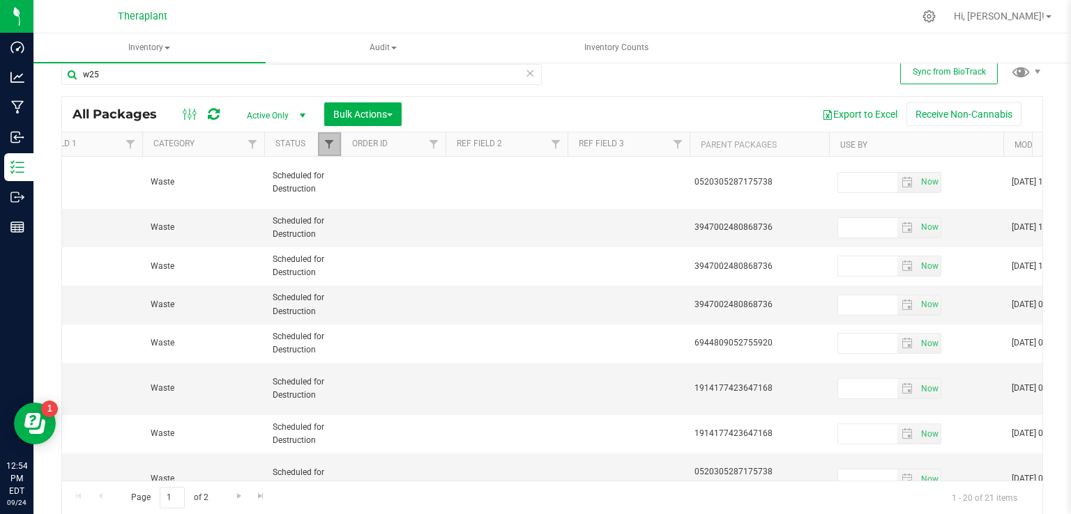
click at [323, 140] on span "Filter" at bounding box center [328, 144] width 11 height 11
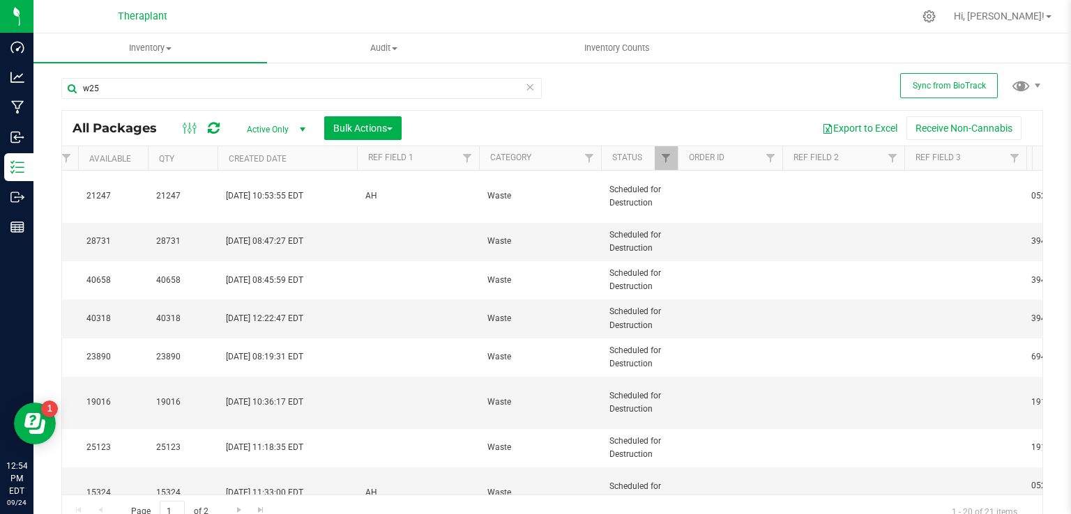
scroll to position [0, 995]
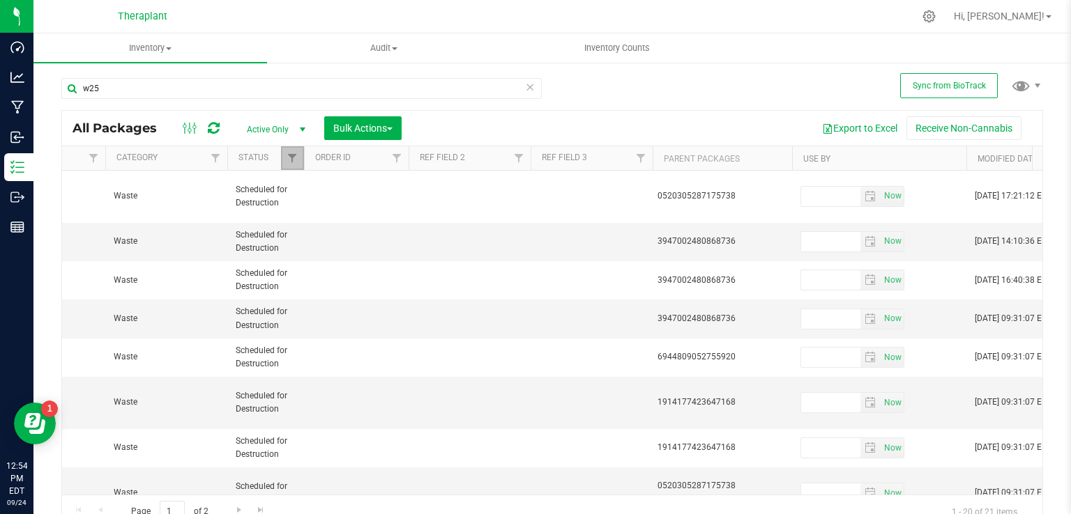
click at [299, 154] on link "Filter" at bounding box center [292, 158] width 23 height 24
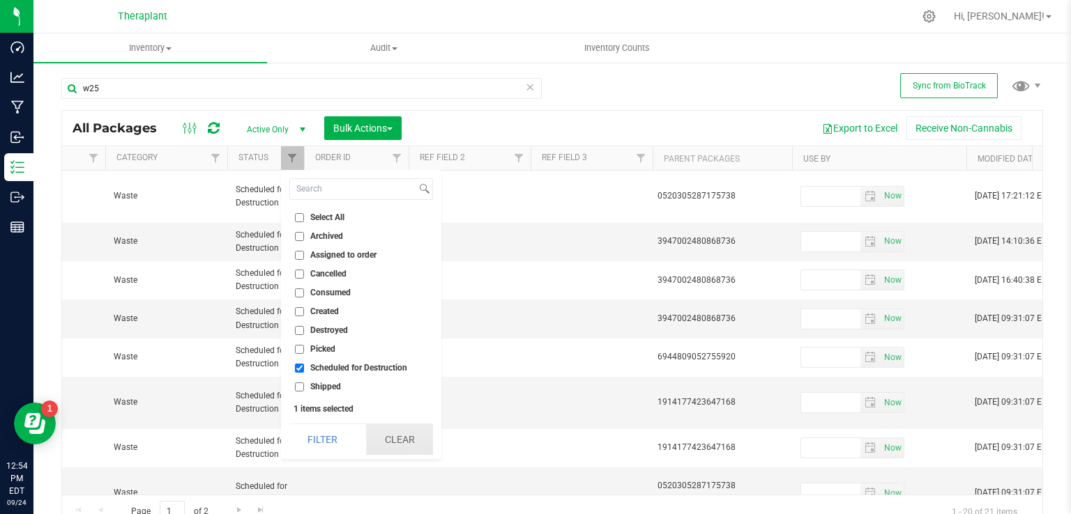
click at [402, 443] on button "Clear" at bounding box center [399, 439] width 67 height 31
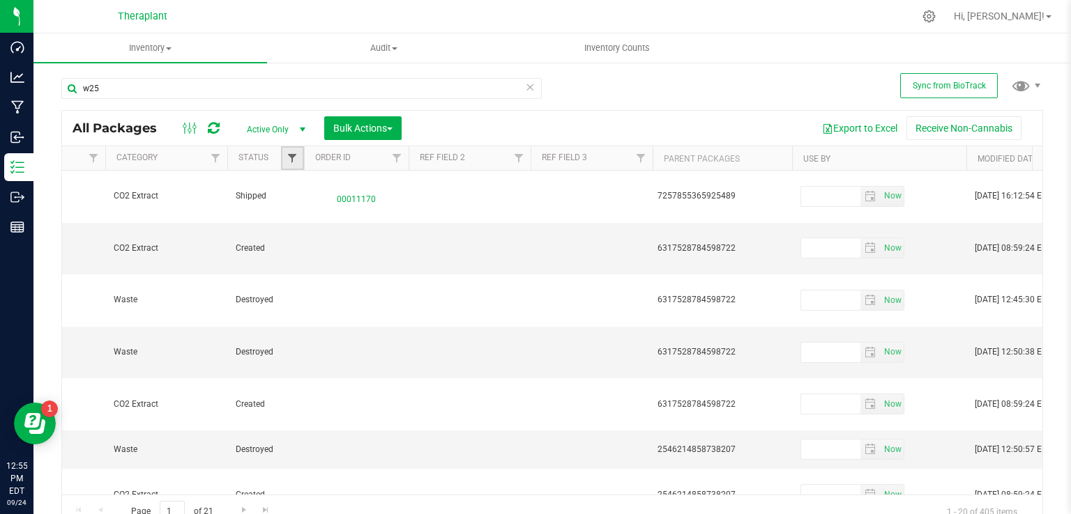
click at [296, 162] on span "Filter" at bounding box center [291, 158] width 11 height 11
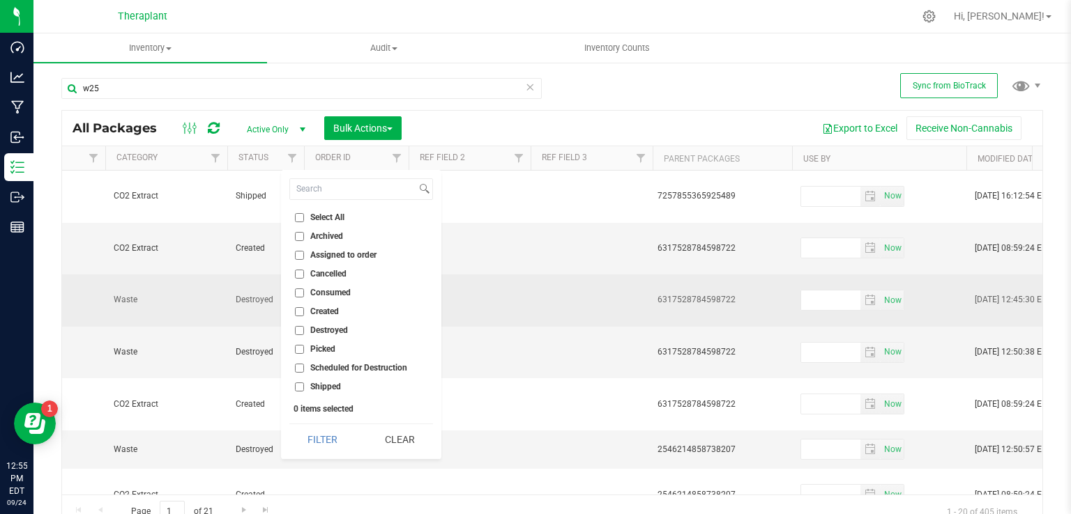
click at [587, 275] on td at bounding box center [591, 301] width 122 height 52
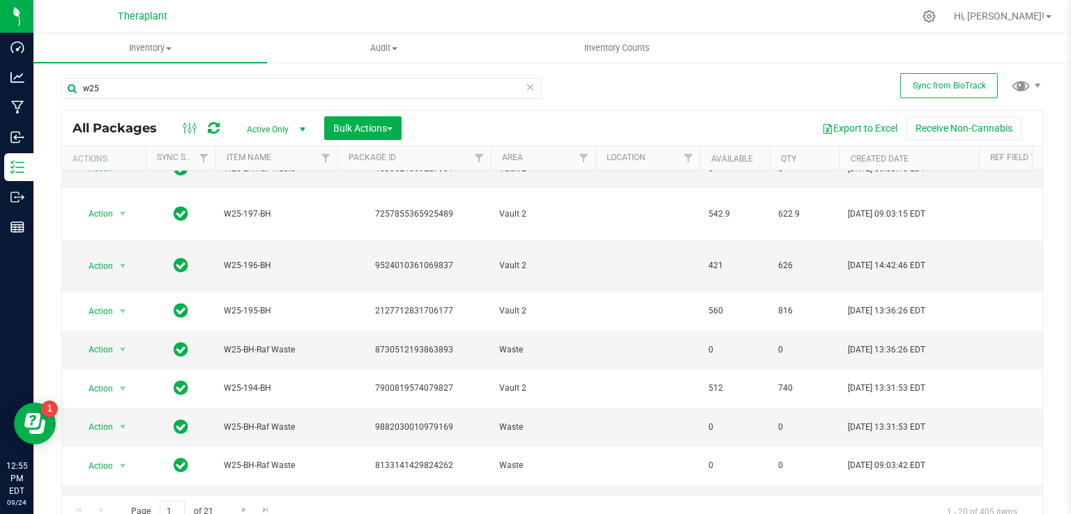
scroll to position [339, 0]
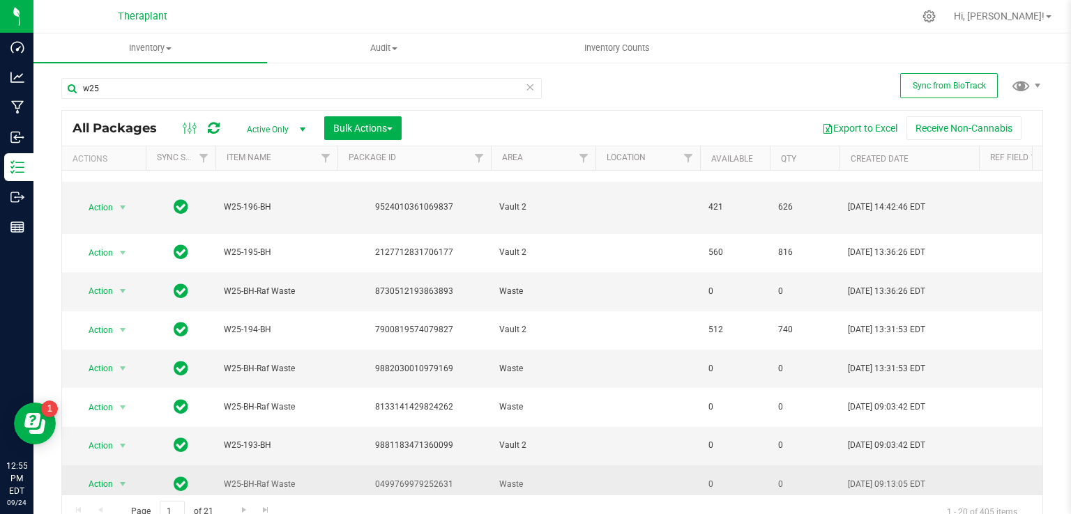
click at [98, 475] on span "Action" at bounding box center [95, 485] width 38 height 20
click at [289, 478] on span "W25-BH-Raf Waste" at bounding box center [276, 484] width 105 height 13
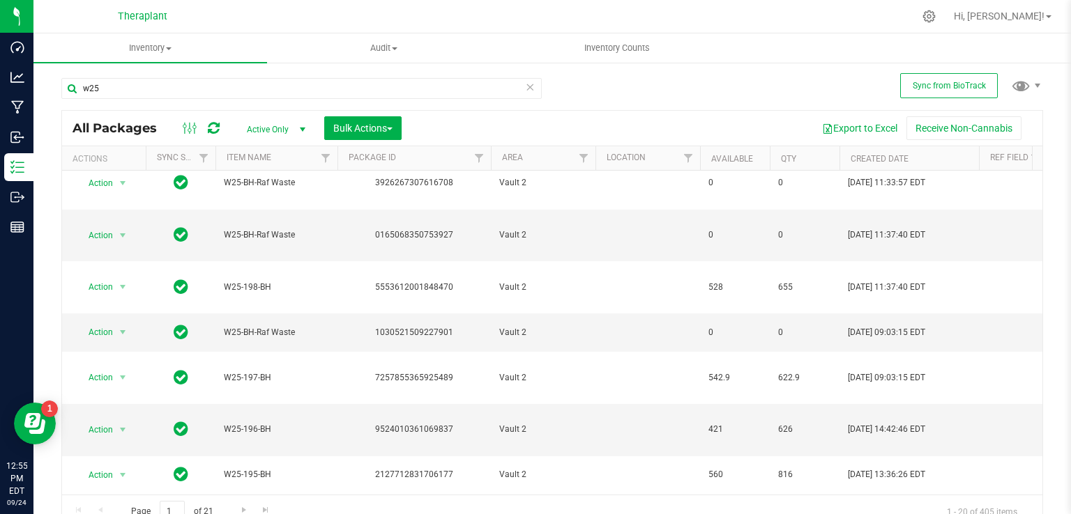
scroll to position [0, 0]
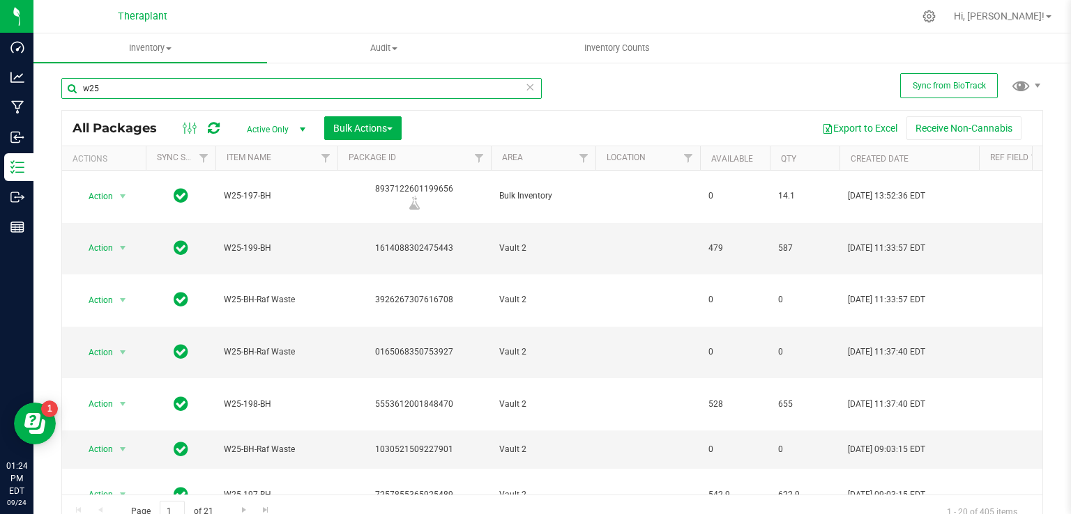
click at [134, 96] on input "w25" at bounding box center [301, 88] width 480 height 21
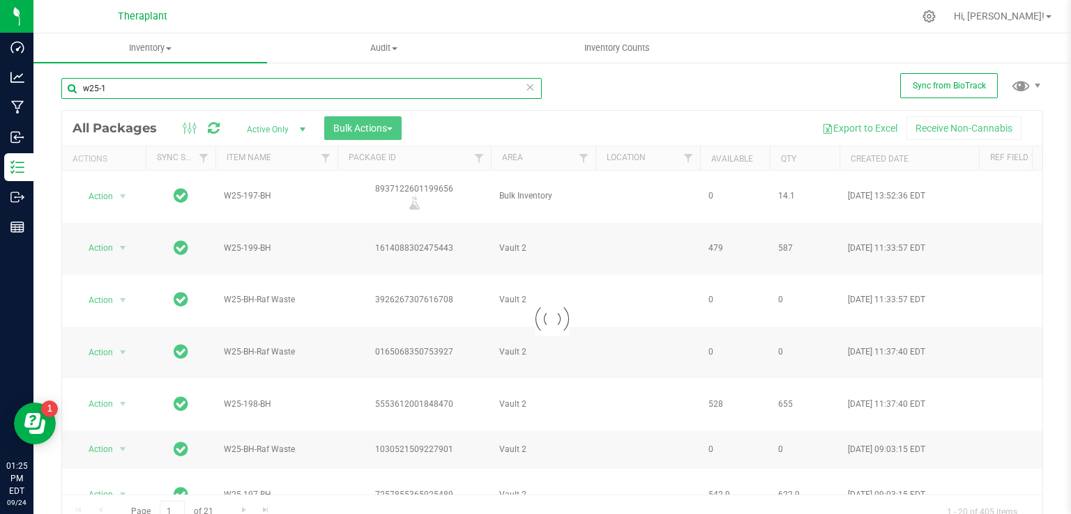
type input "w25-1"
